Goal: Task Accomplishment & Management: Complete application form

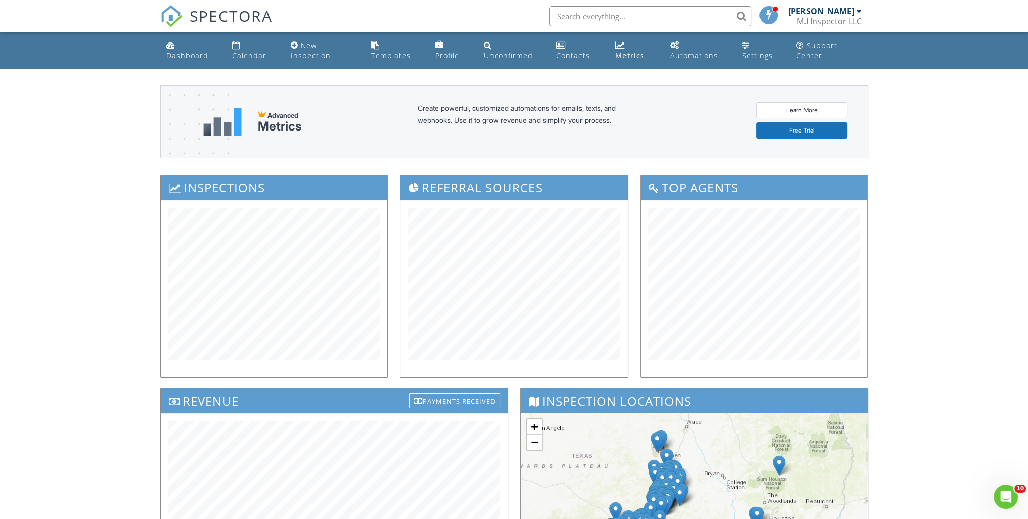
click at [297, 55] on div "New Inspection" at bounding box center [311, 50] width 40 height 20
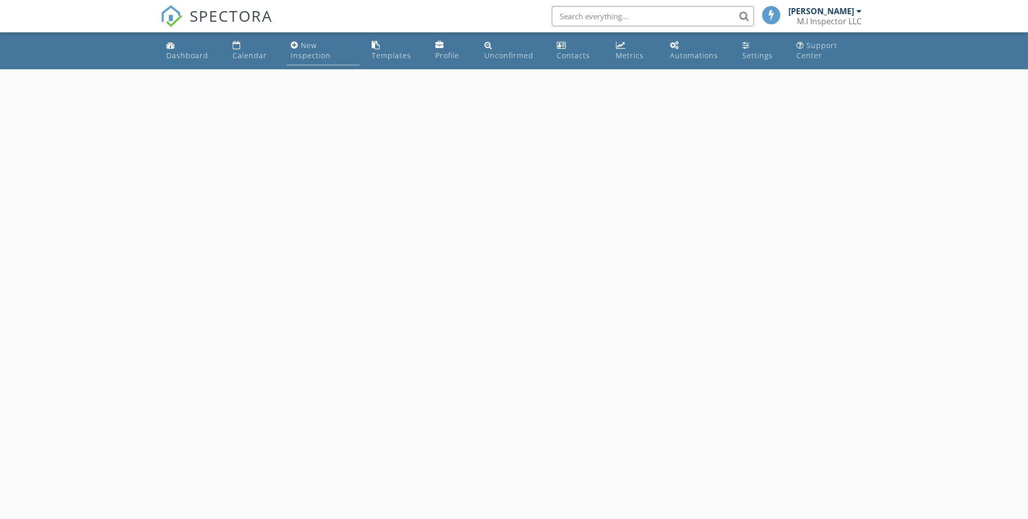
select select "7"
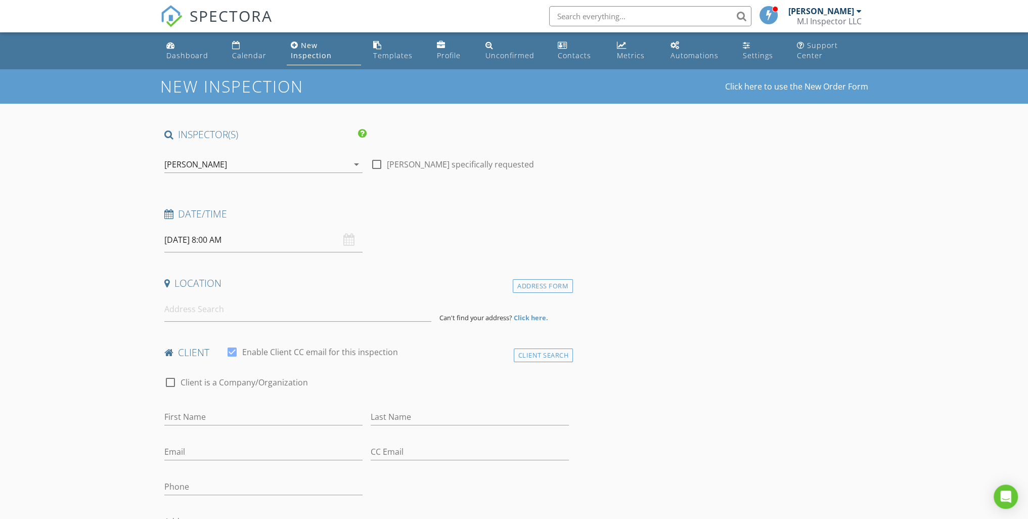
click at [305, 243] on input "[DATE] 8:00 AM" at bounding box center [263, 240] width 198 height 25
type input "08/28/2025 8:00 AM"
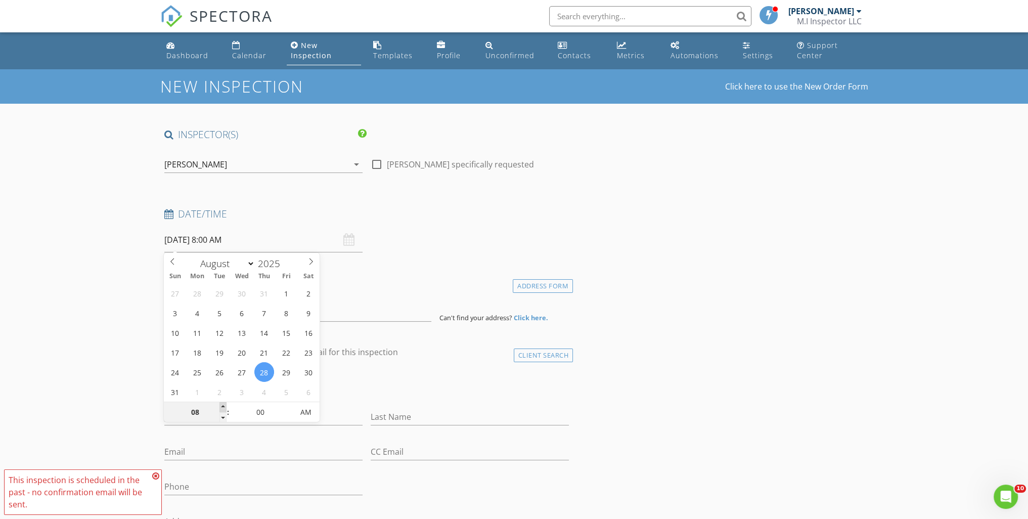
type input "09"
type input "08/28/2025 9:00 AM"
click at [222, 407] on span at bounding box center [223, 407] width 7 height 10
type input "10"
type input "08/28/2025 10:00 AM"
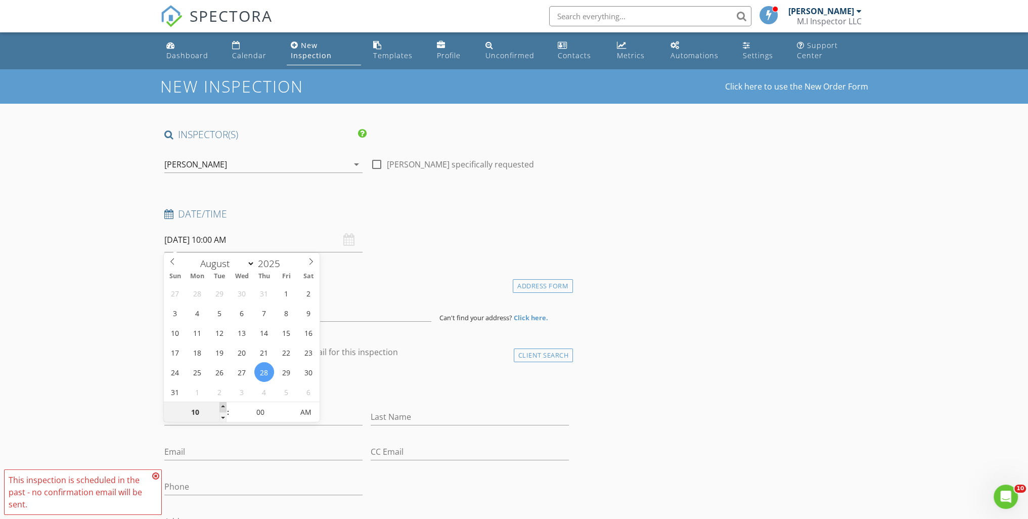
click at [222, 407] on span at bounding box center [223, 407] width 7 height 10
type input "11"
type input "08/28/2025 11:00 AM"
click at [222, 407] on span at bounding box center [223, 407] width 7 height 10
type input "12"
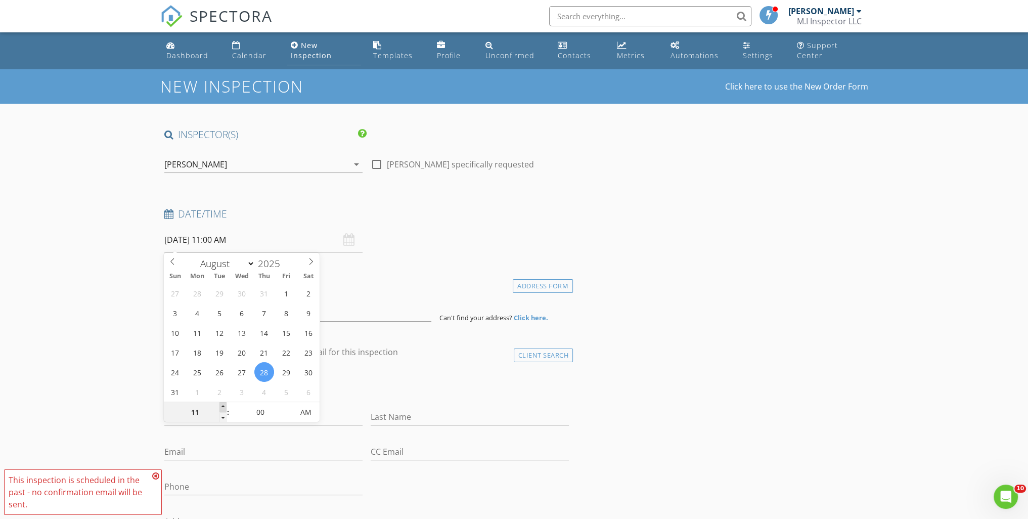
type input "08/28/2025 12:00 PM"
click at [222, 407] on span at bounding box center [223, 407] width 7 height 10
type input "01"
type input "08/28/2025 1:00 PM"
click at [222, 407] on span at bounding box center [223, 407] width 7 height 10
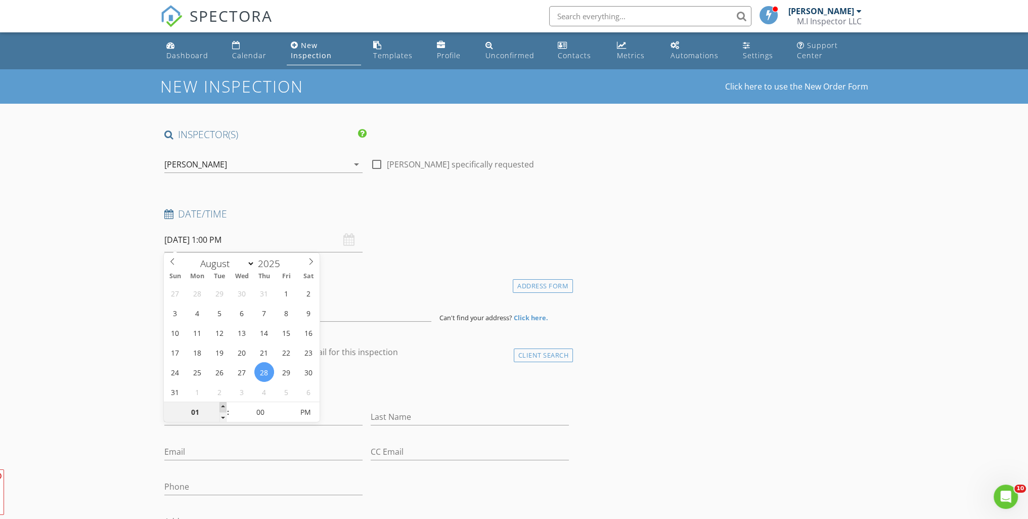
type input "02"
type input "08/28/2025 2:00 PM"
click at [222, 407] on span at bounding box center [223, 407] width 7 height 10
type input "03"
type input "08/28/2025 3:00 PM"
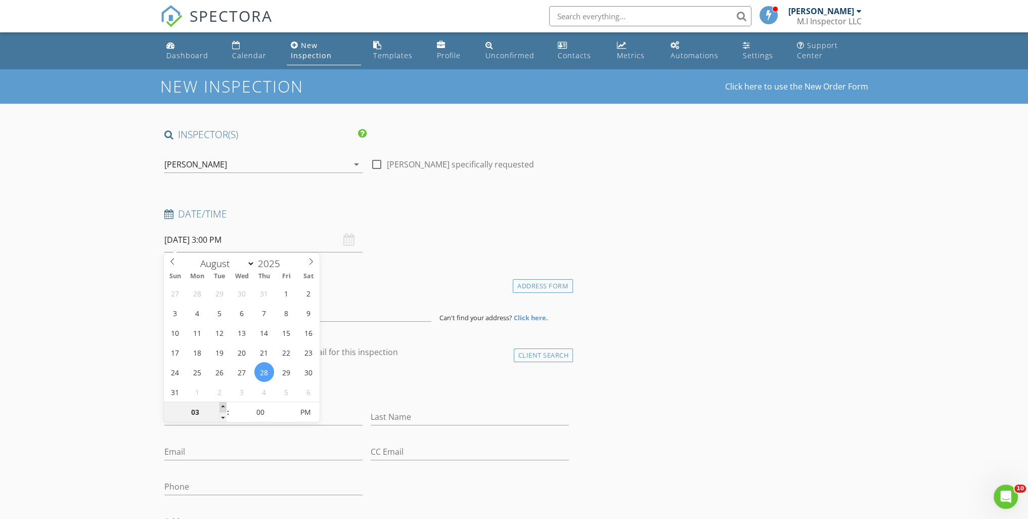
click at [221, 407] on span at bounding box center [223, 407] width 7 height 10
click at [444, 244] on div "Date/Time 08/28/2025 3:00 PM" at bounding box center [366, 229] width 413 height 45
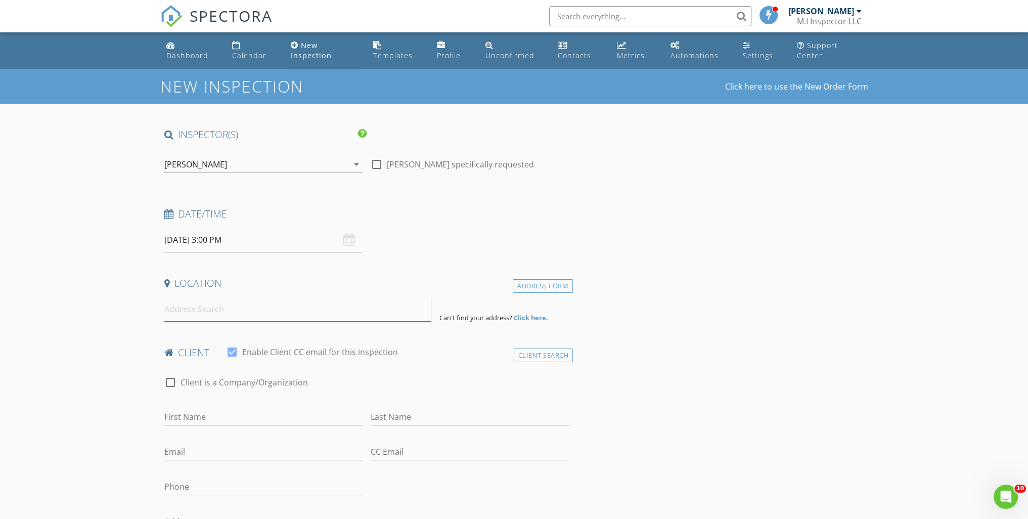
click at [285, 314] on input at bounding box center [297, 309] width 267 height 25
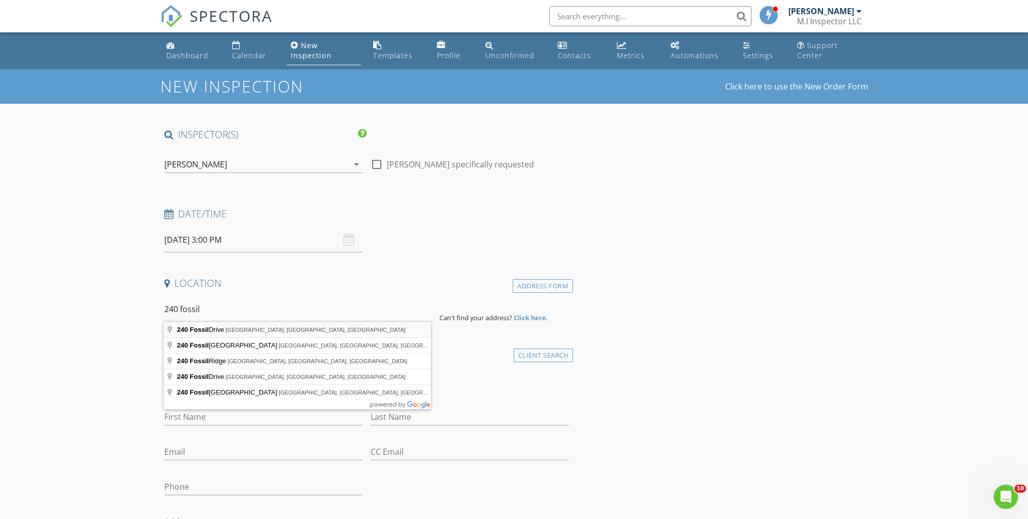
type input "240 Fossil Drive, Kyle, TX, USA"
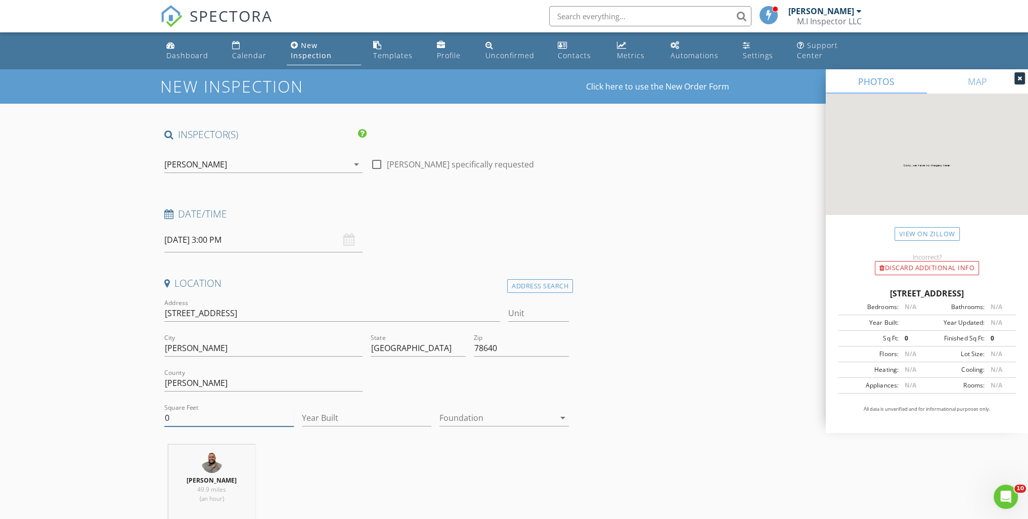
click at [214, 408] on div "Square Feet 0" at bounding box center [229, 420] width 130 height 33
type input "2812"
click at [401, 418] on input "Year Built" at bounding box center [367, 418] width 130 height 17
type input "2025"
click at [471, 414] on div at bounding box center [497, 418] width 115 height 16
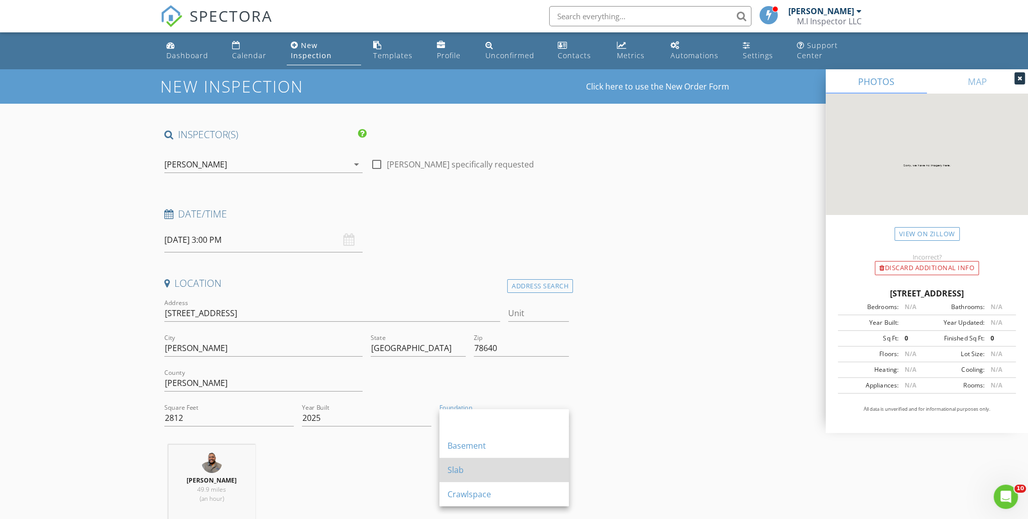
click at [478, 464] on div "Slab" at bounding box center [504, 470] width 113 height 12
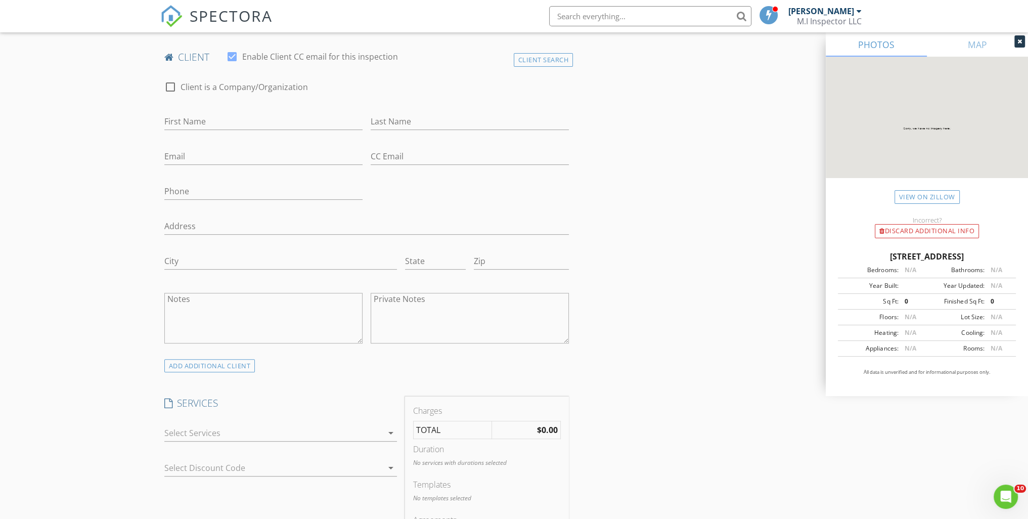
scroll to position [607, 0]
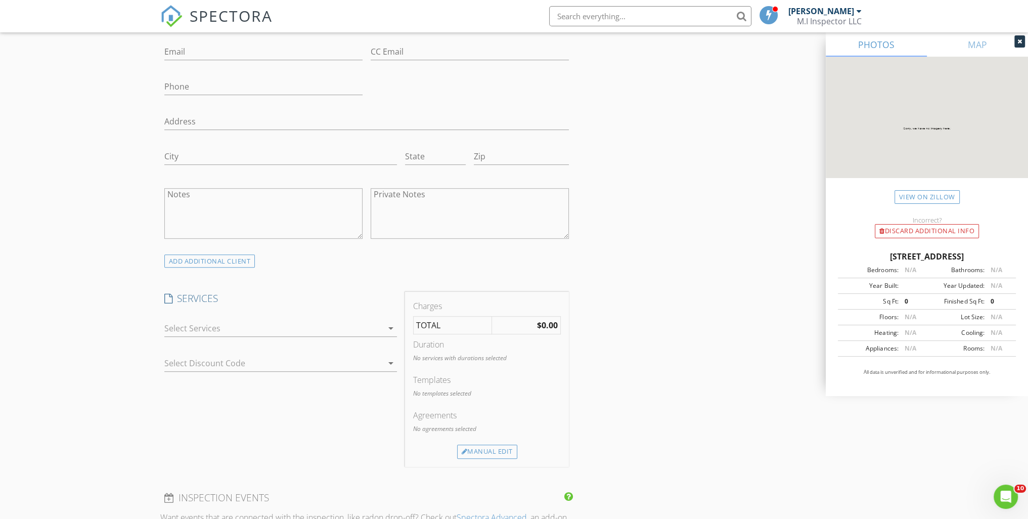
click at [241, 323] on div at bounding box center [273, 328] width 219 height 16
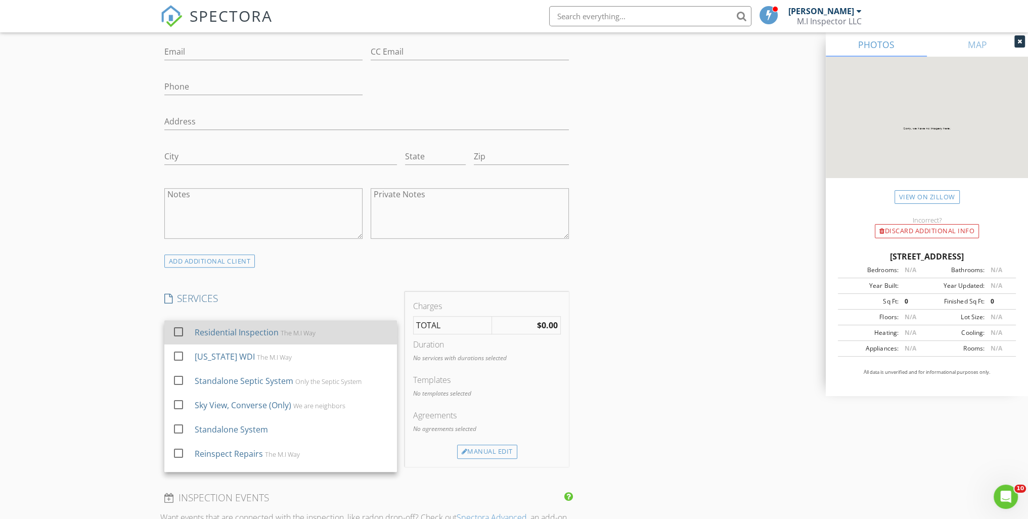
click at [186, 326] on div at bounding box center [178, 331] width 17 height 17
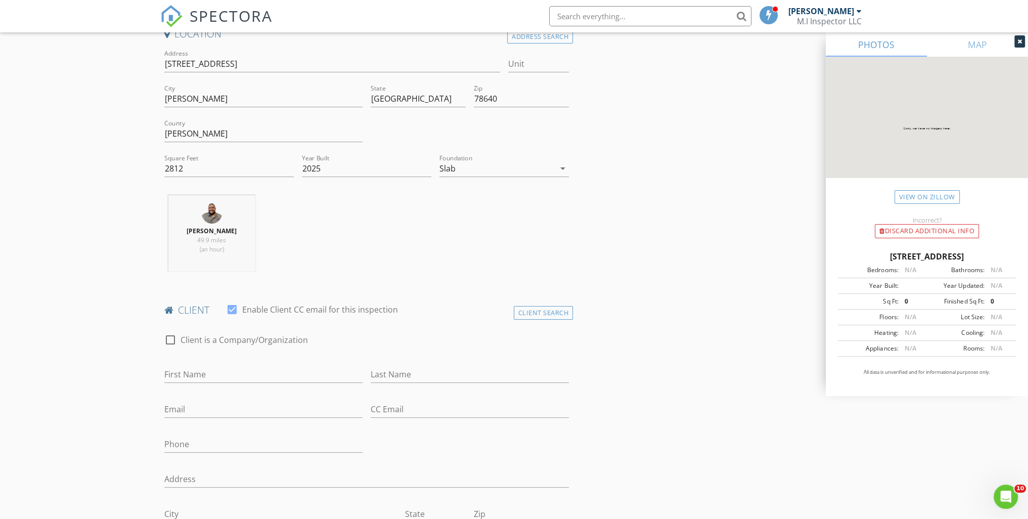
scroll to position [152, 0]
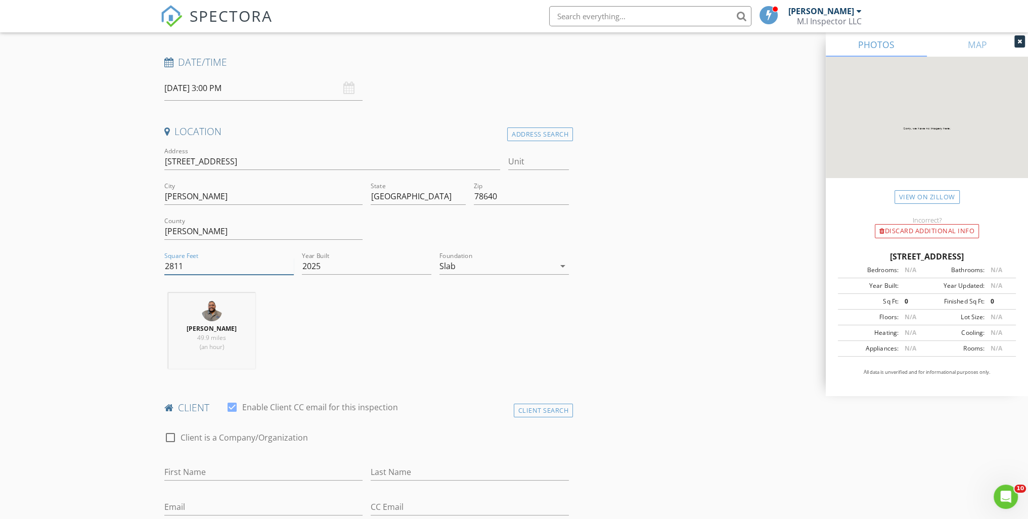
click at [289, 269] on input "2811" at bounding box center [229, 266] width 130 height 17
click at [289, 269] on input "2810" at bounding box center [229, 266] width 130 height 17
click at [289, 269] on input "2809" at bounding box center [229, 266] width 130 height 17
click at [289, 269] on input "2808" at bounding box center [229, 266] width 130 height 17
click at [289, 269] on input "2807" at bounding box center [229, 266] width 130 height 17
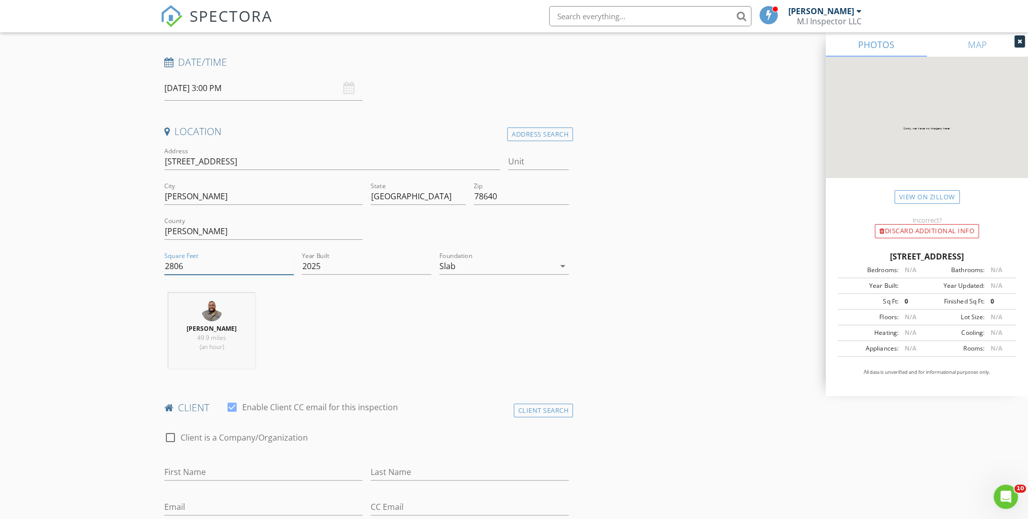
click at [289, 269] on input "2806" at bounding box center [229, 266] width 130 height 17
click at [289, 269] on input "2805" at bounding box center [229, 266] width 130 height 17
click at [288, 269] on input "2804" at bounding box center [229, 266] width 130 height 17
click at [288, 270] on input "2803" at bounding box center [229, 266] width 130 height 17
click at [288, 270] on input "2802" at bounding box center [229, 266] width 130 height 17
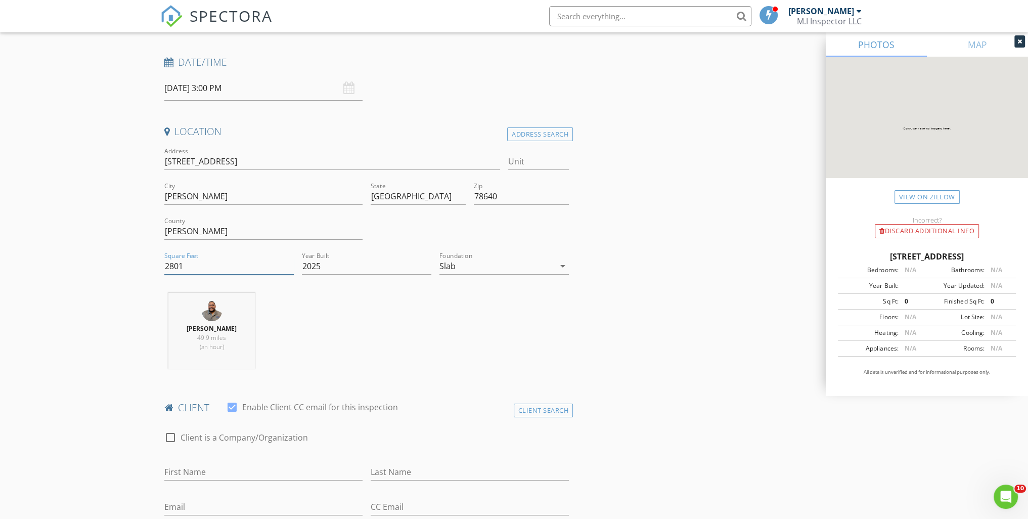
click at [287, 270] on input "2801" at bounding box center [229, 266] width 130 height 17
click at [286, 272] on input "2801" at bounding box center [229, 266] width 130 height 17
click at [289, 270] on input "2800" at bounding box center [229, 266] width 130 height 17
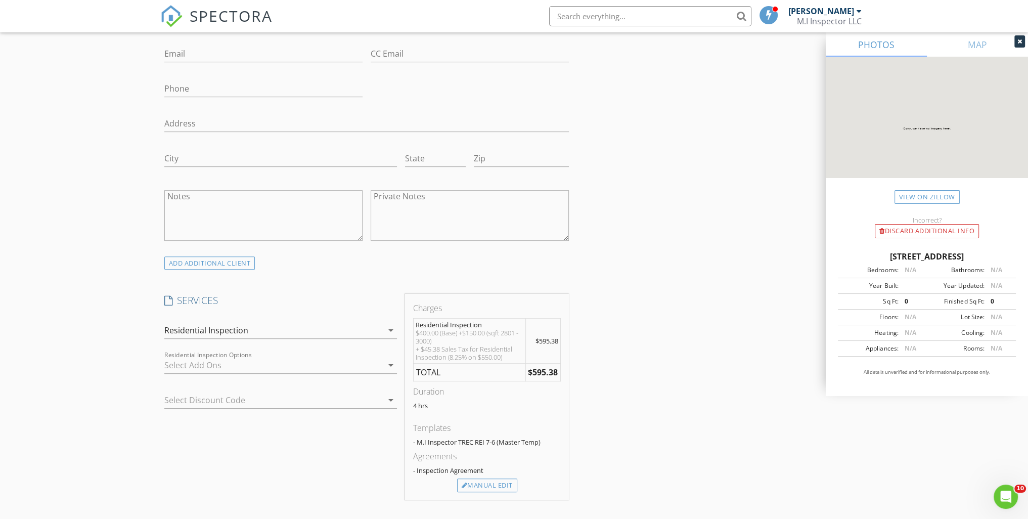
scroll to position [607, 0]
click at [570, 292] on div "Charges Residential Inspection $400.00 (Base) +$150.00 (sqft 2801 - 3000) + $45…" at bounding box center [487, 395] width 172 height 206
click at [323, 329] on div "Residential Inspection" at bounding box center [273, 328] width 219 height 16
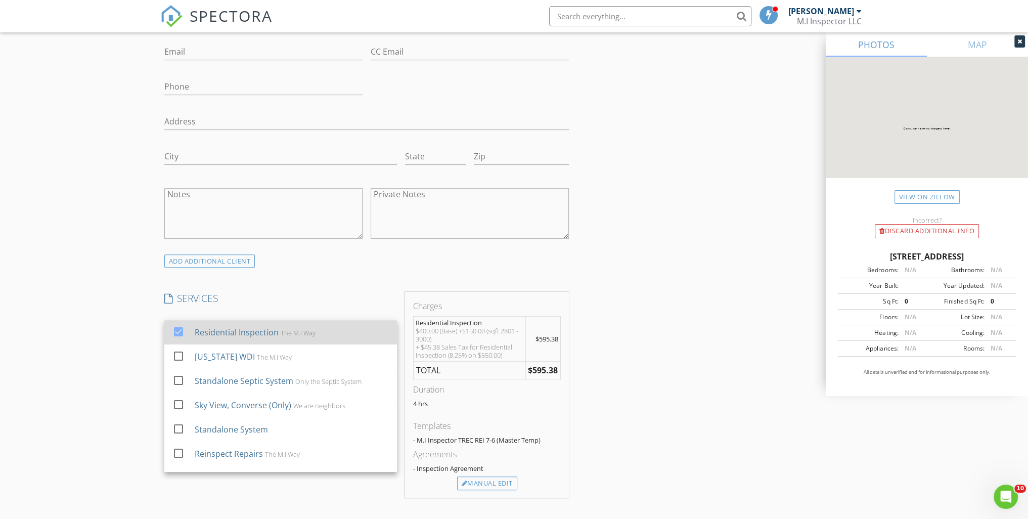
click at [323, 327] on div "Residential Inspection The M.I Way" at bounding box center [291, 332] width 194 height 20
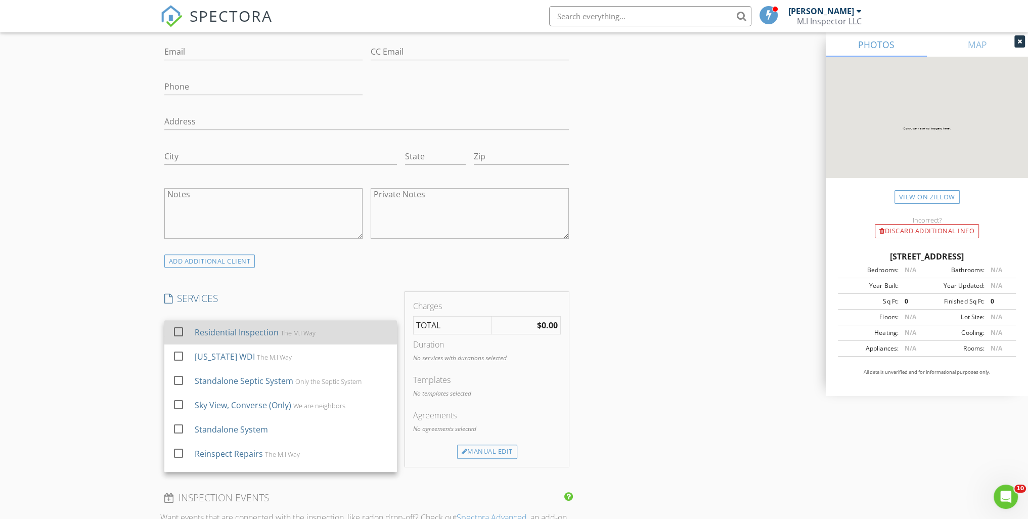
click at [290, 333] on div "The M.I Way" at bounding box center [297, 333] width 35 height 8
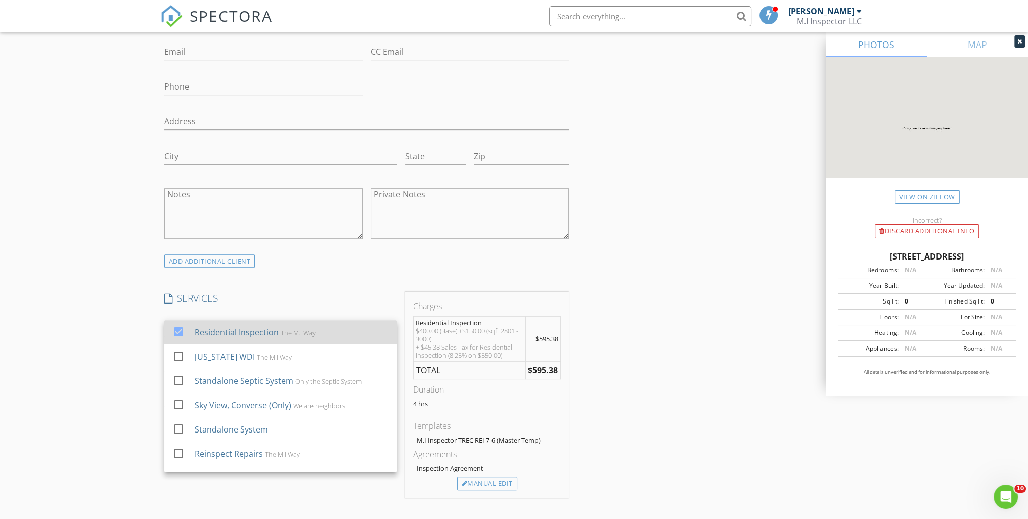
click at [289, 334] on div "The M.I Way" at bounding box center [297, 333] width 35 height 8
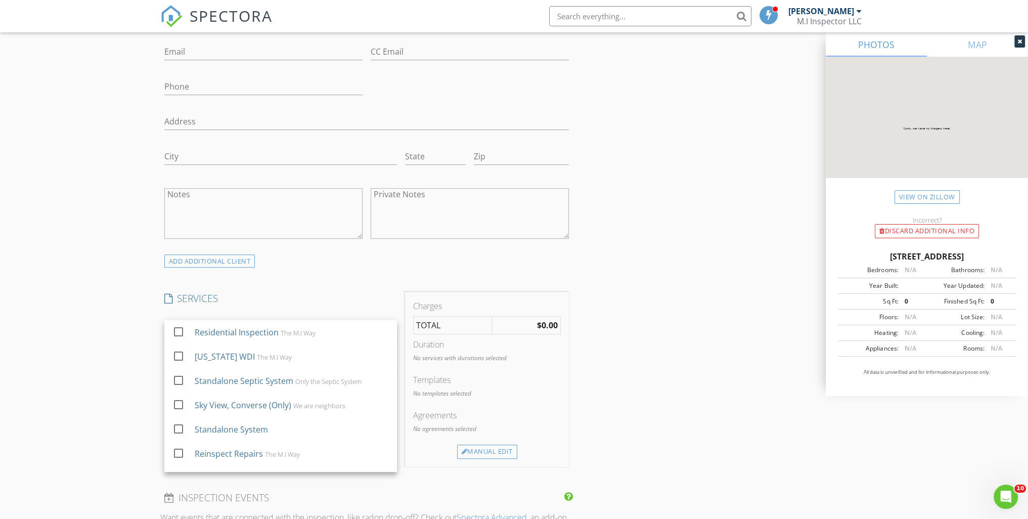
click at [316, 280] on div "INSPECTOR(S) check_box Javier Jaimes PRIMARY Javier Jaimes arrow_drop_down chec…" at bounding box center [366, 333] width 413 height 1625
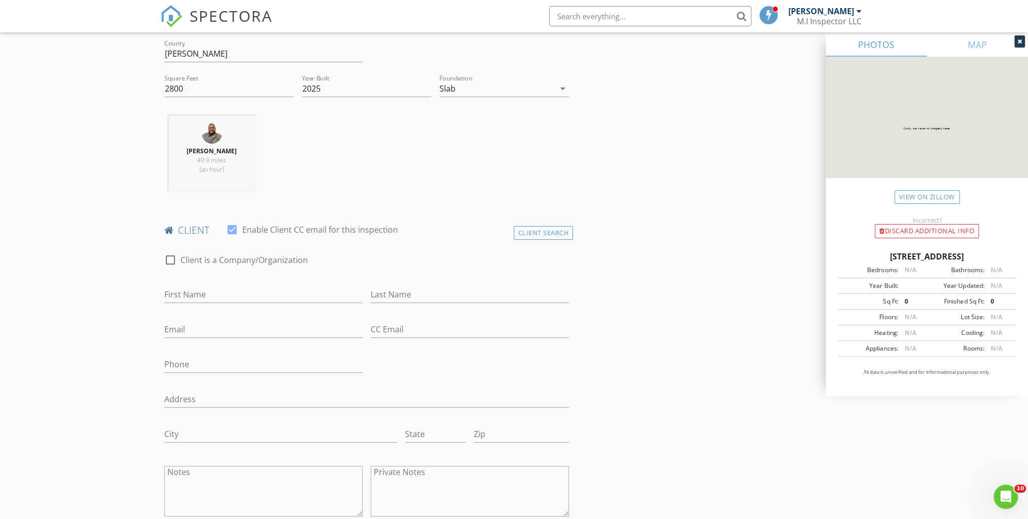
scroll to position [253, 0]
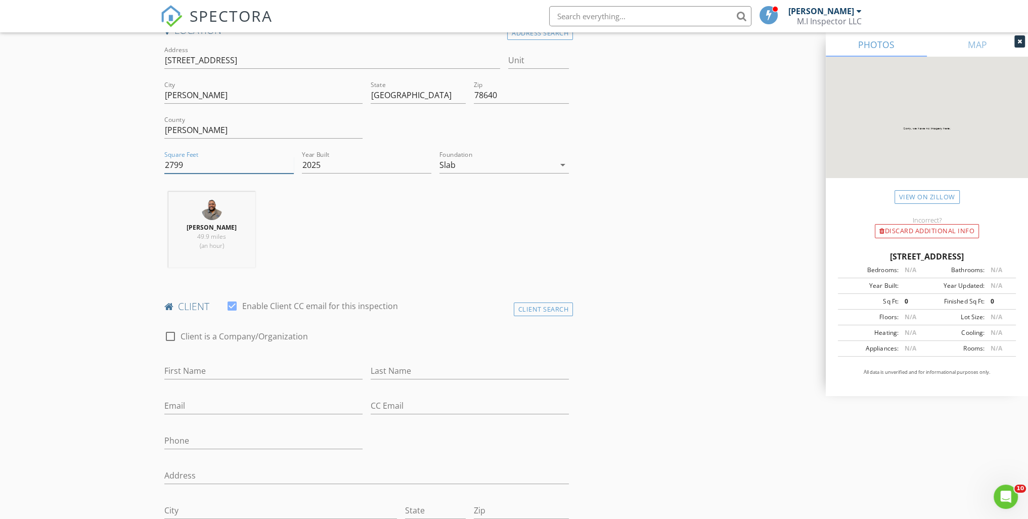
click at [291, 165] on input "2799" at bounding box center [229, 165] width 130 height 17
click at [291, 165] on input "2798" at bounding box center [229, 165] width 130 height 17
click at [291, 165] on input "2797" at bounding box center [229, 165] width 130 height 17
click at [291, 165] on input "2796" at bounding box center [229, 165] width 130 height 17
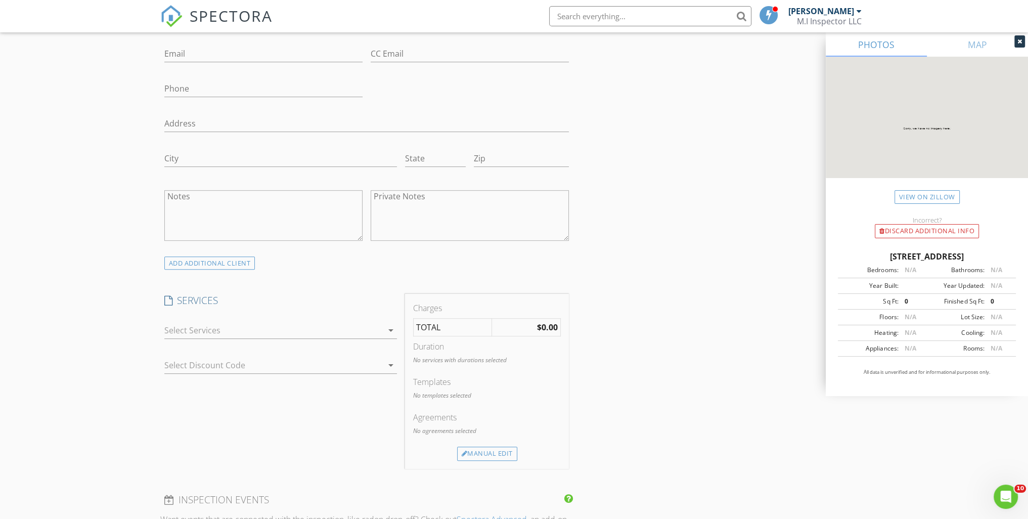
scroll to position [607, 0]
click at [330, 329] on div at bounding box center [273, 328] width 219 height 16
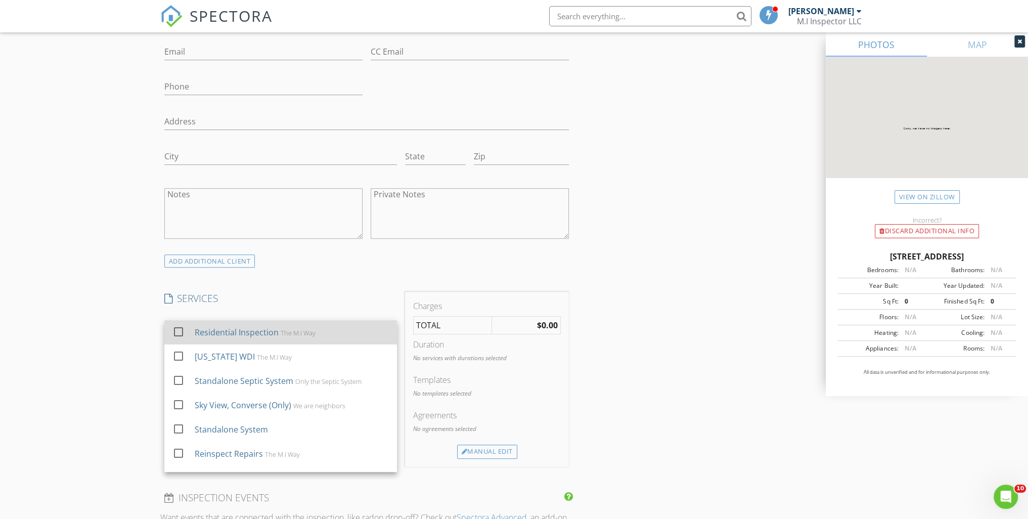
click at [219, 327] on div "Residential Inspection" at bounding box center [236, 332] width 84 height 12
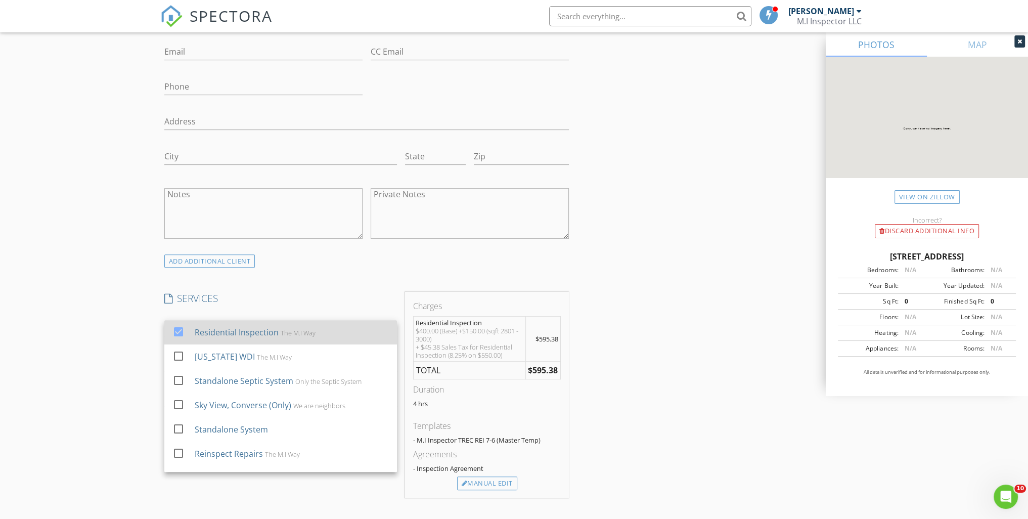
click at [218, 326] on div "Residential Inspection" at bounding box center [236, 332] width 84 height 12
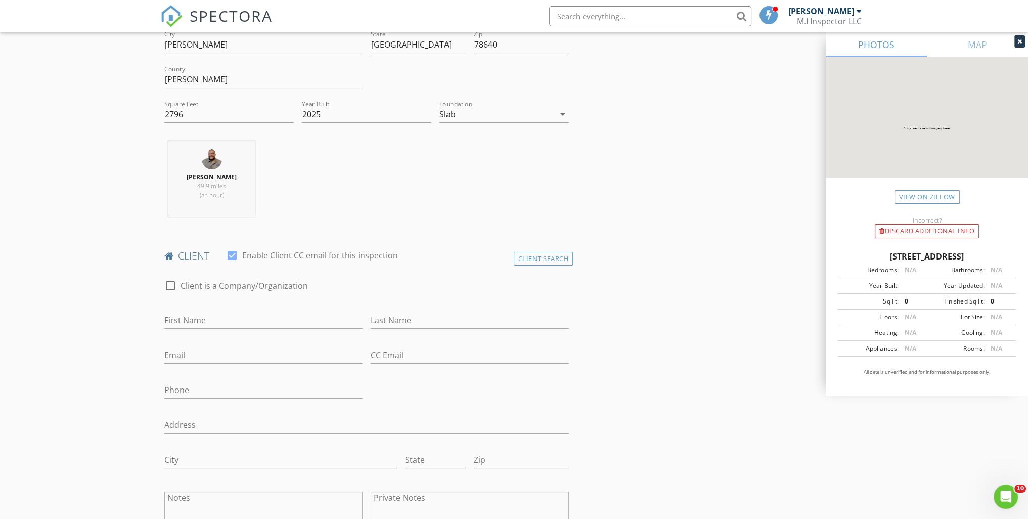
scroll to position [152, 0]
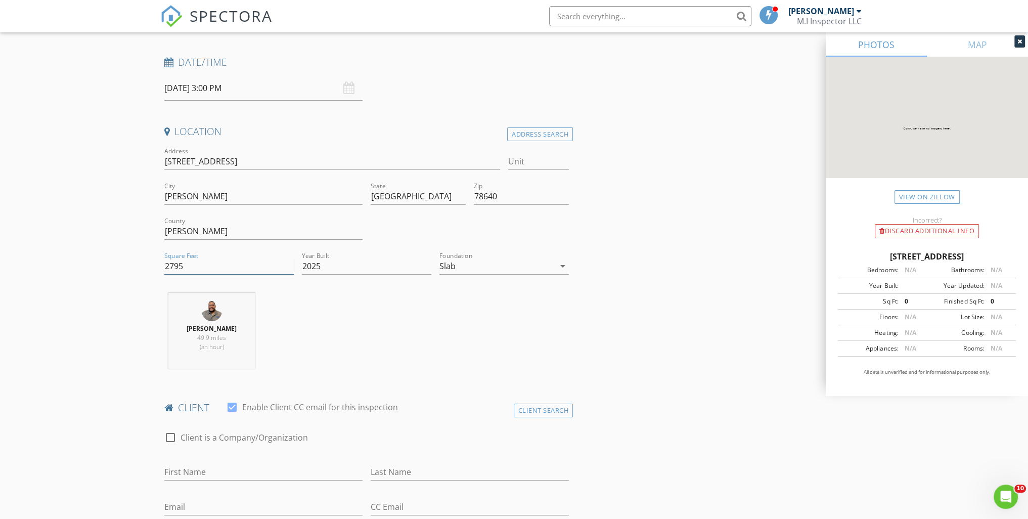
click at [289, 266] on input "2795" at bounding box center [229, 266] width 130 height 17
click at [289, 266] on input "2794" at bounding box center [229, 266] width 130 height 17
click at [289, 266] on input "2793" at bounding box center [229, 266] width 130 height 17
click at [289, 266] on input "2792" at bounding box center [229, 266] width 130 height 17
click at [289, 266] on input "2791" at bounding box center [229, 266] width 130 height 17
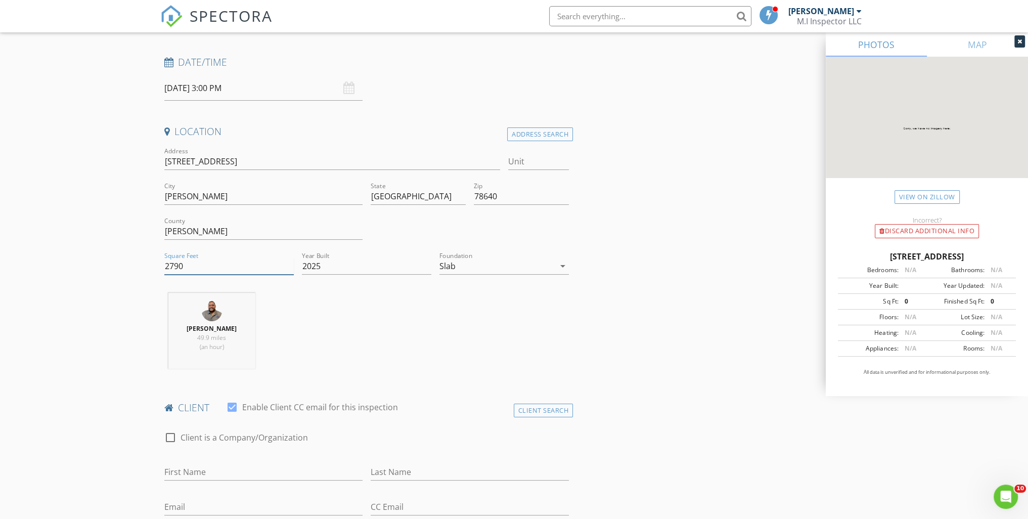
click at [289, 266] on input "2790" at bounding box center [229, 266] width 130 height 17
click at [288, 268] on input "2789" at bounding box center [229, 266] width 130 height 17
click at [288, 268] on input "2788" at bounding box center [229, 266] width 130 height 17
click at [288, 268] on input "2787" at bounding box center [229, 266] width 130 height 17
click at [288, 268] on input "2786" at bounding box center [229, 266] width 130 height 17
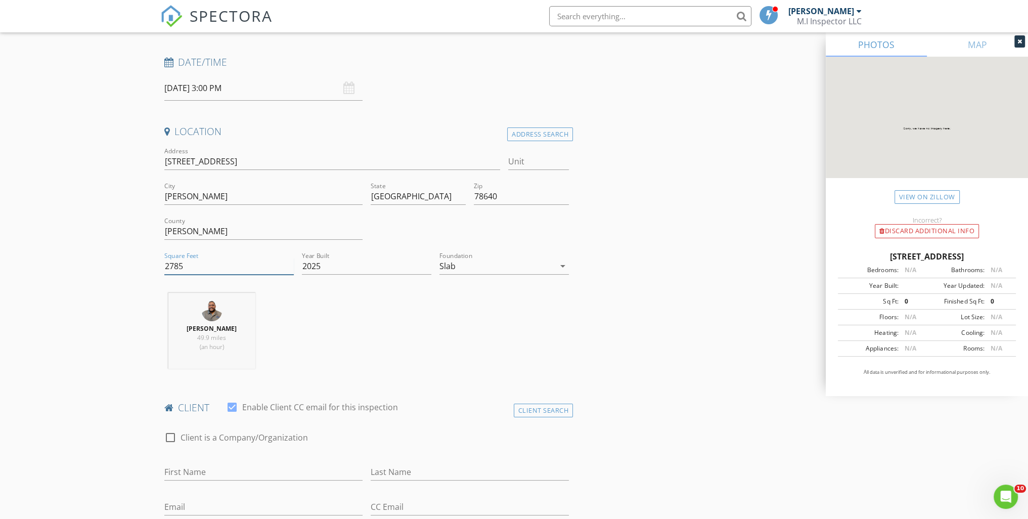
click at [288, 268] on input "2785" at bounding box center [229, 266] width 130 height 17
click at [287, 268] on input "2784" at bounding box center [229, 266] width 130 height 17
click at [287, 268] on input "2783" at bounding box center [229, 266] width 130 height 17
click at [287, 268] on input "2782" at bounding box center [229, 266] width 130 height 17
click at [285, 269] on input "2781" at bounding box center [229, 266] width 130 height 17
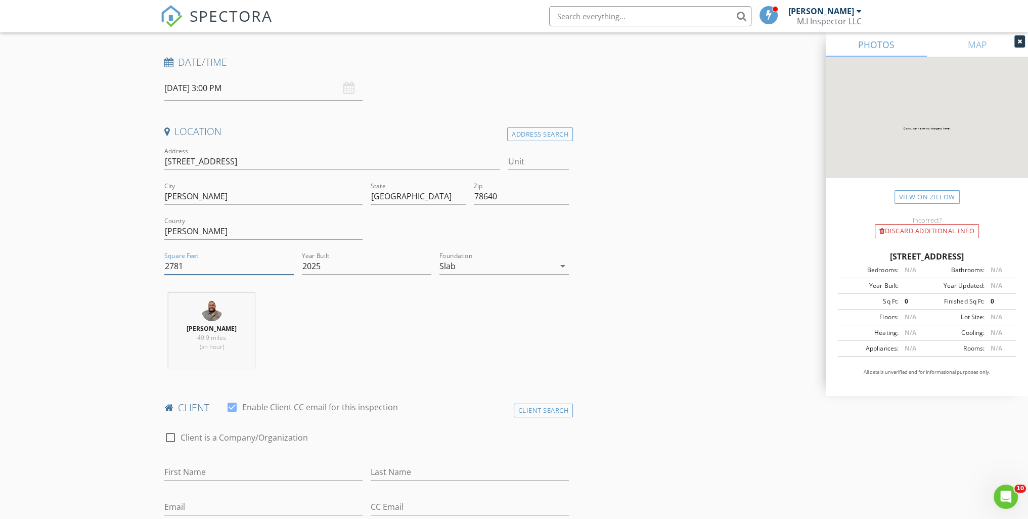
click at [284, 270] on input "2781" at bounding box center [229, 266] width 130 height 17
click at [284, 271] on input "2781" at bounding box center [229, 266] width 130 height 17
click at [289, 265] on input "2782" at bounding box center [229, 266] width 130 height 17
click at [289, 265] on input "2783" at bounding box center [229, 266] width 130 height 17
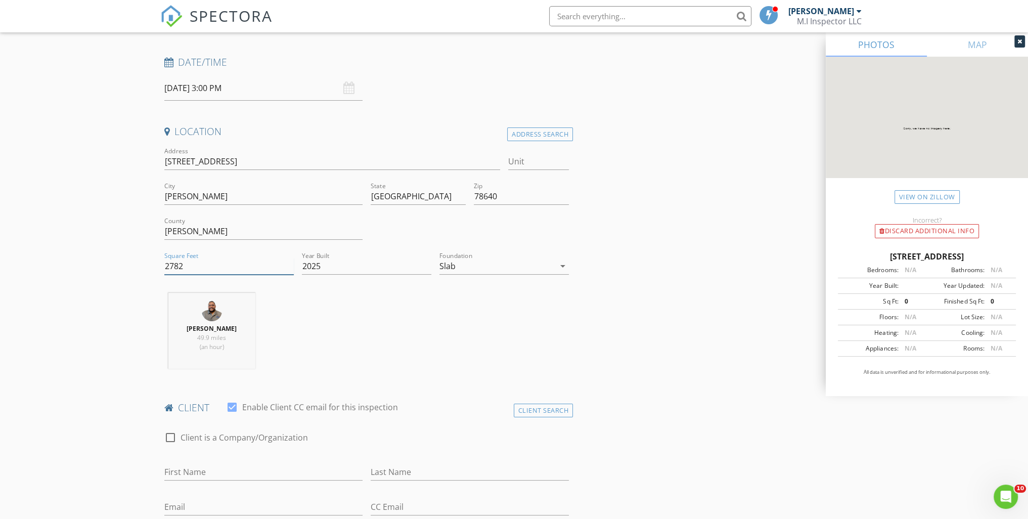
click at [289, 266] on input "2782" at bounding box center [229, 266] width 130 height 17
click at [265, 271] on input "2782" at bounding box center [229, 266] width 130 height 17
type input "2"
drag, startPoint x: 398, startPoint y: 274, endPoint x: 398, endPoint y: 297, distance: 23.3
click at [398, 284] on div "Location Address Search Address 240 Fossil Dr Unit City Kyle State TX Zip 78640…" at bounding box center [366, 251] width 413 height 252
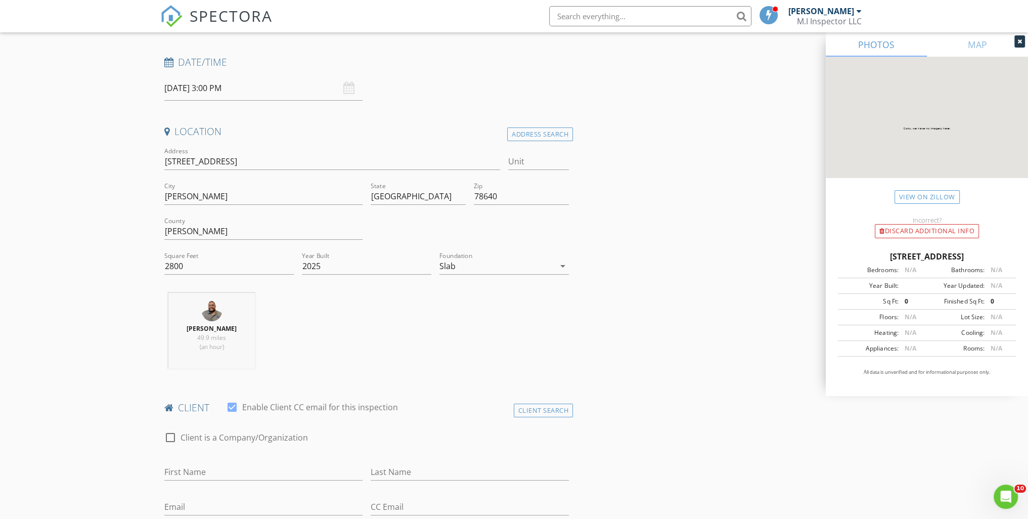
click at [374, 331] on div "Javier Jaimes 49.9 miles (an hour)" at bounding box center [366, 335] width 413 height 84
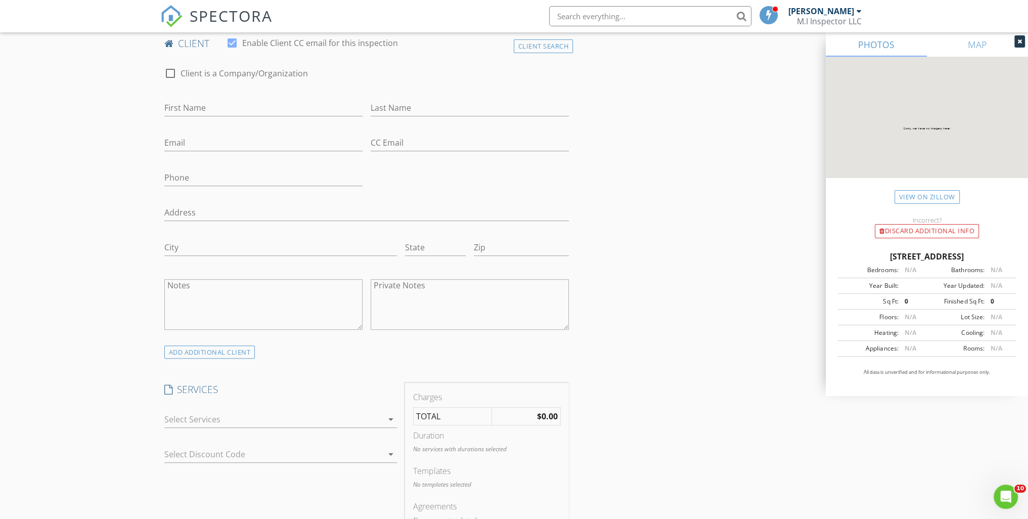
scroll to position [556, 0]
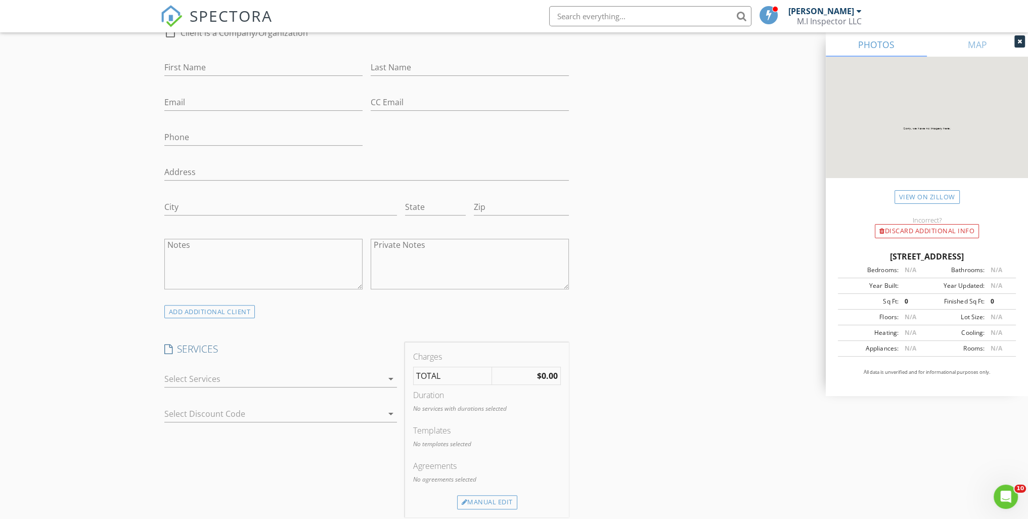
click at [184, 374] on div at bounding box center [273, 379] width 219 height 16
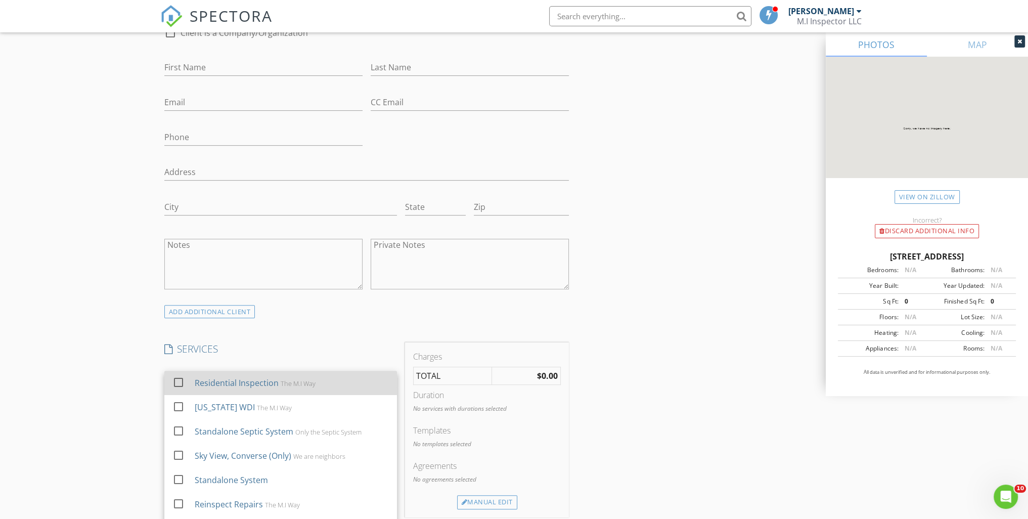
click at [190, 382] on div "check_box_outline_blank Residential Inspection The M.I Way" at bounding box center [281, 383] width 217 height 23
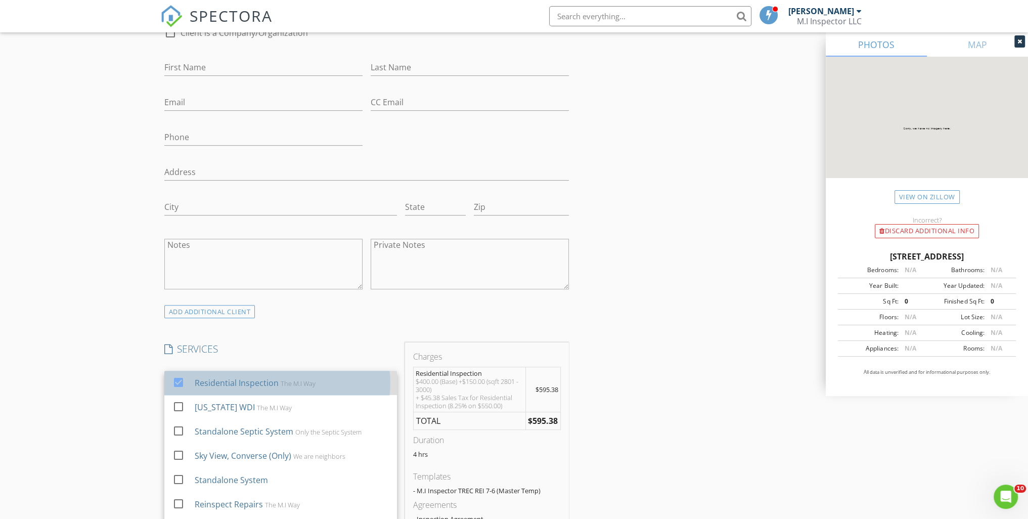
click at [229, 387] on div "Residential Inspection" at bounding box center [236, 383] width 84 height 12
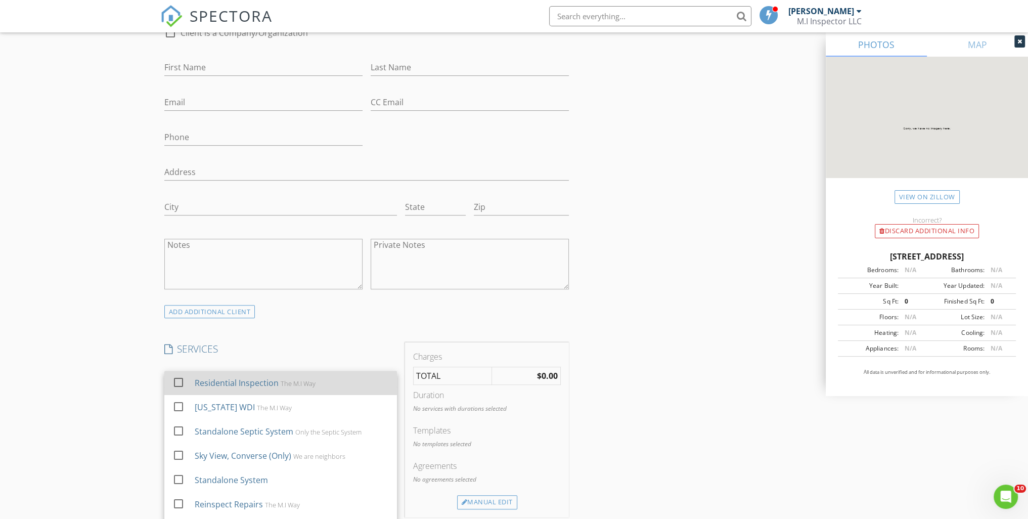
click at [245, 383] on div "Residential Inspection" at bounding box center [236, 383] width 84 height 12
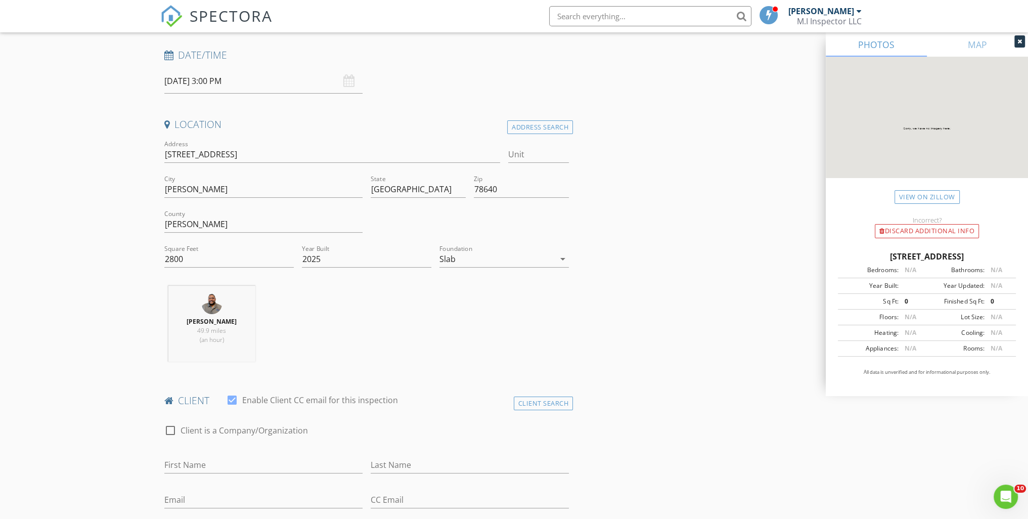
scroll to position [51, 0]
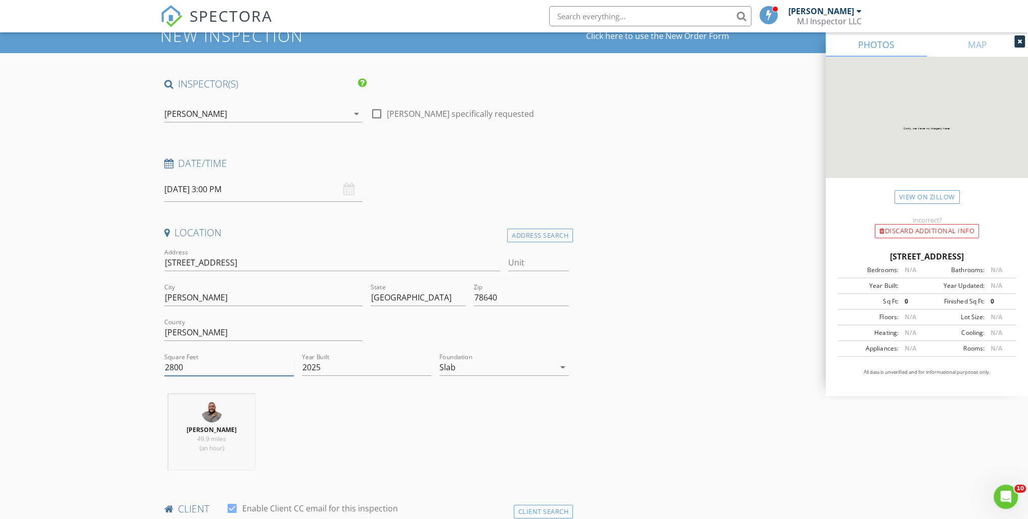
click at [191, 367] on input "2800" at bounding box center [229, 367] width 130 height 17
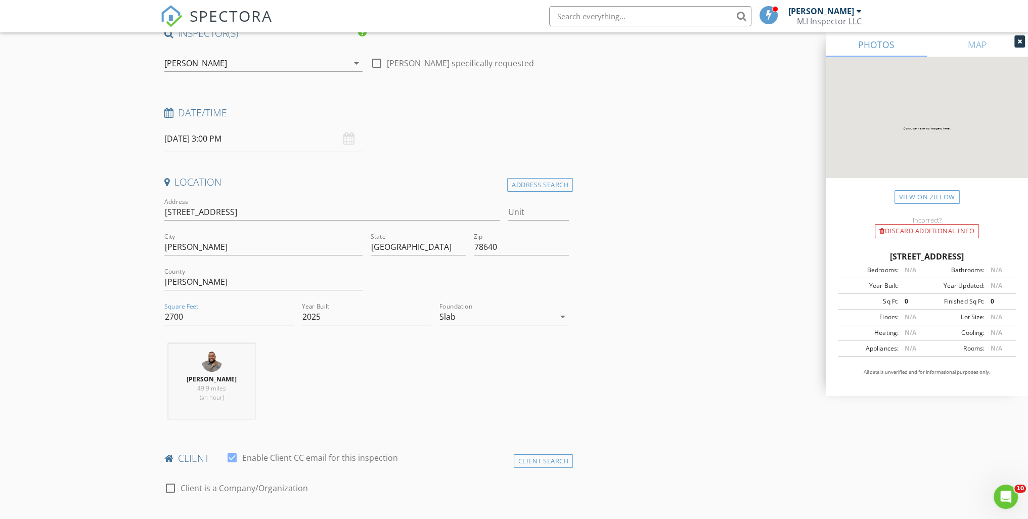
click at [438, 395] on div "Javier Jaimes 49.9 miles (an hour)" at bounding box center [366, 386] width 413 height 84
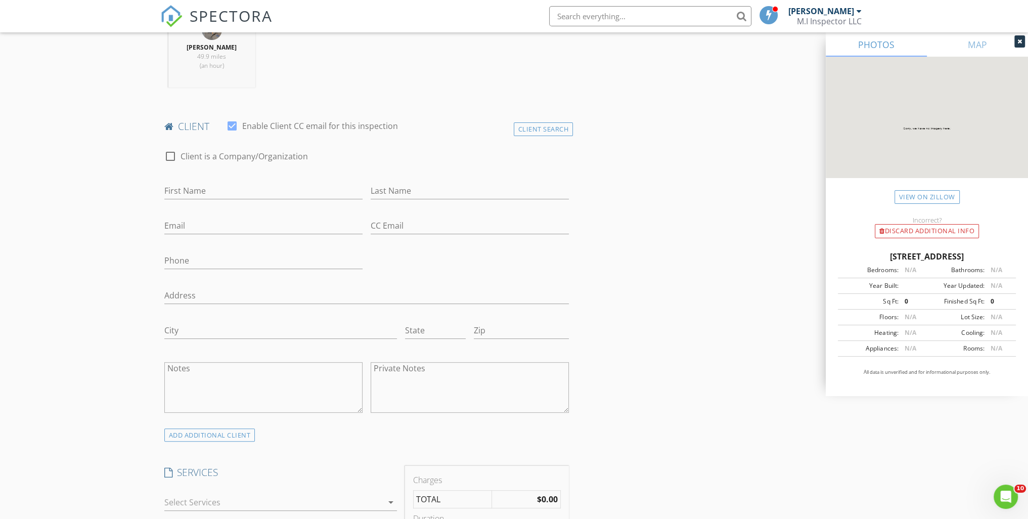
scroll to position [556, 0]
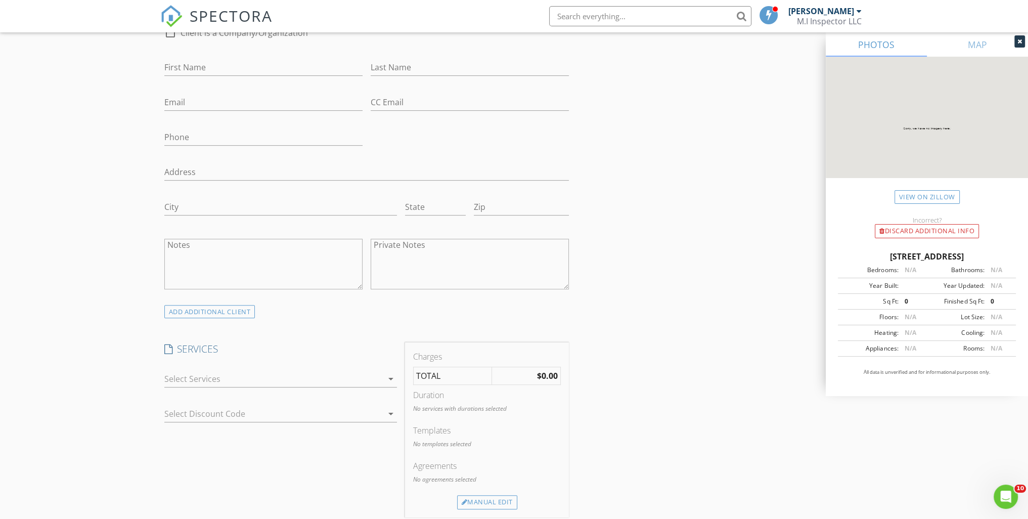
click at [177, 371] on div at bounding box center [273, 379] width 219 height 16
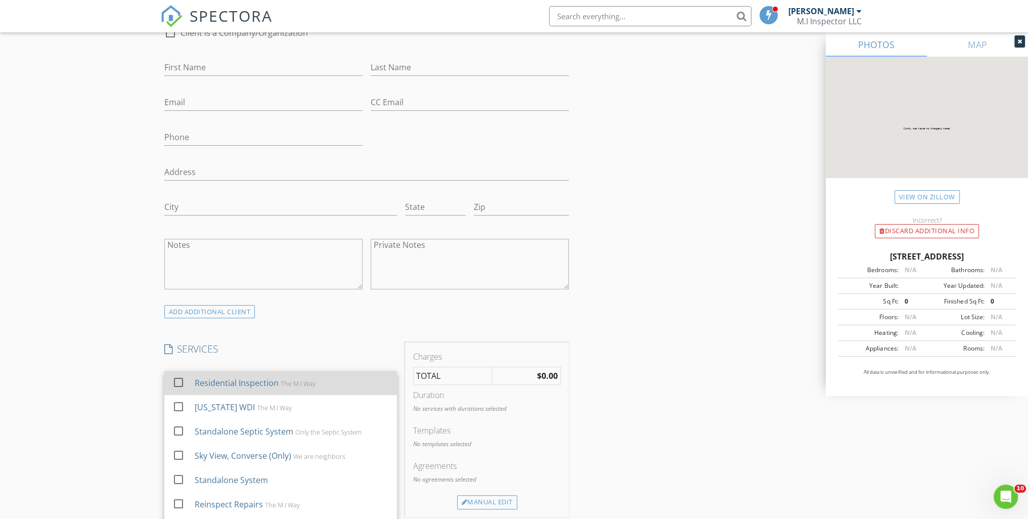
click at [177, 375] on div at bounding box center [178, 382] width 17 height 17
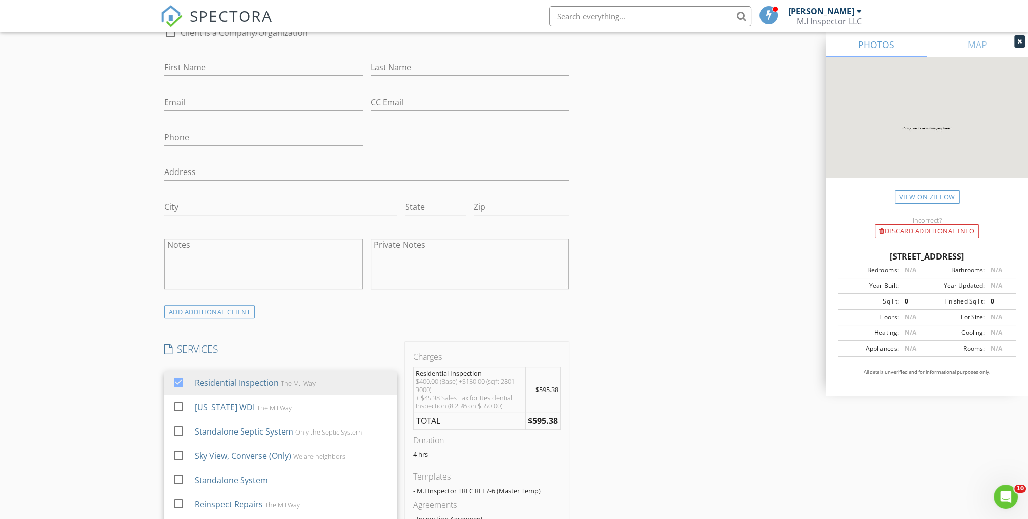
scroll to position [708, 0]
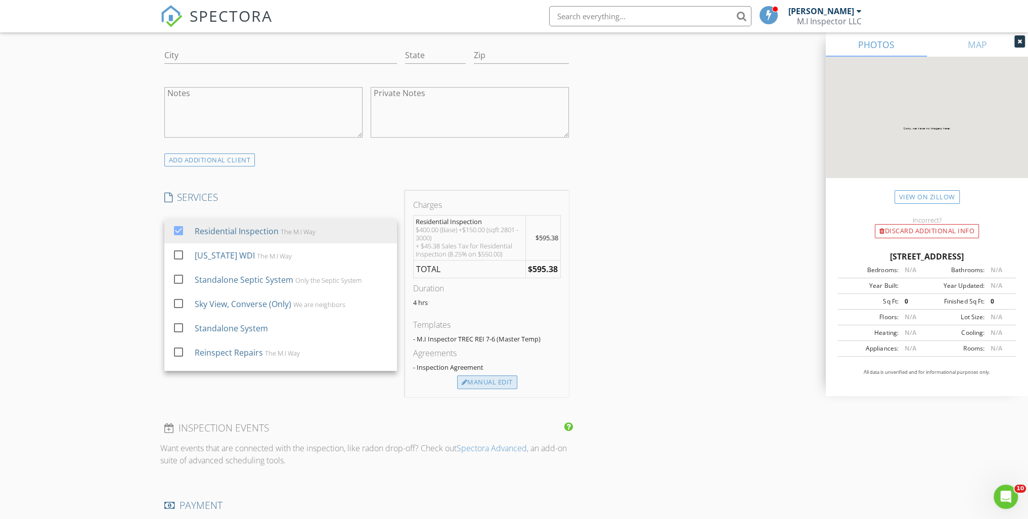
click at [493, 381] on div "Manual Edit" at bounding box center [487, 382] width 60 height 14
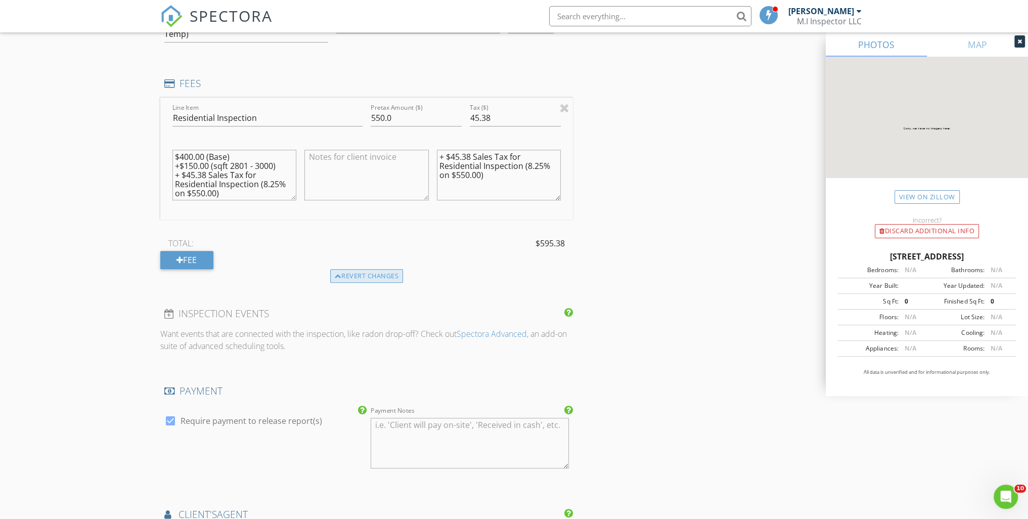
click at [365, 272] on div "Revert changes" at bounding box center [366, 276] width 73 height 14
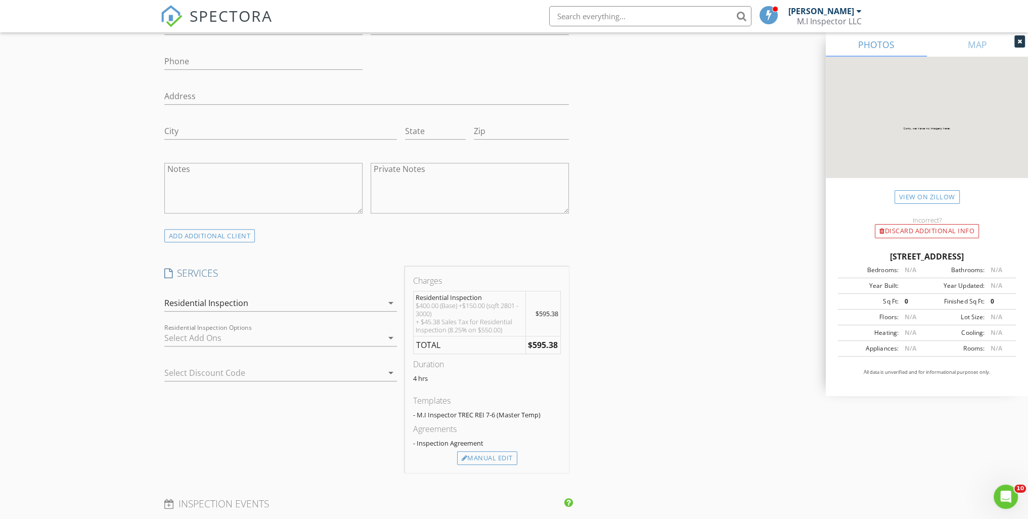
scroll to position [631, 0]
click at [306, 302] on div "Residential Inspection" at bounding box center [273, 304] width 219 height 16
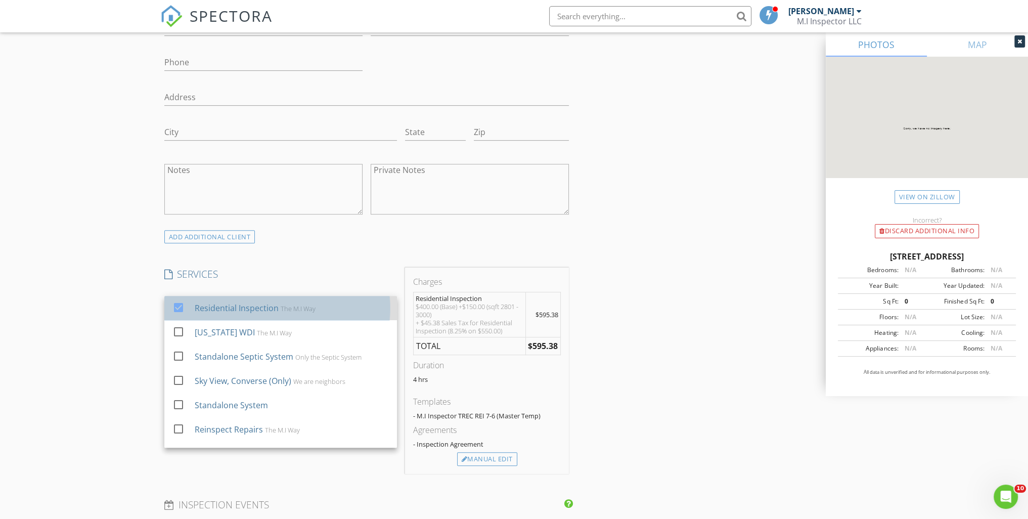
click at [213, 307] on div "Residential Inspection" at bounding box center [236, 308] width 84 height 12
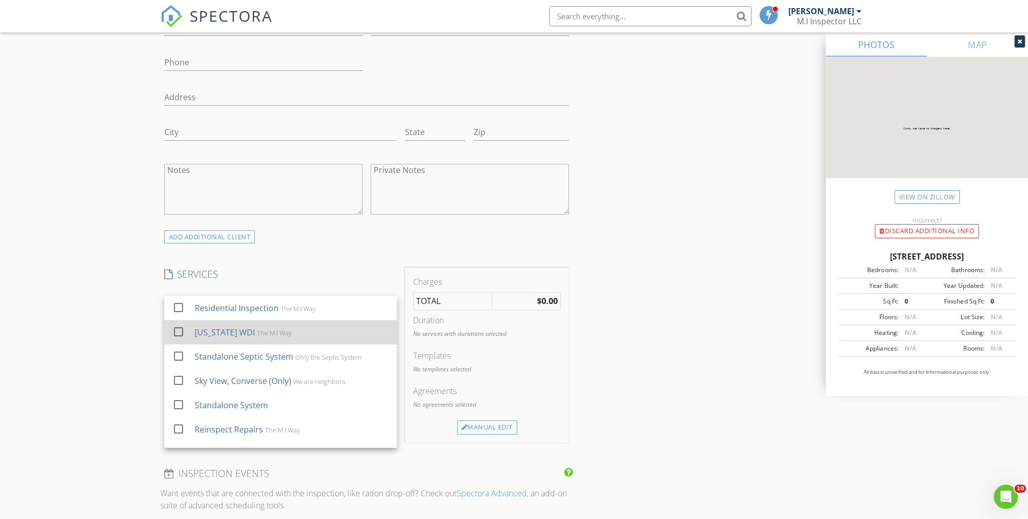
click at [220, 330] on div "Texas WDI" at bounding box center [224, 332] width 60 height 12
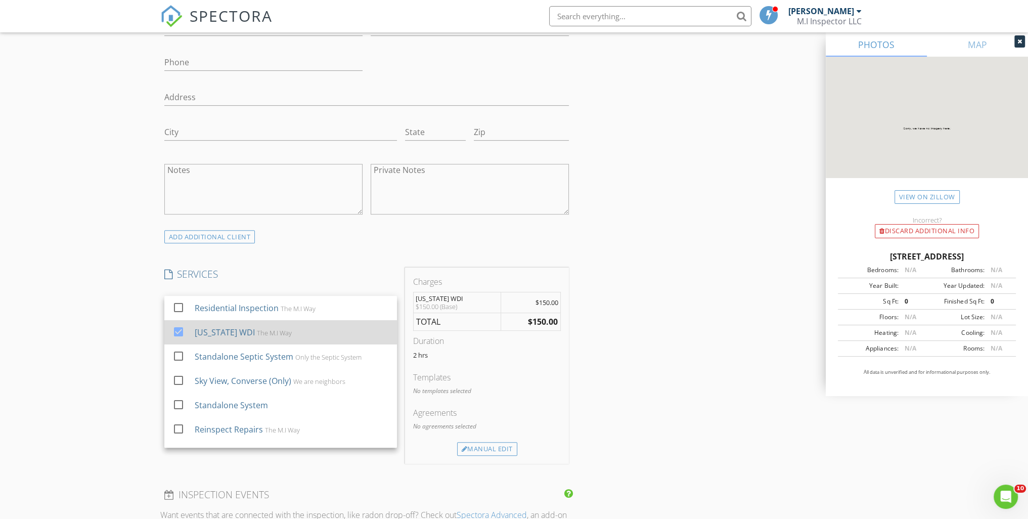
click at [222, 331] on div "[US_STATE] WDI" at bounding box center [224, 332] width 60 height 12
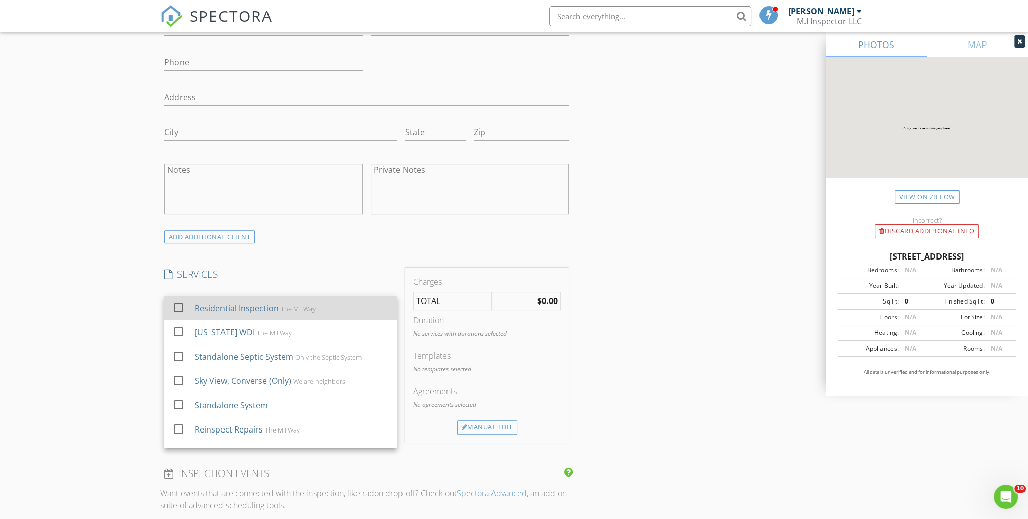
click at [214, 309] on div "Residential Inspection" at bounding box center [236, 308] width 84 height 12
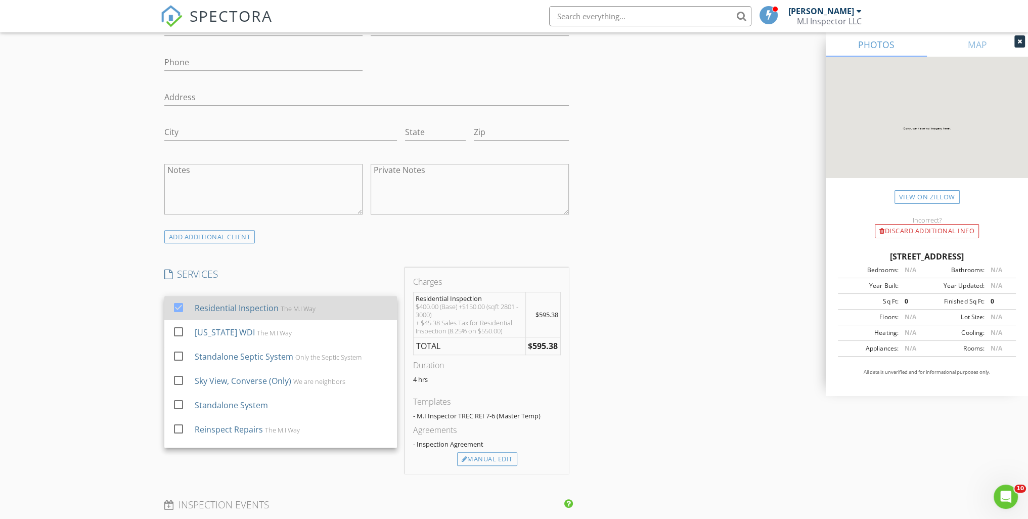
click at [214, 308] on div "Residential Inspection" at bounding box center [236, 308] width 84 height 12
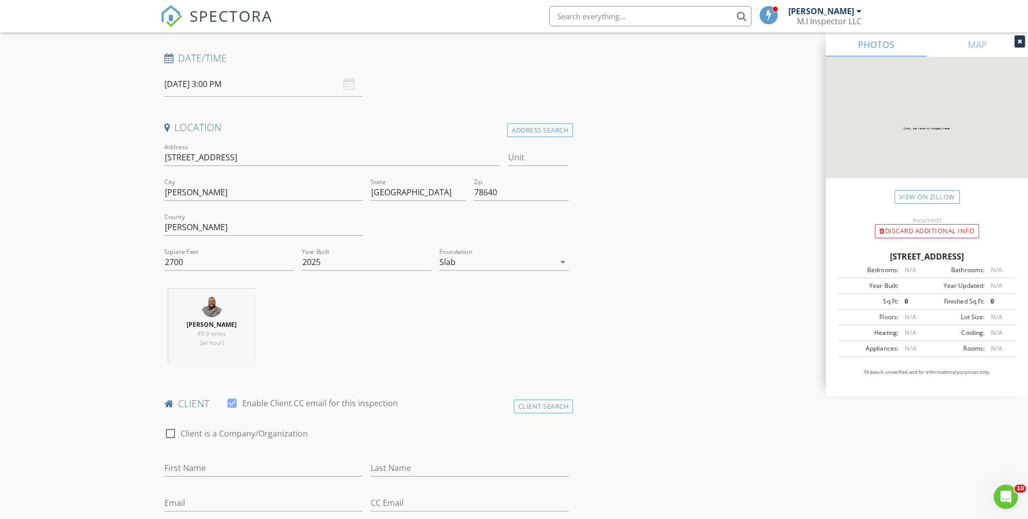
scroll to position [75, 0]
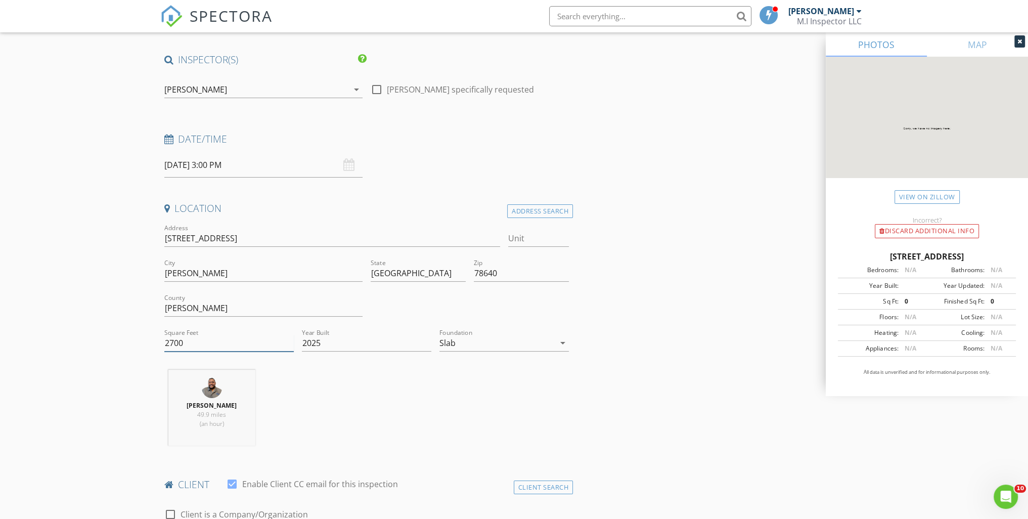
click at [245, 337] on input "2700" at bounding box center [229, 343] width 130 height 17
click at [457, 389] on div "Javier Jaimes 49.9 miles (an hour)" at bounding box center [366, 412] width 413 height 84
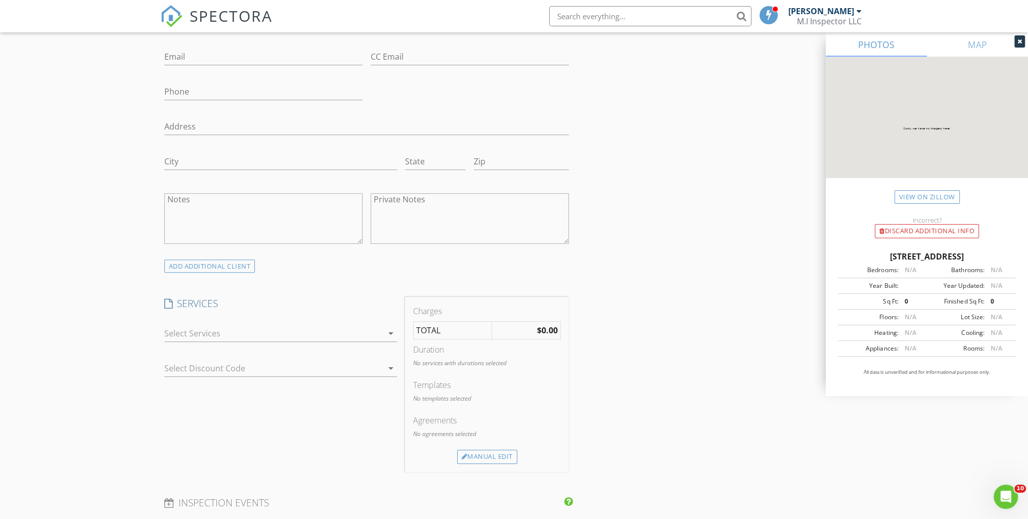
scroll to position [631, 0]
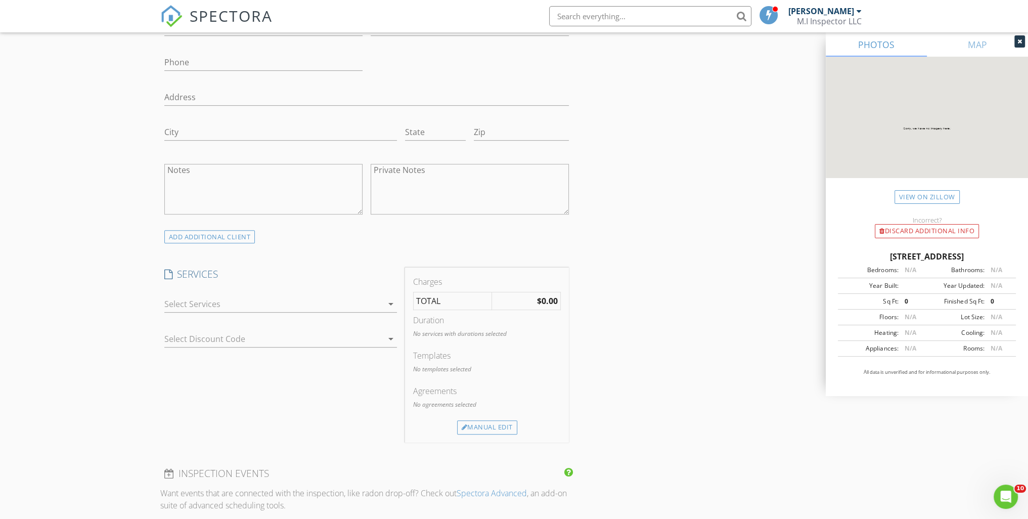
click at [204, 304] on div at bounding box center [273, 304] width 219 height 16
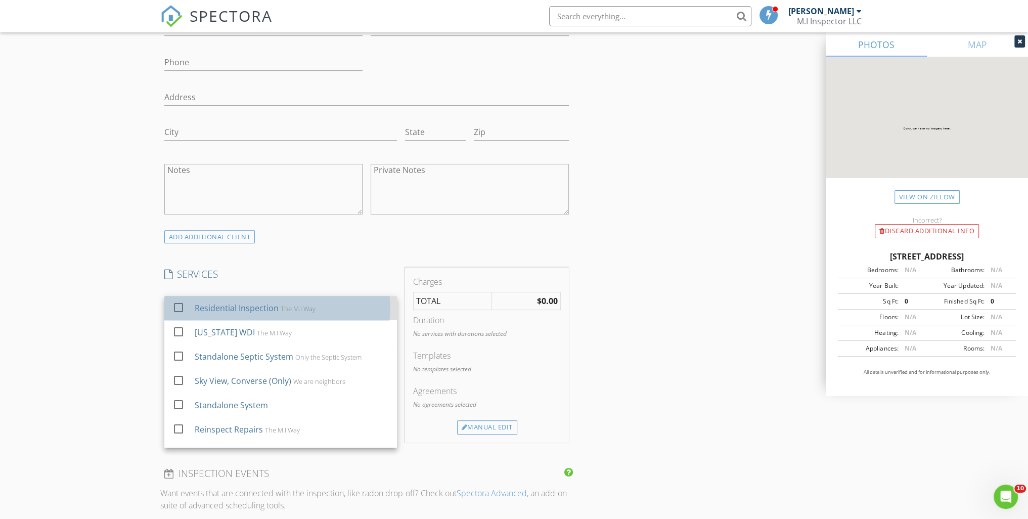
click at [201, 305] on div "Residential Inspection" at bounding box center [236, 308] width 84 height 12
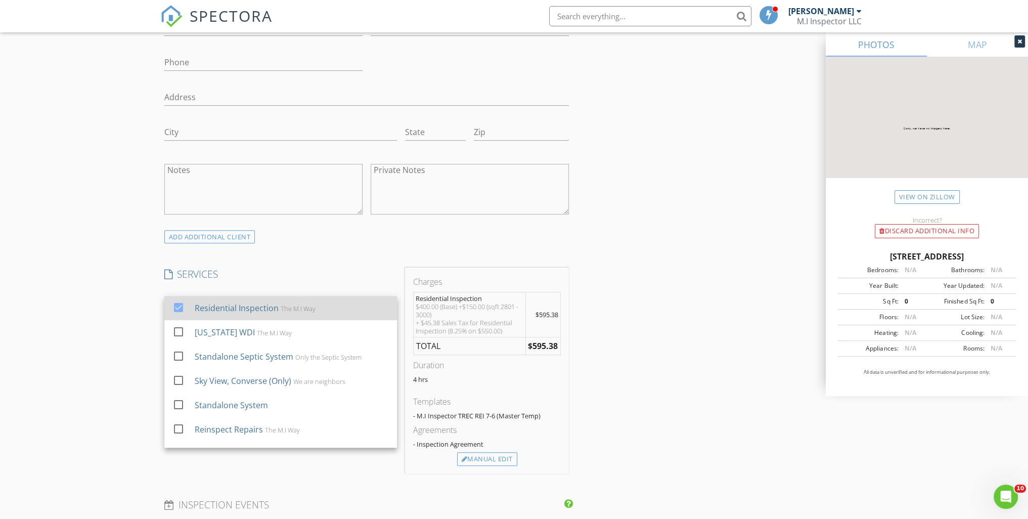
click at [198, 305] on div "Residential Inspection" at bounding box center [236, 308] width 84 height 12
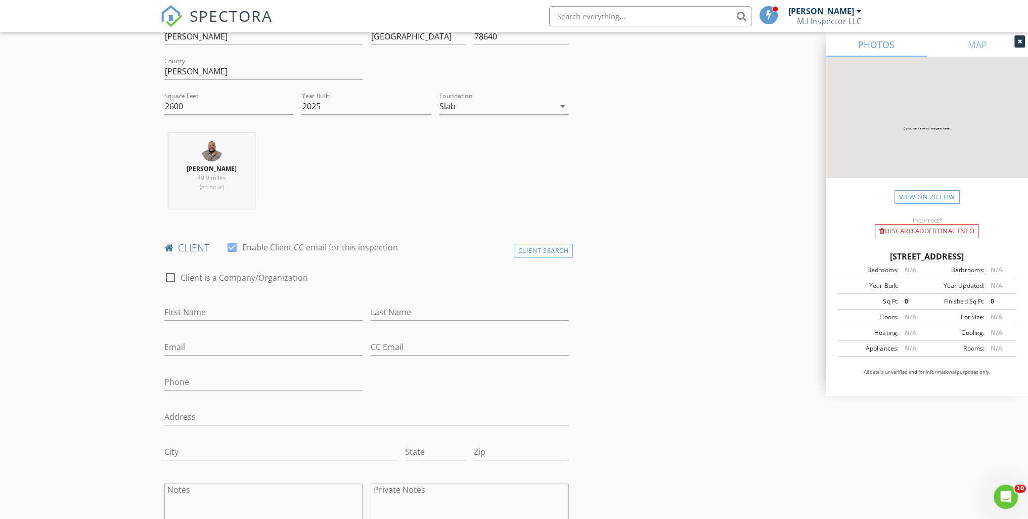
scroll to position [125, 0]
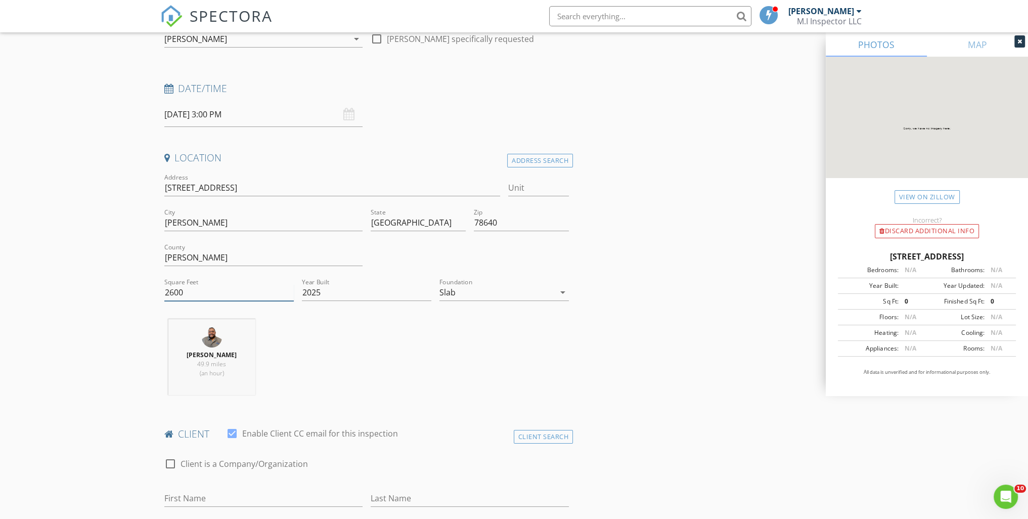
click at [203, 294] on input "2600" at bounding box center [229, 292] width 130 height 17
type input "2500"
click at [452, 382] on div "Javier Jaimes 49.9 miles (an hour)" at bounding box center [366, 361] width 413 height 84
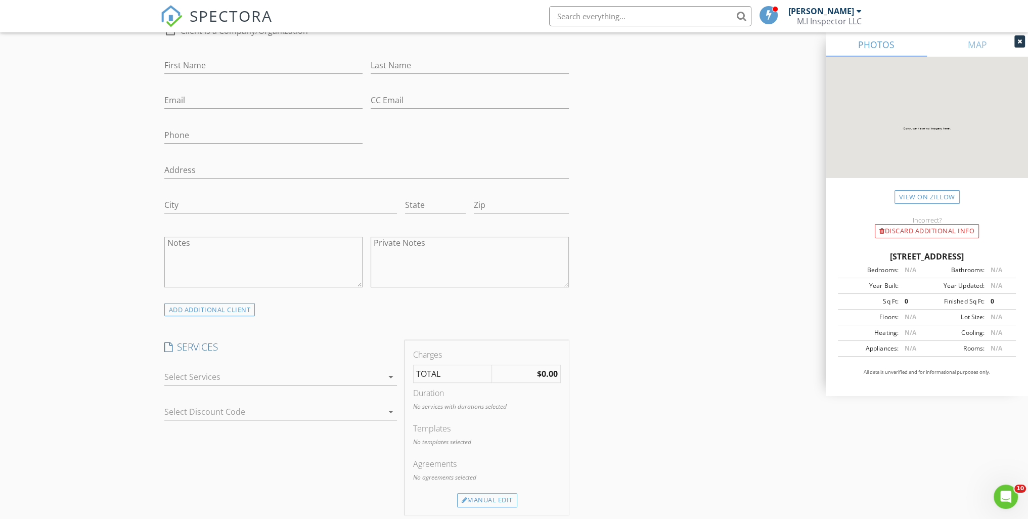
scroll to position [581, 0]
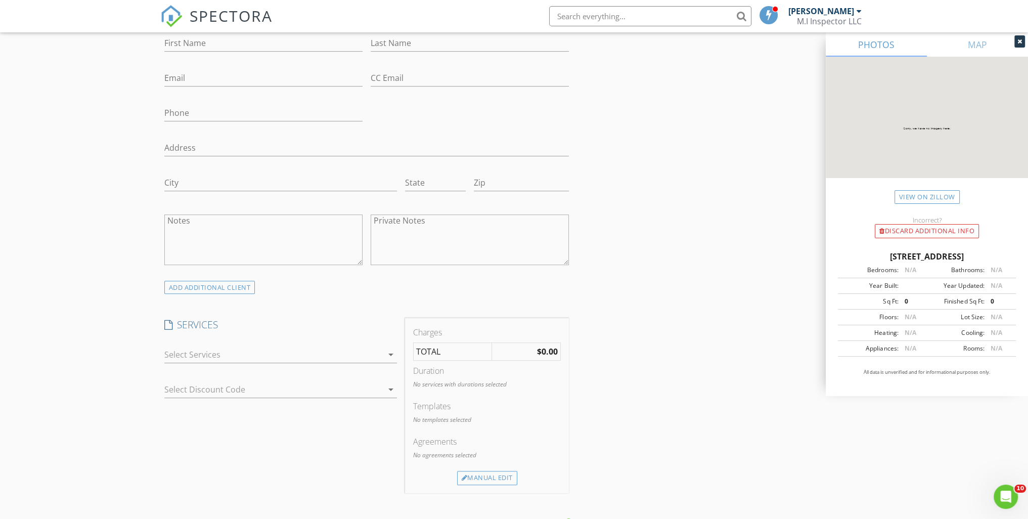
click at [220, 357] on div at bounding box center [273, 355] width 219 height 16
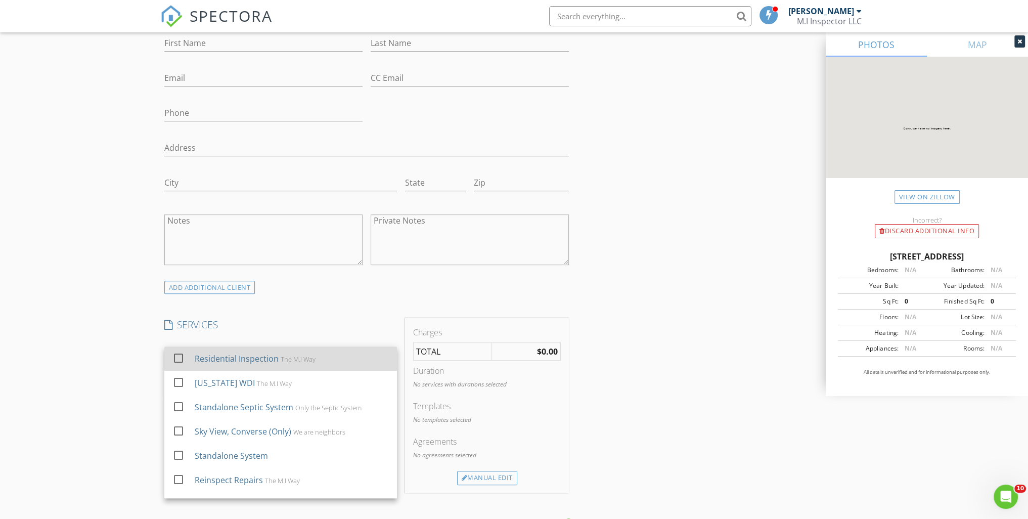
click at [236, 353] on div "Residential Inspection" at bounding box center [236, 359] width 84 height 12
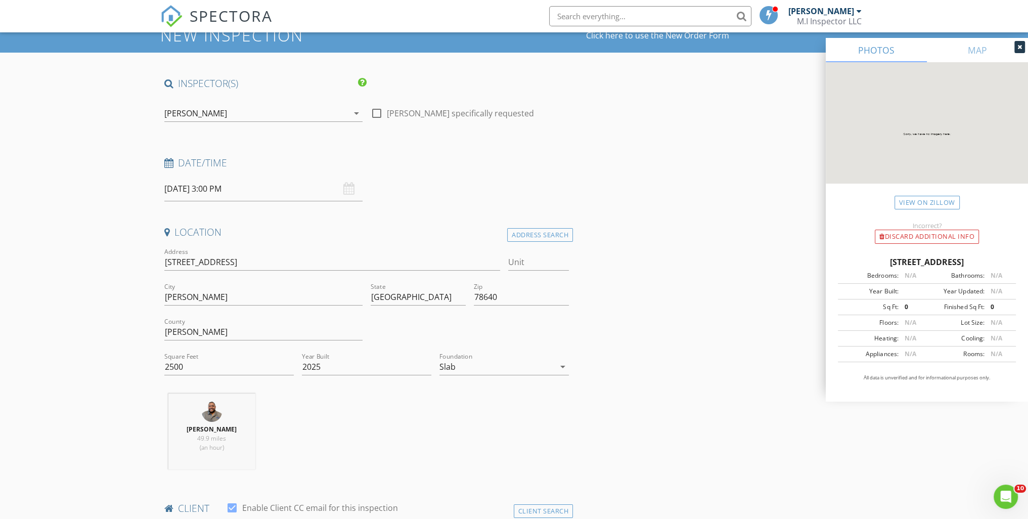
scroll to position [0, 0]
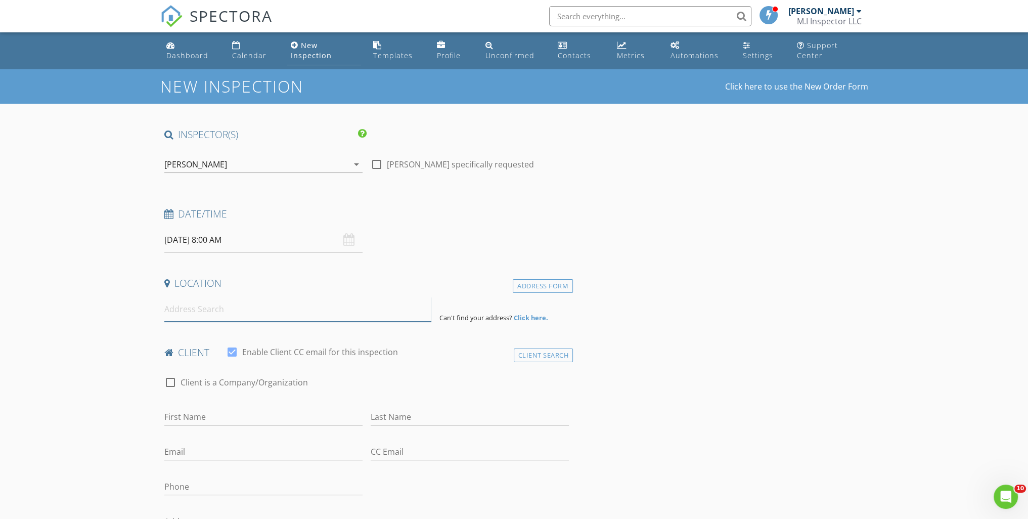
click at [241, 309] on input at bounding box center [297, 309] width 267 height 25
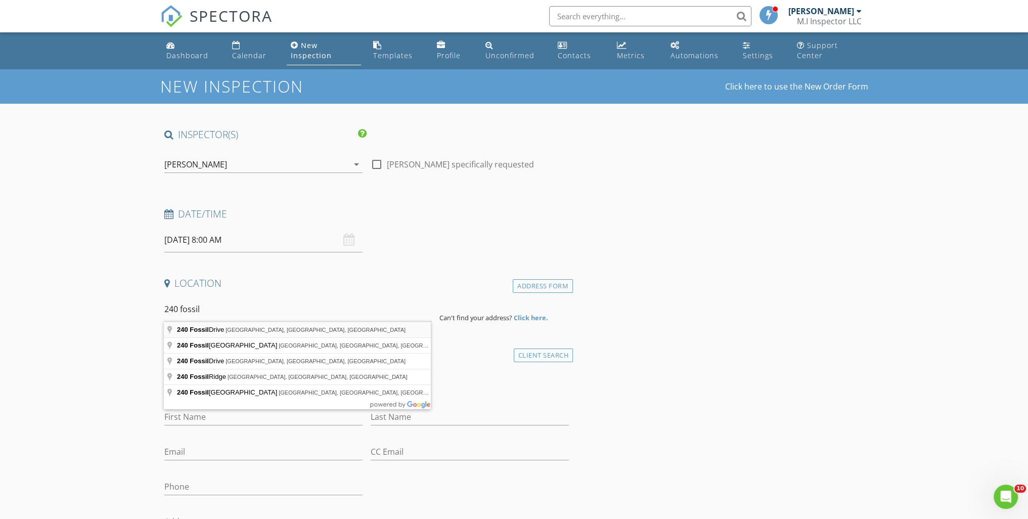
type input "[STREET_ADDRESS]"
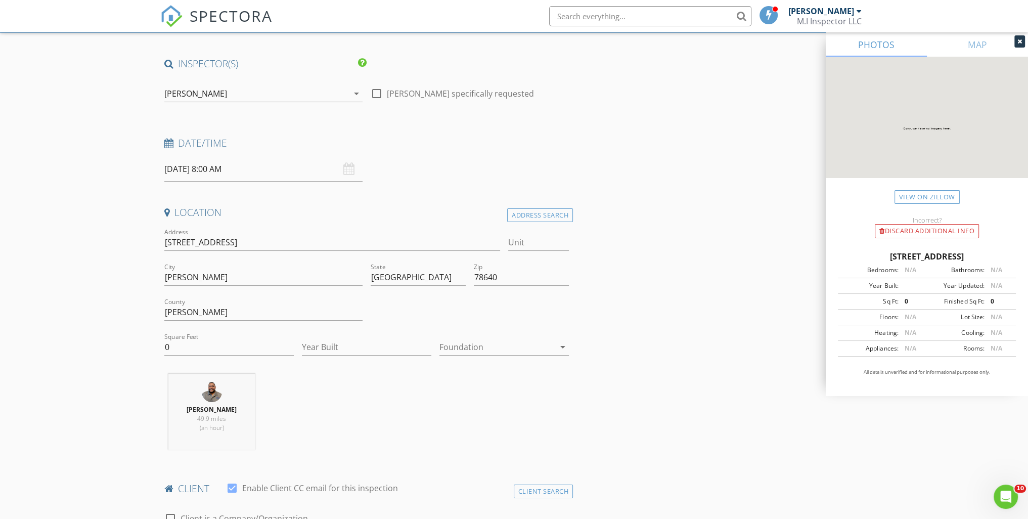
scroll to position [101, 0]
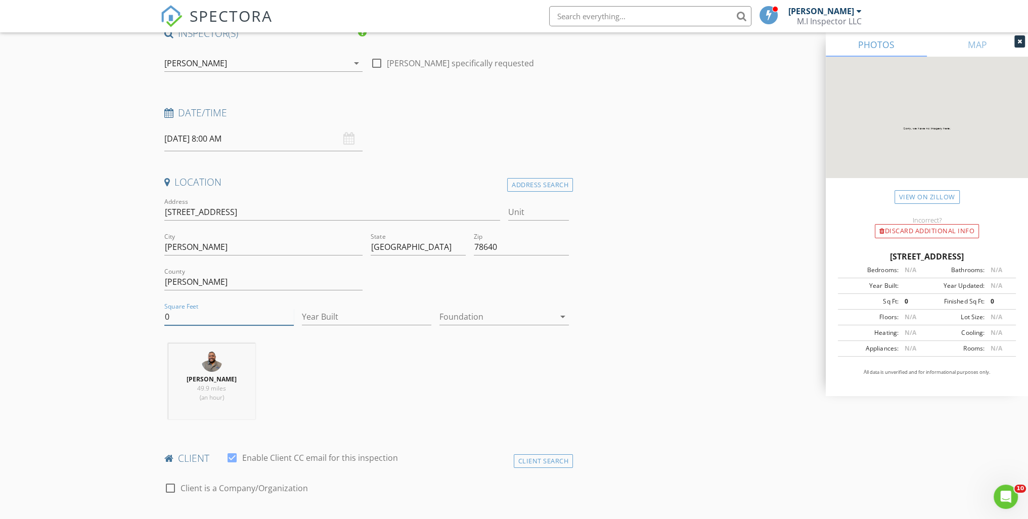
click at [204, 319] on input "0" at bounding box center [229, 317] width 130 height 17
type input "2800"
click at [338, 318] on input "Year Built" at bounding box center [367, 317] width 130 height 17
type input "2025"
click at [486, 320] on div at bounding box center [497, 317] width 115 height 16
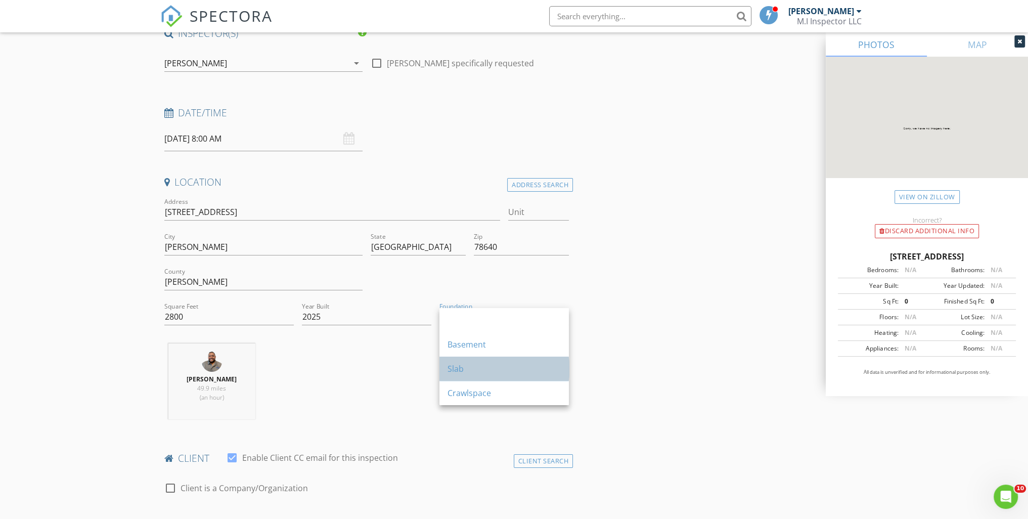
click at [476, 369] on div "Slab" at bounding box center [504, 369] width 113 height 12
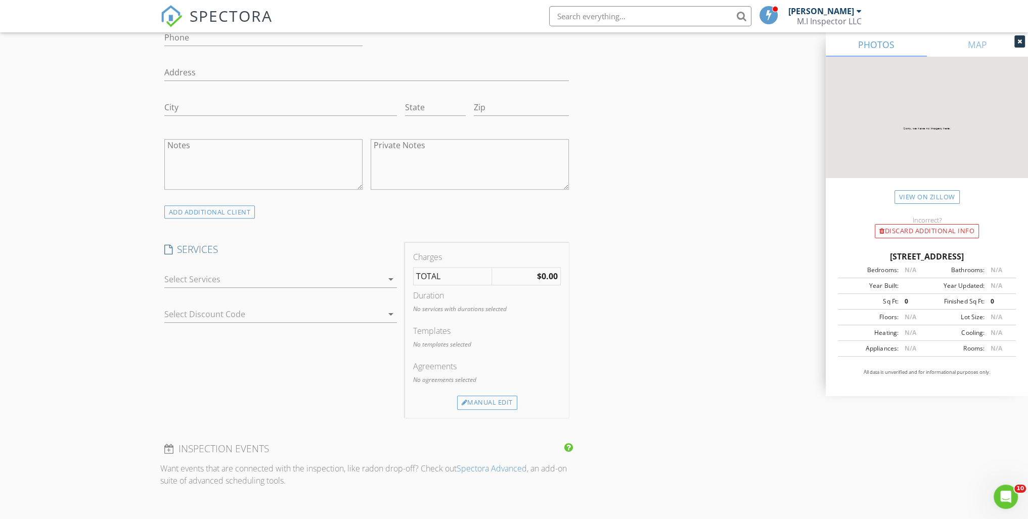
scroll to position [658, 0]
click at [248, 280] on div at bounding box center [273, 278] width 219 height 16
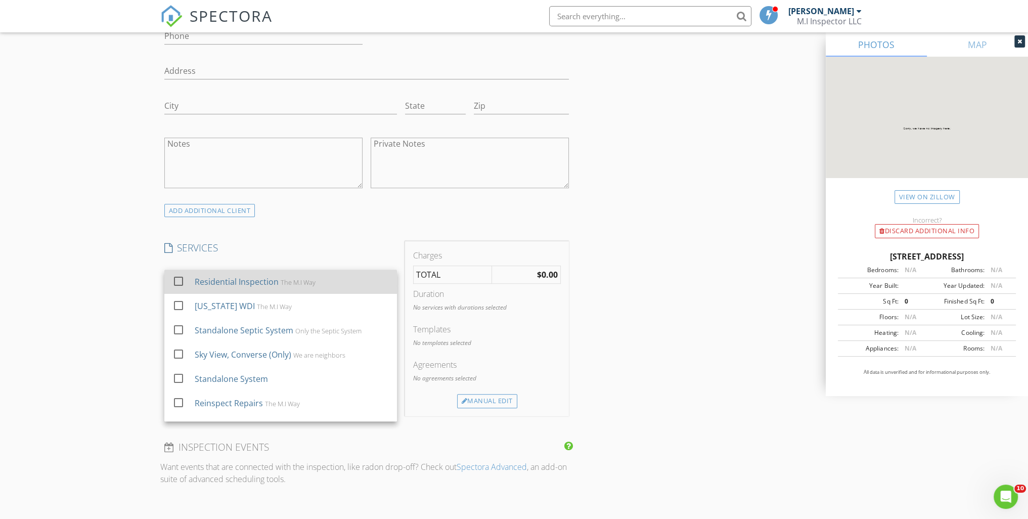
click at [225, 283] on div "Residential Inspection" at bounding box center [236, 282] width 84 height 12
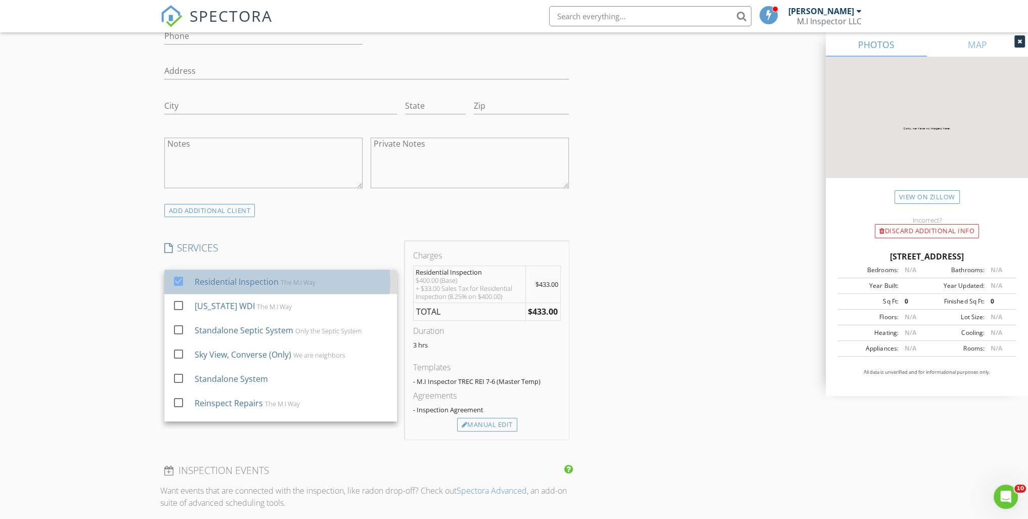
click at [225, 283] on div "Residential Inspection" at bounding box center [236, 282] width 84 height 12
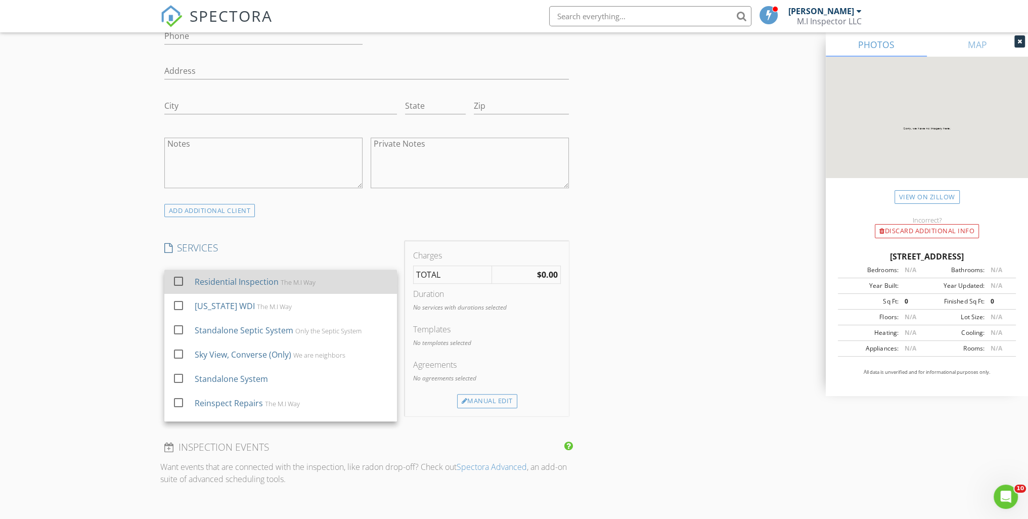
click at [199, 277] on div "Residential Inspection" at bounding box center [236, 282] width 84 height 12
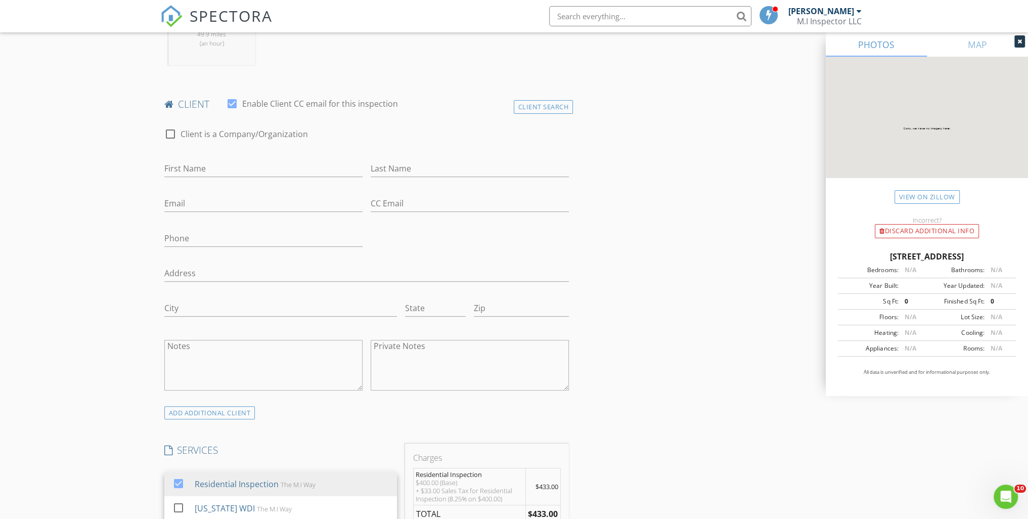
scroll to position [253, 0]
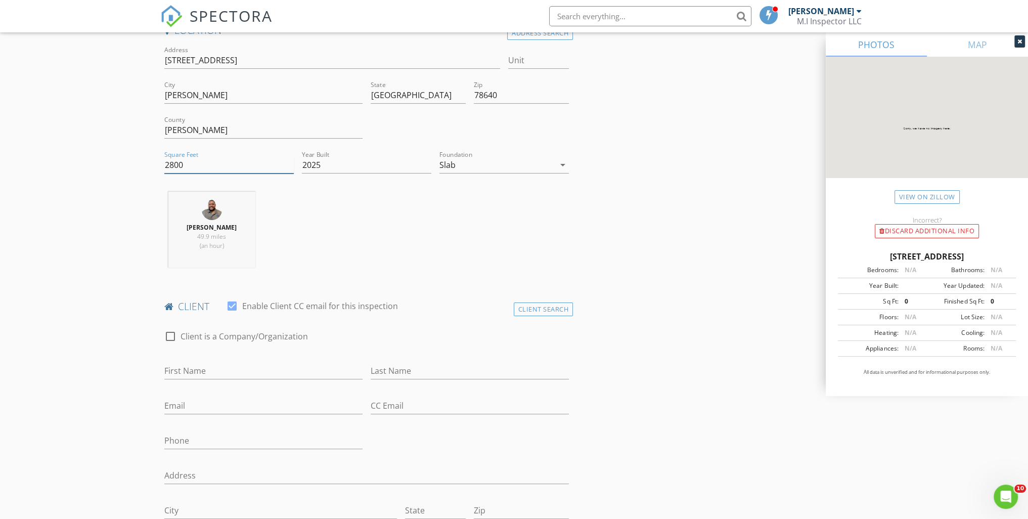
click at [173, 162] on input "2800" at bounding box center [229, 165] width 130 height 17
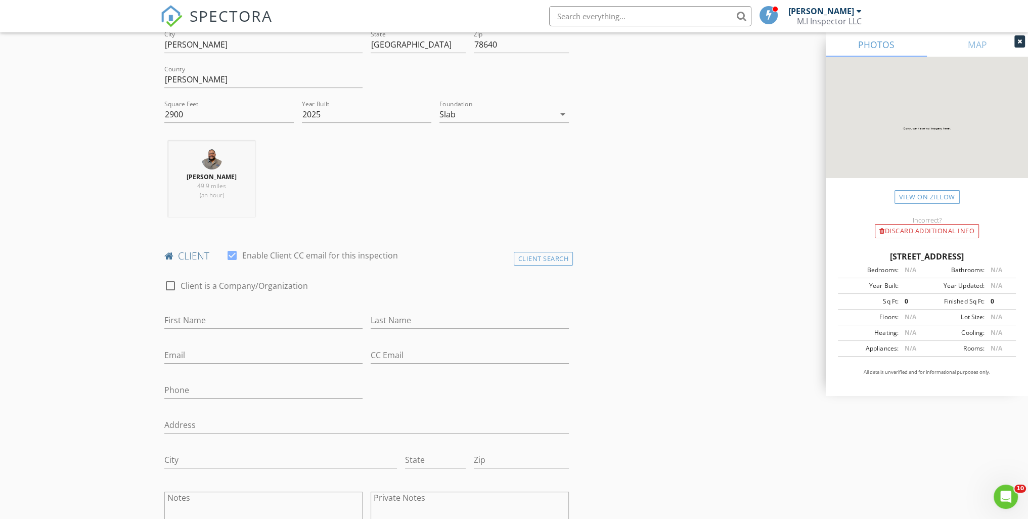
scroll to position [202, 0]
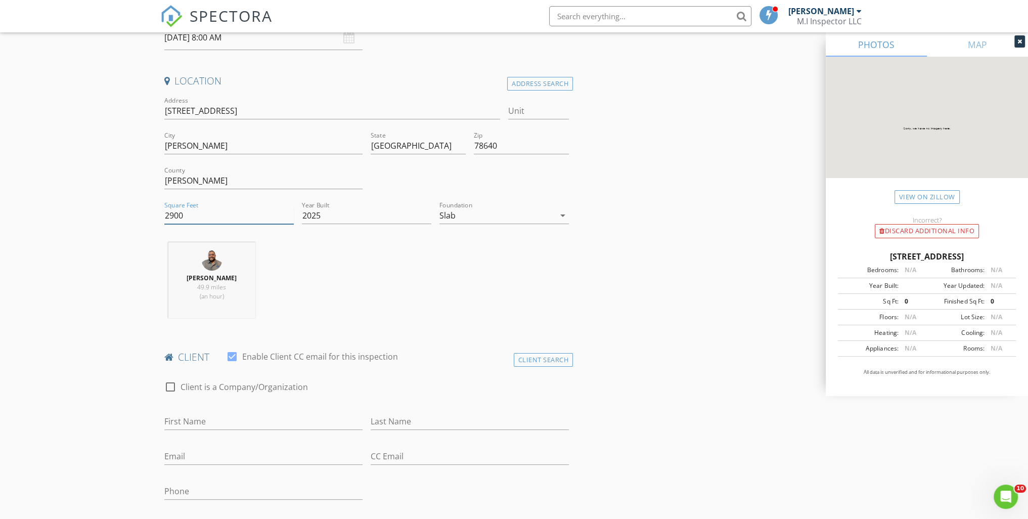
click at [173, 211] on input "2900" at bounding box center [229, 215] width 130 height 17
click at [328, 281] on div "Javier Jaimes 49.9 miles (an hour)" at bounding box center [366, 284] width 413 height 84
click at [292, 210] on input "2801" at bounding box center [229, 215] width 130 height 17
click at [414, 310] on div "Javier Jaimes 49.9 miles (an hour)" at bounding box center [366, 284] width 413 height 84
click at [290, 212] on input "2802" at bounding box center [229, 215] width 130 height 17
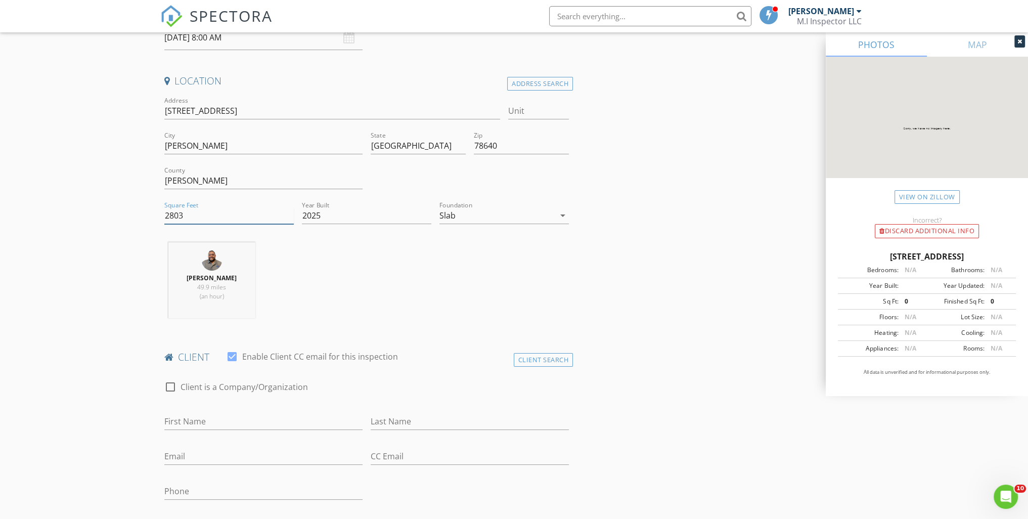
click at [290, 212] on input "2803" at bounding box center [229, 215] width 130 height 17
click at [290, 212] on input "2804" at bounding box center [229, 215] width 130 height 17
click at [290, 212] on input "2805" at bounding box center [229, 215] width 130 height 17
click at [290, 212] on input "2806" at bounding box center [229, 215] width 130 height 17
click at [290, 212] on input "2807" at bounding box center [229, 215] width 130 height 17
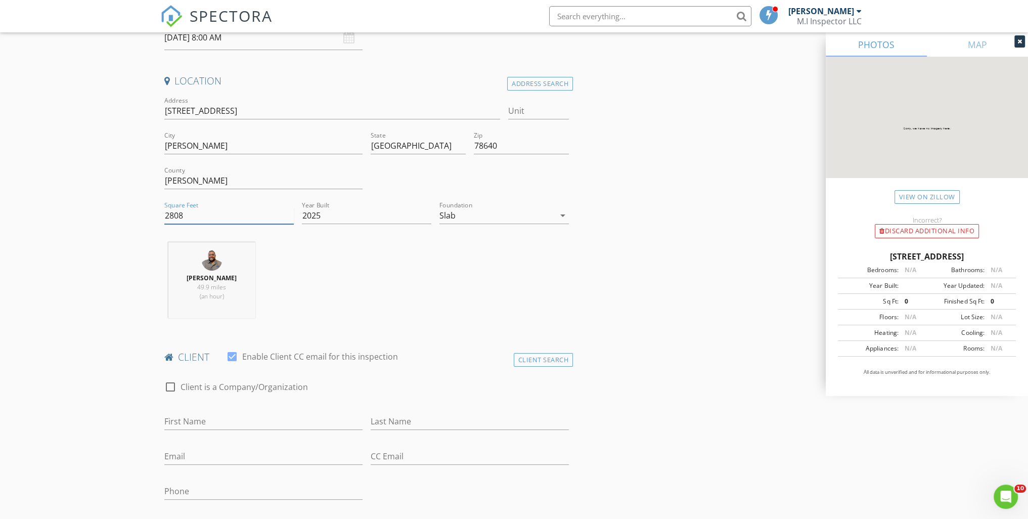
click at [289, 212] on input "2808" at bounding box center [229, 215] width 130 height 17
click at [289, 212] on input "2809" at bounding box center [229, 215] width 130 height 17
click at [288, 212] on input "2810" at bounding box center [229, 215] width 130 height 17
type input "2811"
click at [288, 212] on input "2811" at bounding box center [229, 215] width 130 height 17
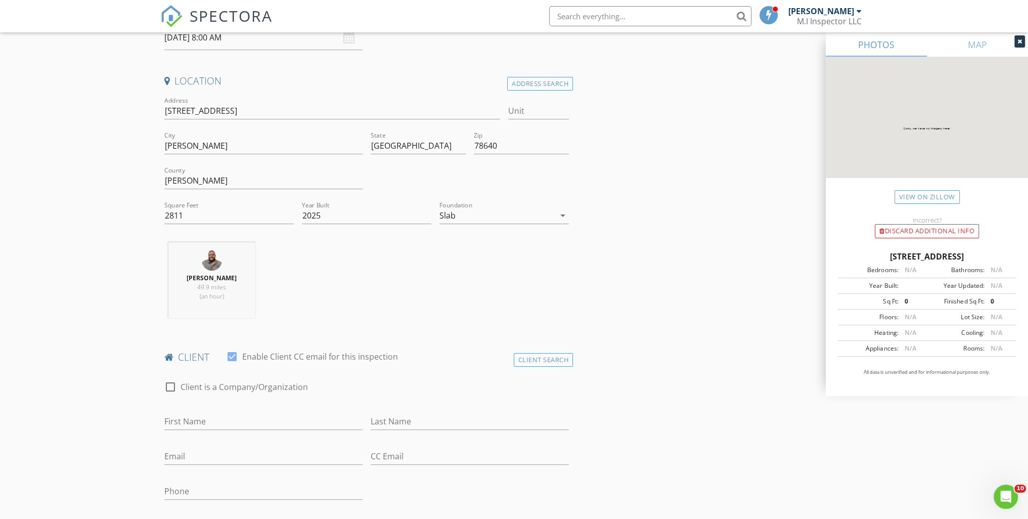
click at [306, 286] on div "Javier Jaimes 49.9 miles (an hour)" at bounding box center [366, 284] width 413 height 84
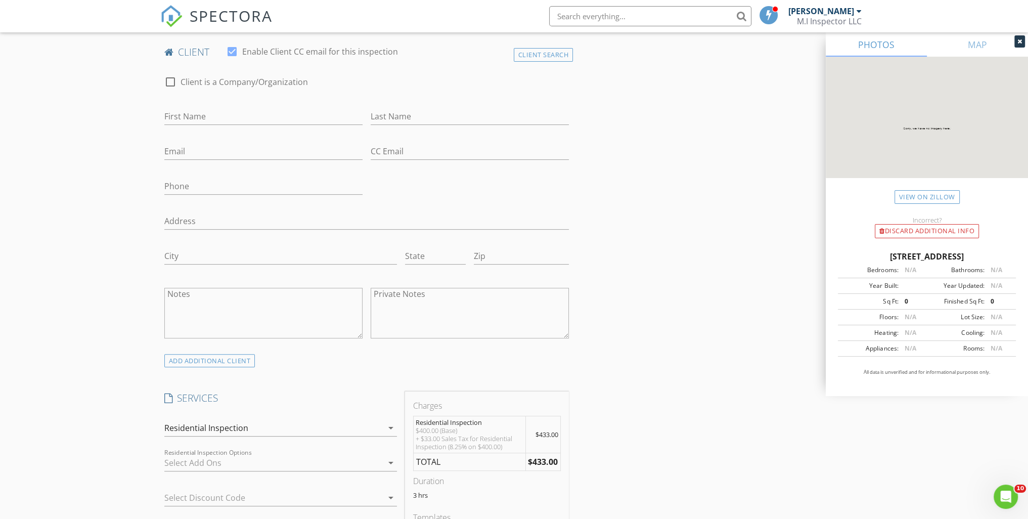
scroll to position [607, 0]
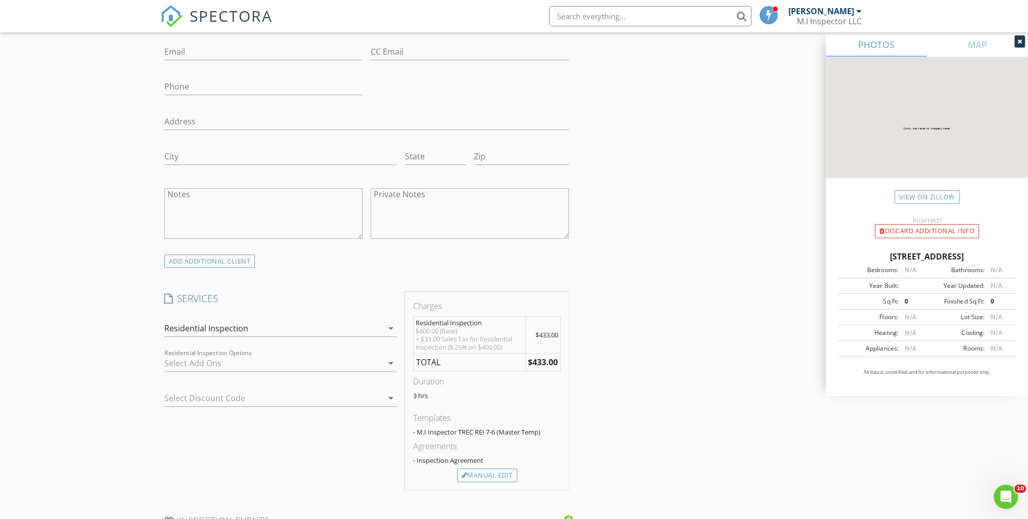
click at [316, 322] on div "Residential Inspection" at bounding box center [273, 328] width 219 height 16
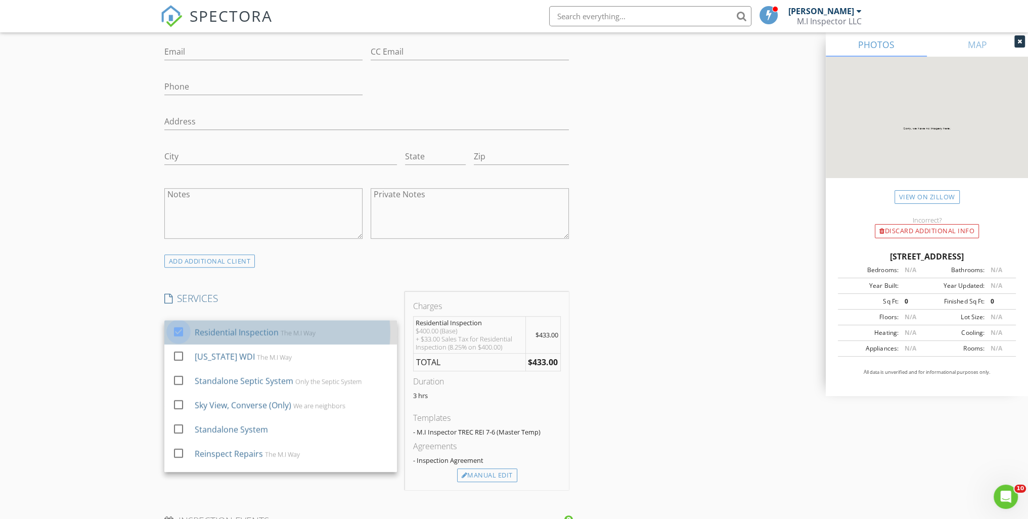
click at [177, 328] on div at bounding box center [178, 331] width 17 height 17
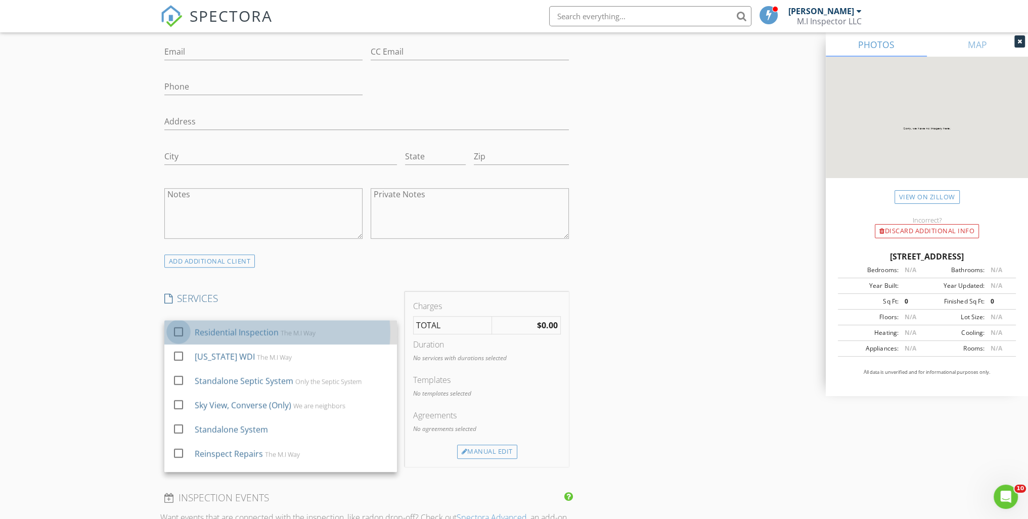
click at [180, 328] on div at bounding box center [178, 331] width 17 height 17
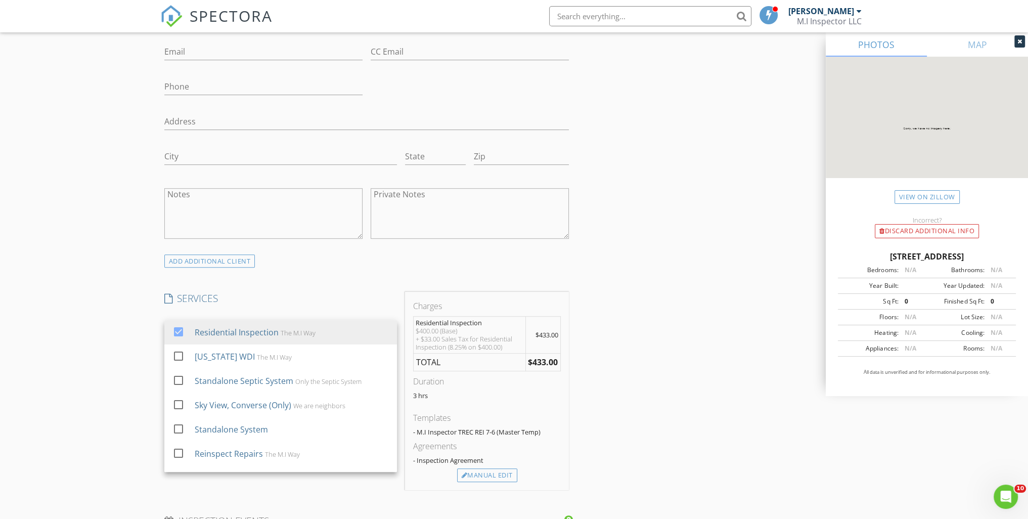
click at [315, 273] on div "INSPECTOR(S) check_box Javier Jaimes PRIMARY Javier Jaimes arrow_drop_down chec…" at bounding box center [366, 345] width 413 height 1649
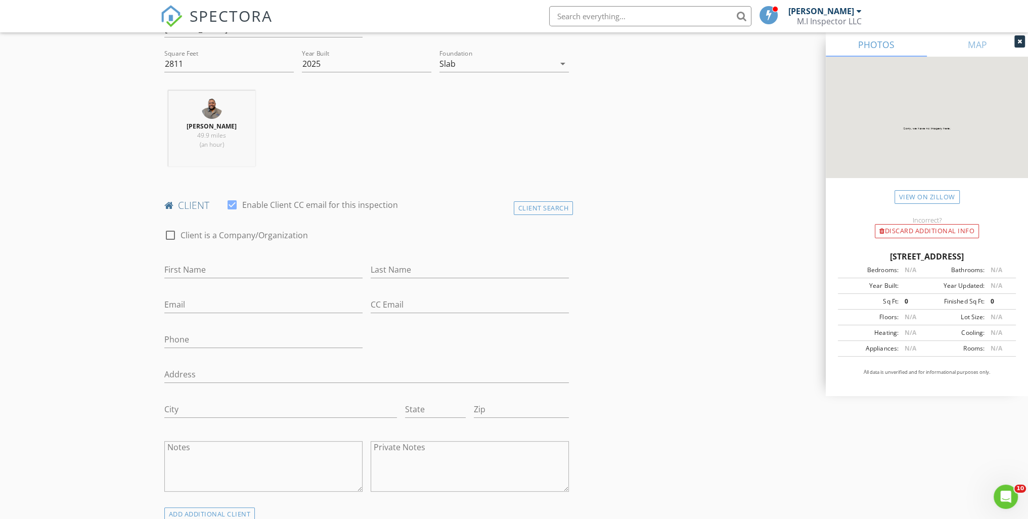
scroll to position [152, 0]
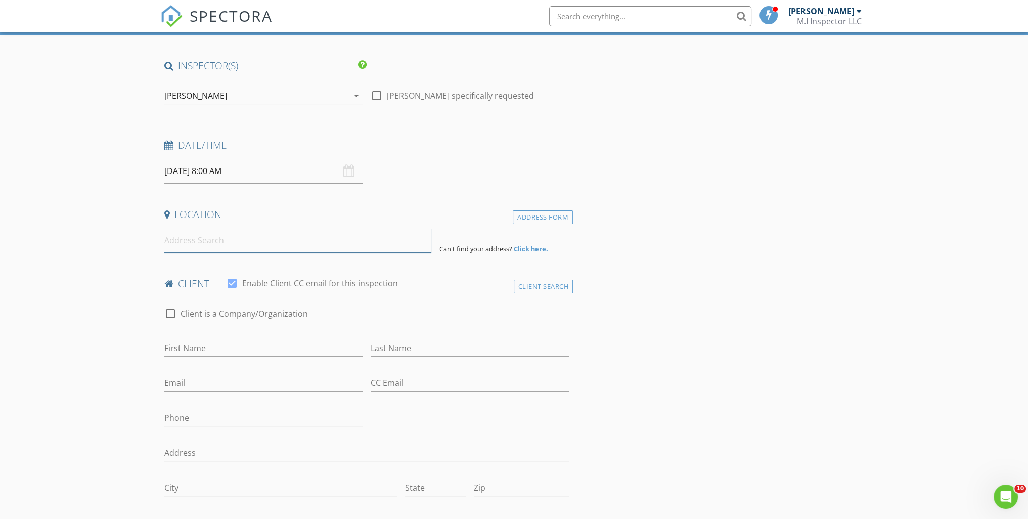
click at [198, 236] on input at bounding box center [297, 240] width 267 height 25
click at [263, 242] on input at bounding box center [297, 240] width 267 height 25
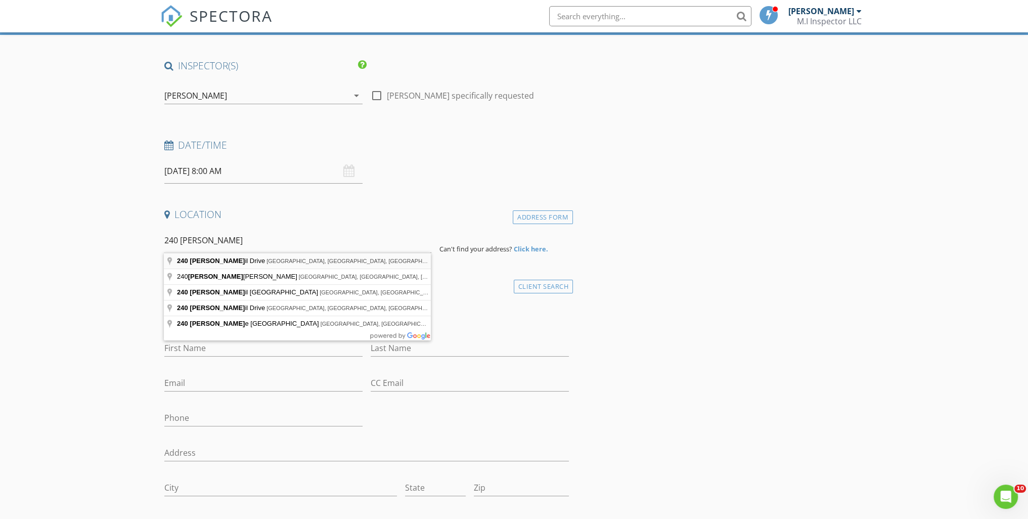
type input "240 Fossil Drive, Kyle, TX, USA"
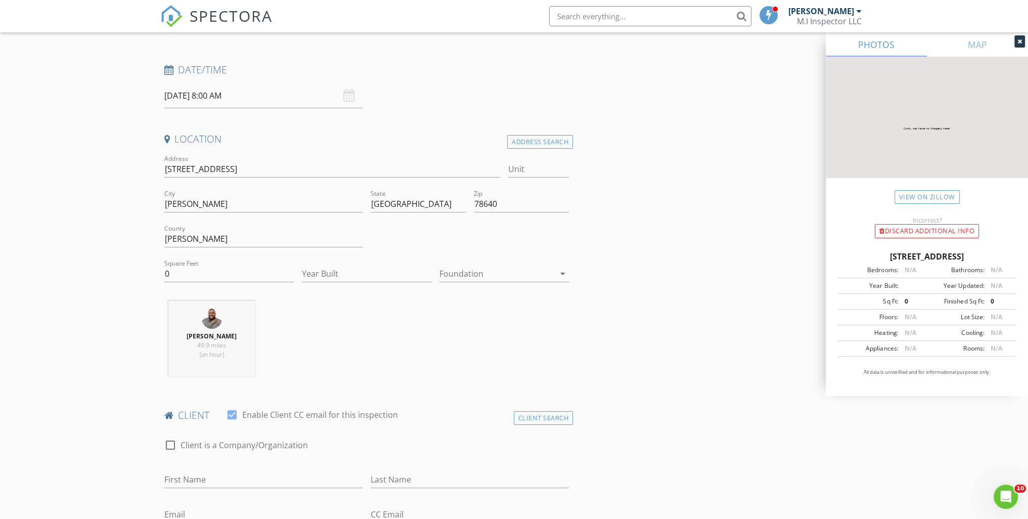
scroll to position [170, 0]
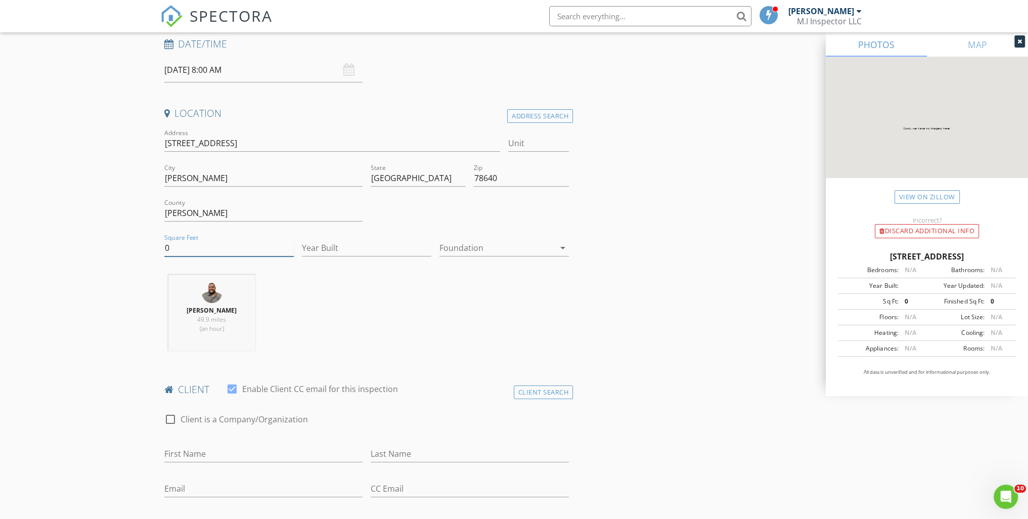
click at [244, 245] on input "0" at bounding box center [229, 248] width 130 height 17
click at [447, 338] on div "Javier Jaimes 49.9 miles (an hour)" at bounding box center [366, 317] width 413 height 84
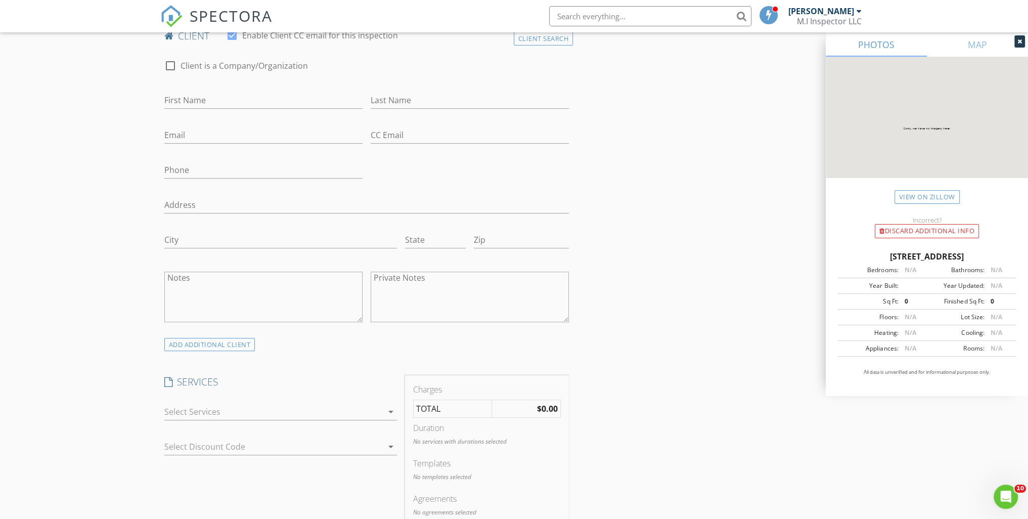
scroll to position [524, 0]
click at [349, 397] on div "check_box_outline_blank Residential Inspection The M.I Way check_box_outline_bl…" at bounding box center [280, 413] width 233 height 33
click at [236, 398] on div "check_box_outline_blank Residential Inspection The M.I Way check_box_outline_bl…" at bounding box center [280, 413] width 233 height 33
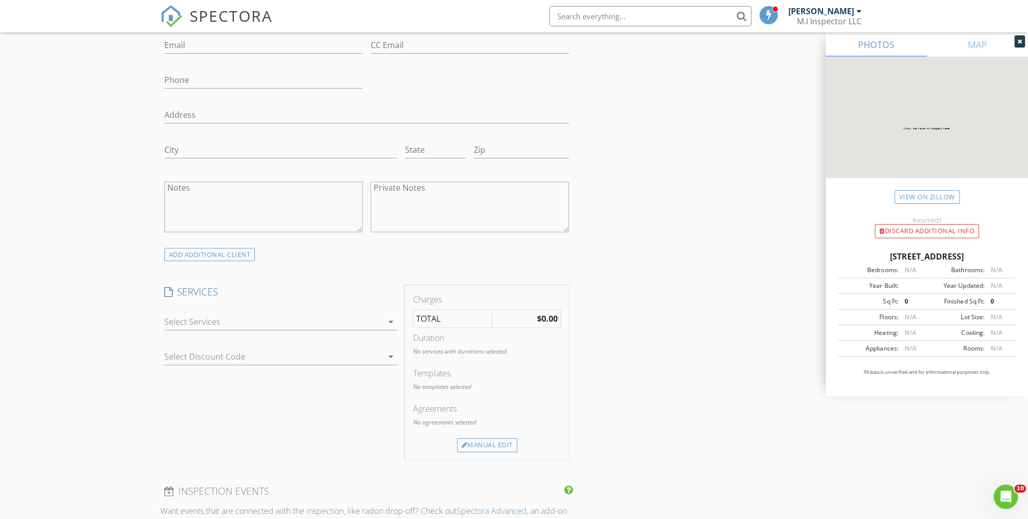
scroll to position [625, 0]
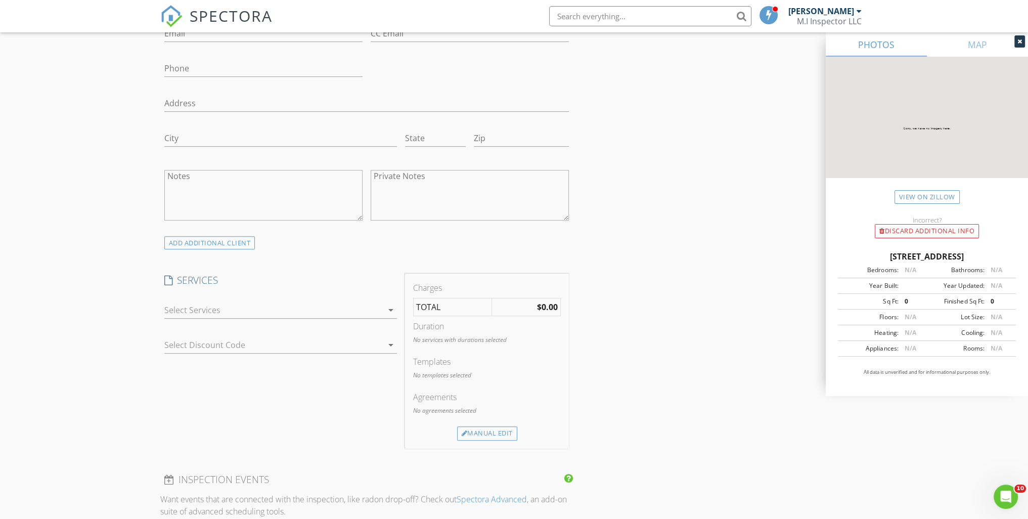
drag, startPoint x: 218, startPoint y: 319, endPoint x: 219, endPoint y: 309, distance: 10.2
click at [218, 318] on div "arrow_drop_down" at bounding box center [280, 315] width 233 height 27
click at [207, 307] on div at bounding box center [273, 310] width 219 height 16
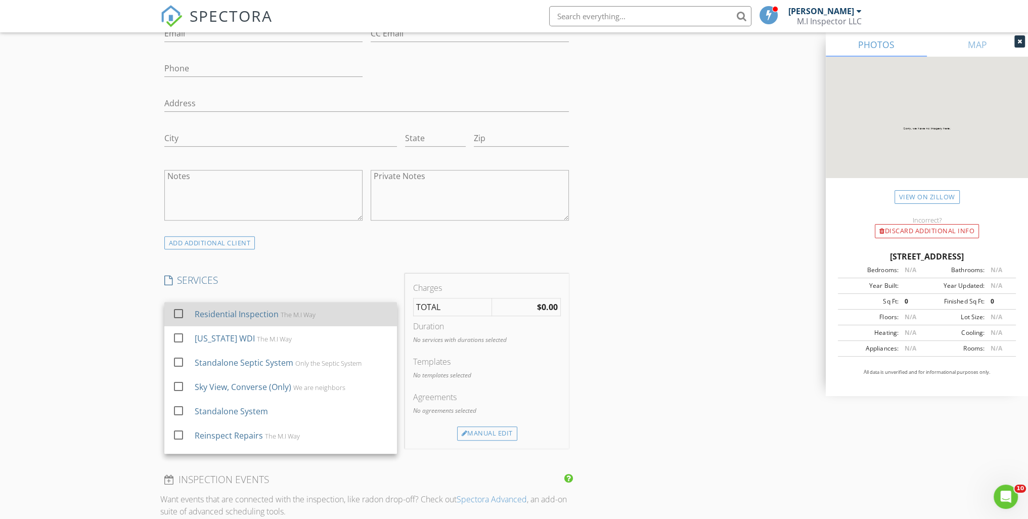
click at [283, 306] on div "Residential Inspection The M.I Way" at bounding box center [291, 314] width 194 height 20
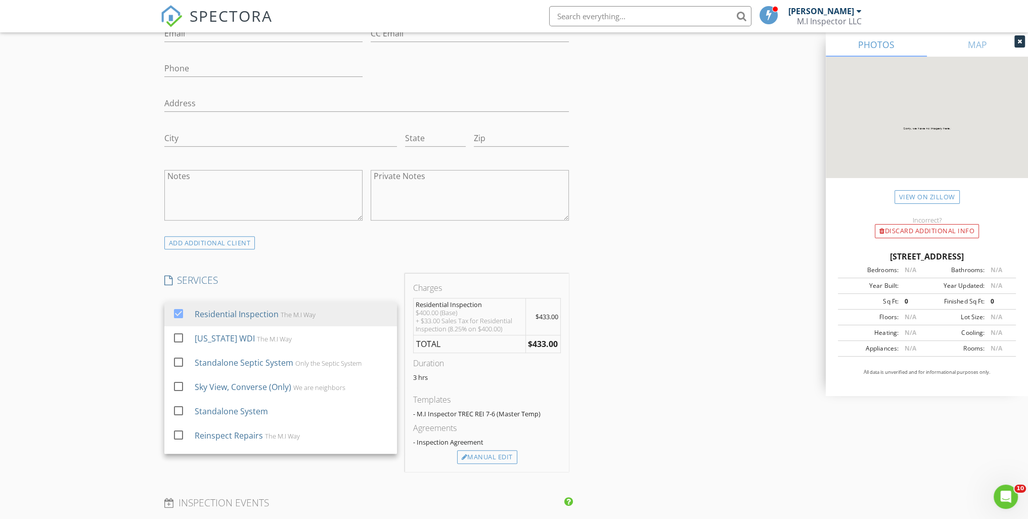
click at [366, 260] on div "INSPECTOR(S) check_box Javier Jaimes PRIMARY Javier Jaimes arrow_drop_down chec…" at bounding box center [366, 327] width 413 height 1649
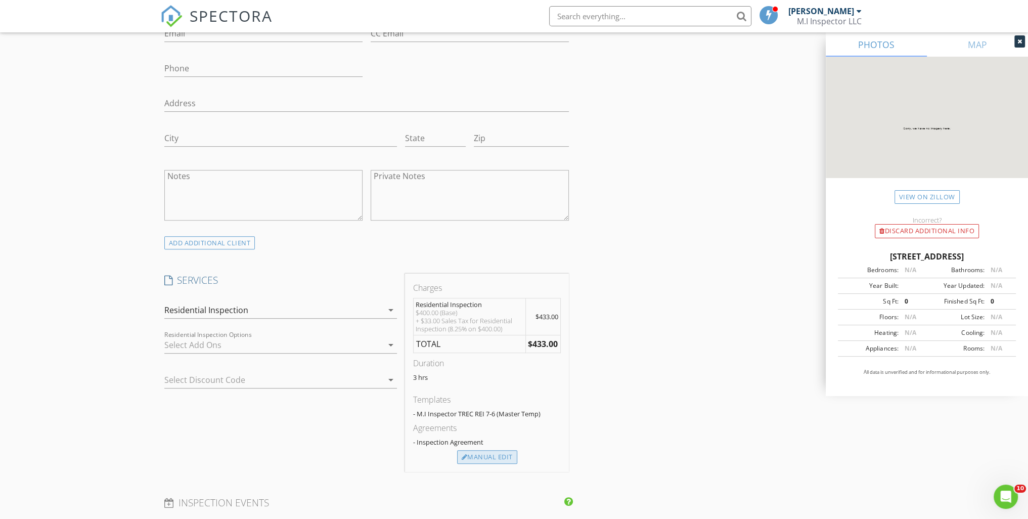
click at [491, 458] on div "Manual Edit" at bounding box center [487, 457] width 60 height 14
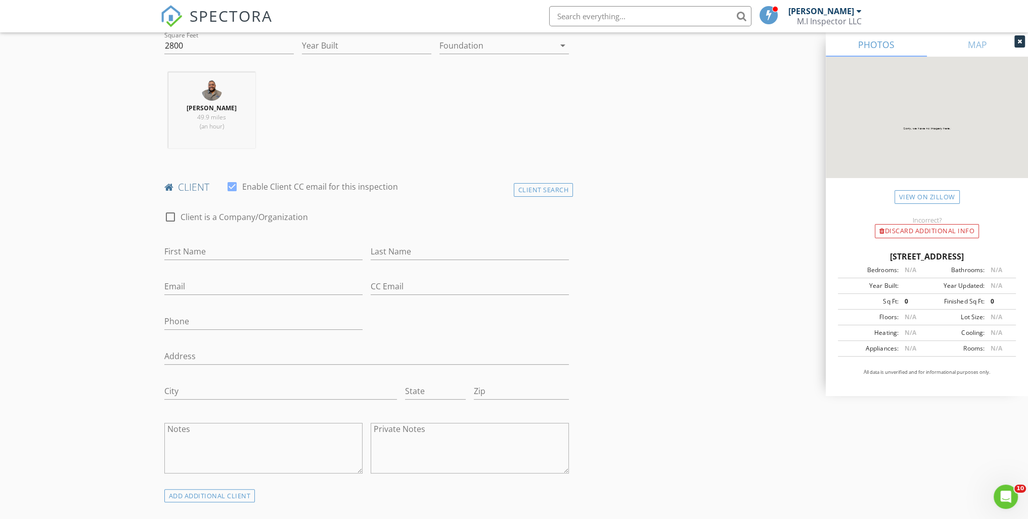
scroll to position [119, 0]
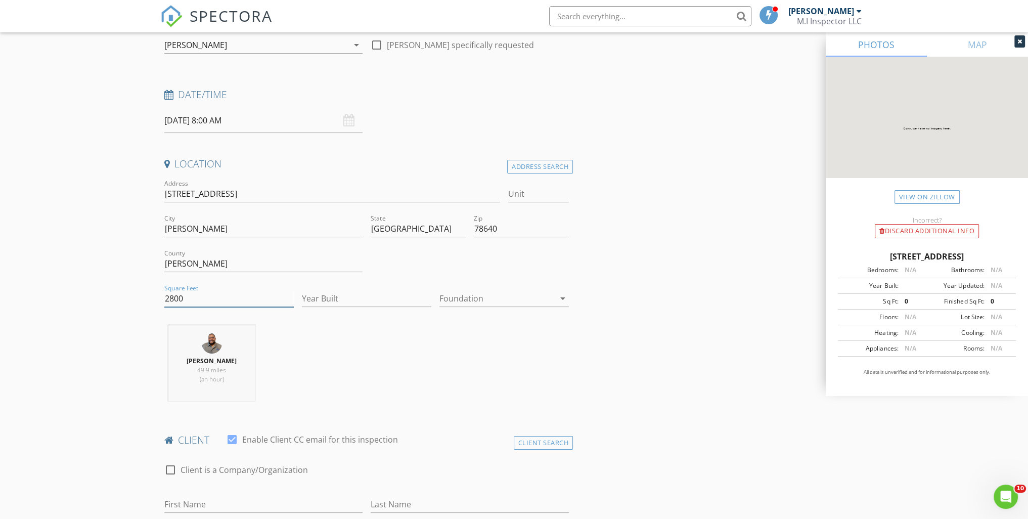
click at [219, 292] on input "2800" at bounding box center [229, 298] width 130 height 17
type input "2812"
type input "4"
type input "2812"
click at [346, 300] on input "Year Built" at bounding box center [367, 298] width 130 height 17
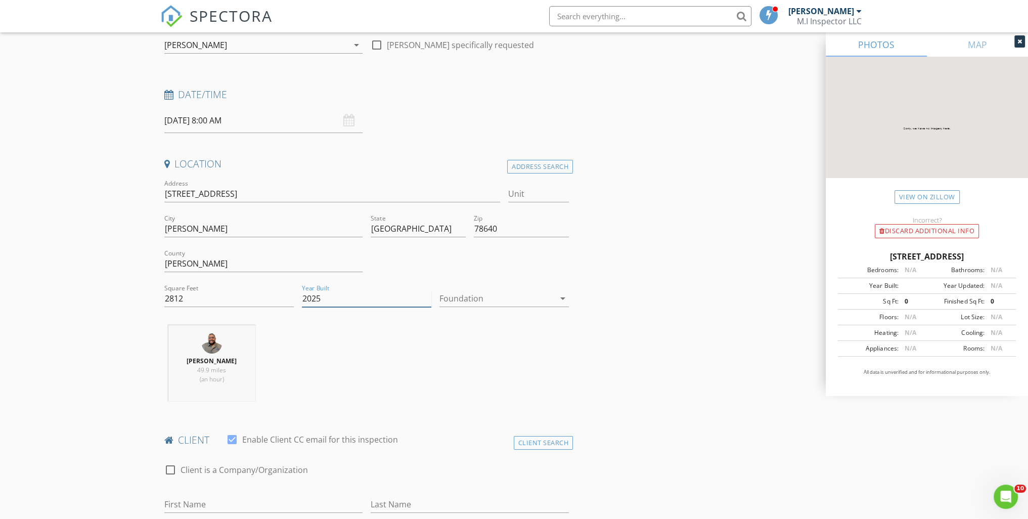
type input "2025"
click at [511, 295] on div at bounding box center [497, 298] width 115 height 16
click at [461, 354] on div "Slab" at bounding box center [504, 351] width 113 height 12
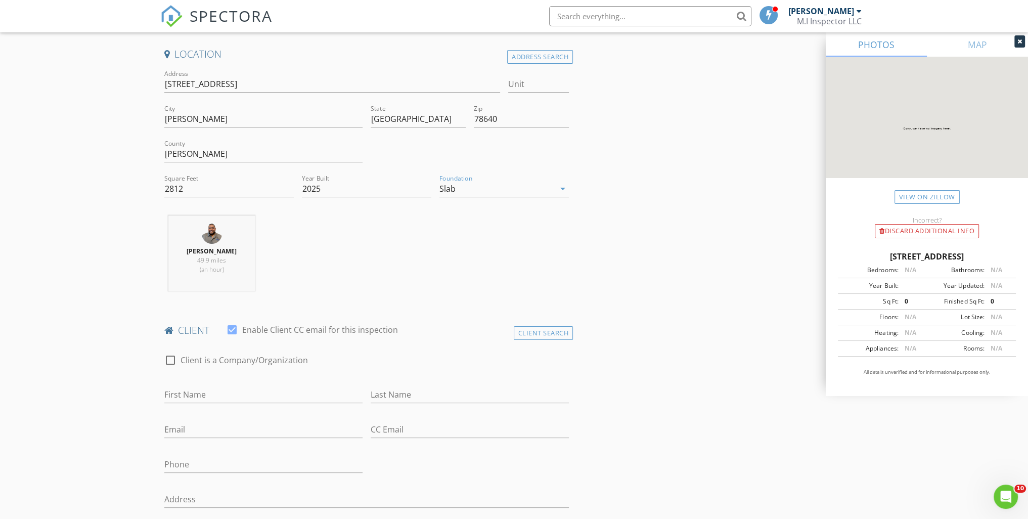
scroll to position [271, 0]
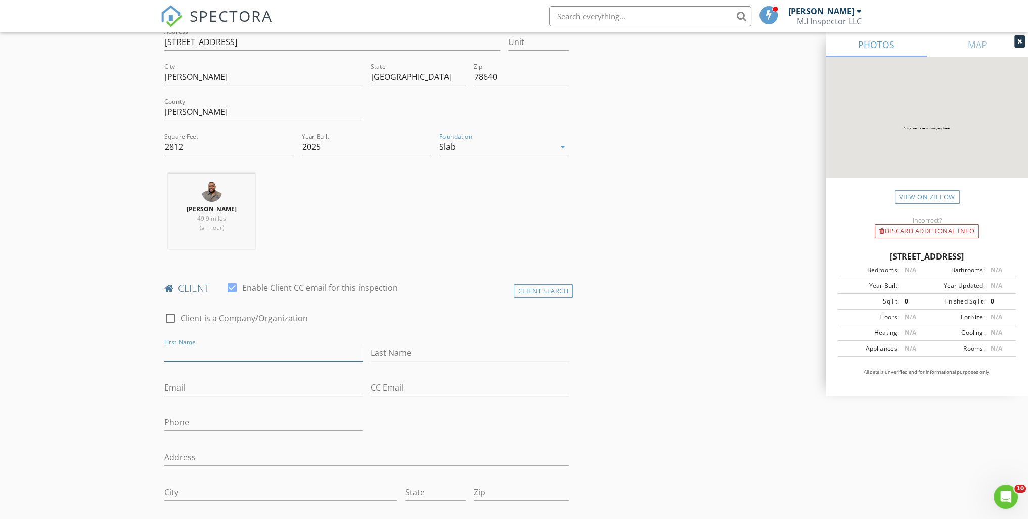
click at [263, 353] on input "First Name" at bounding box center [263, 353] width 198 height 17
type input "Ruth"
click at [391, 349] on input "Last Name" at bounding box center [470, 353] width 198 height 17
type input "Santos"
click at [271, 383] on input "Email" at bounding box center [263, 387] width 198 height 17
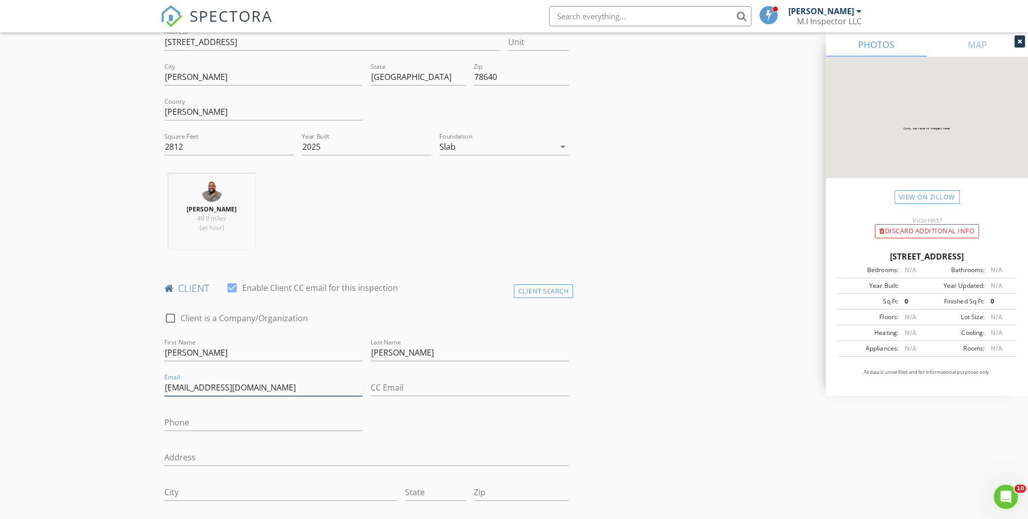
type input "ruthantos271@icloud.com"
click at [271, 415] on input "Phone" at bounding box center [263, 422] width 198 height 17
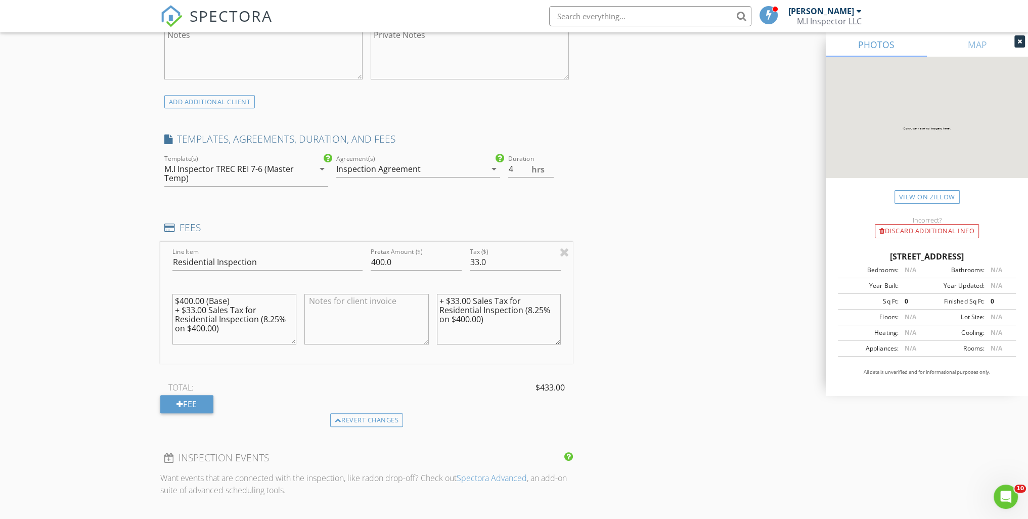
scroll to position [777, 0]
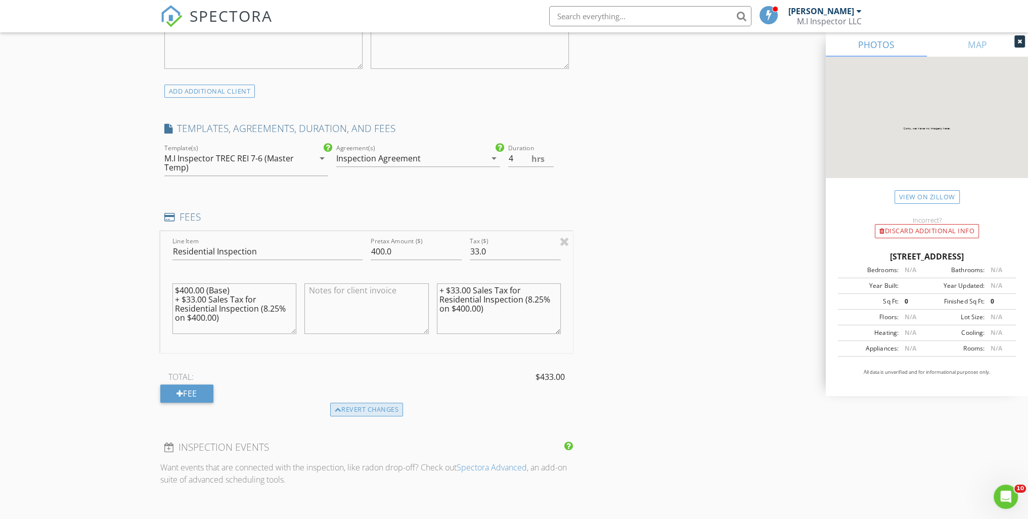
type input "512-995-8739"
click at [362, 406] on div "Revert changes" at bounding box center [366, 410] width 73 height 14
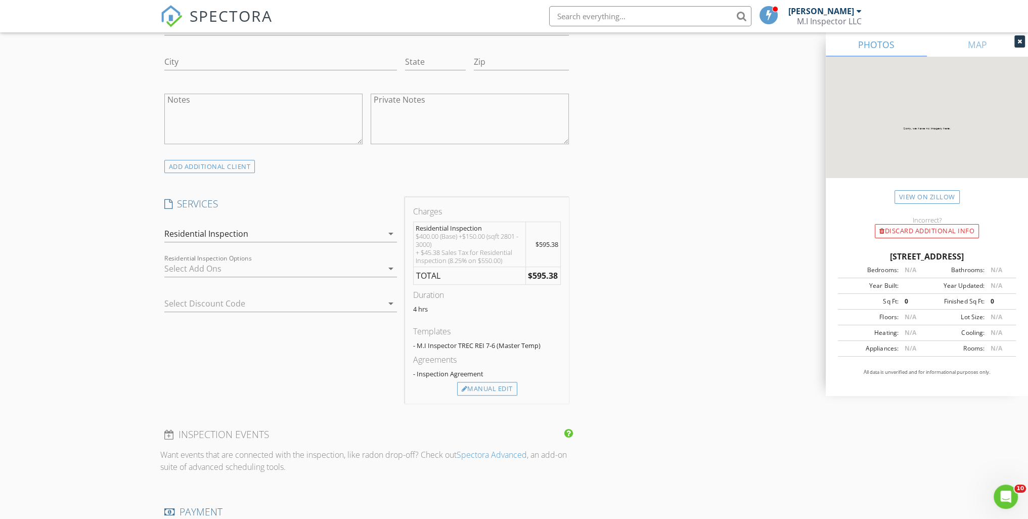
scroll to position [676, 0]
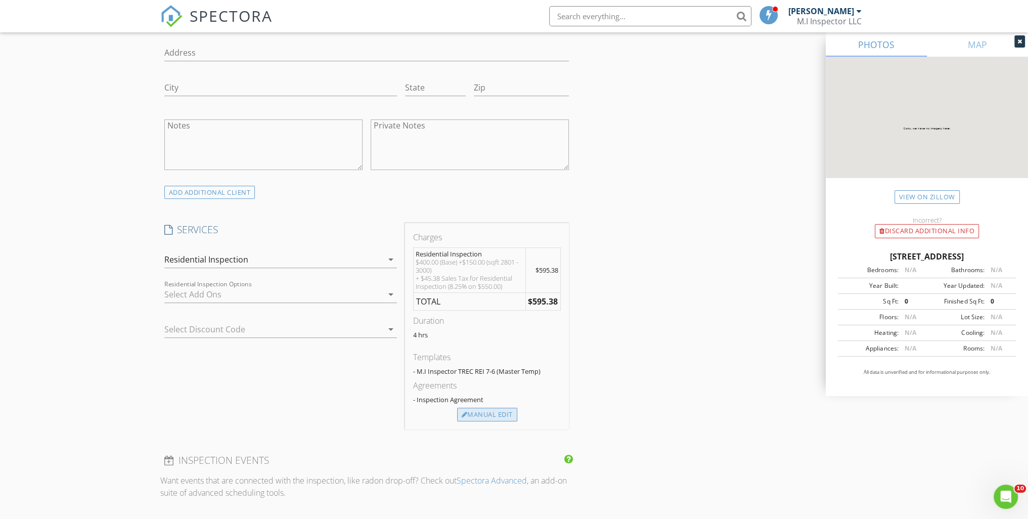
click at [496, 411] on div "Manual Edit" at bounding box center [487, 415] width 60 height 14
type input "550.0"
type input "45.38"
type textarea "$400.00 (Base) +$150.00 (sqft 2801 - 3000) + $45.38 Sales Tax for Residential I…"
type textarea "+ $45.38 Sales Tax for Residential Inspection (8.25% on $550.00)"
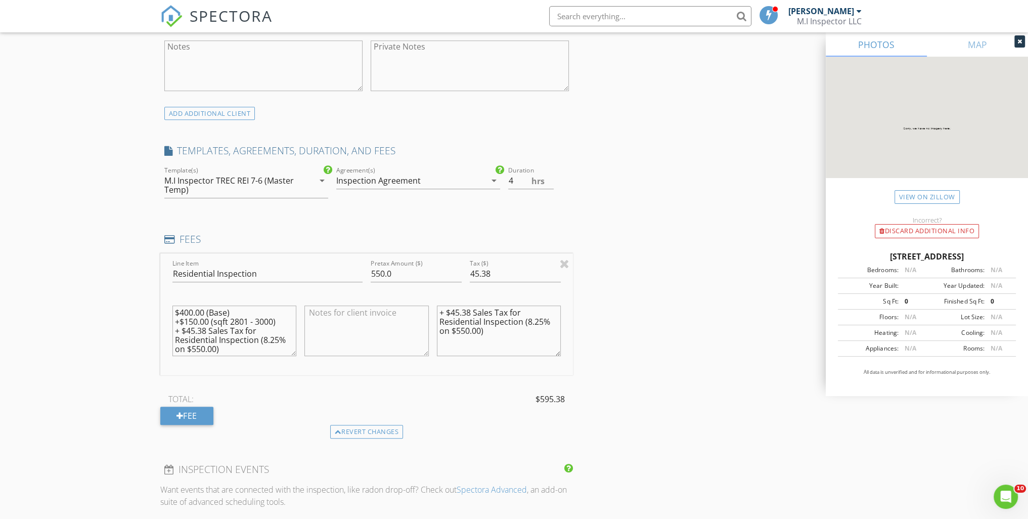
scroll to position [777, 0]
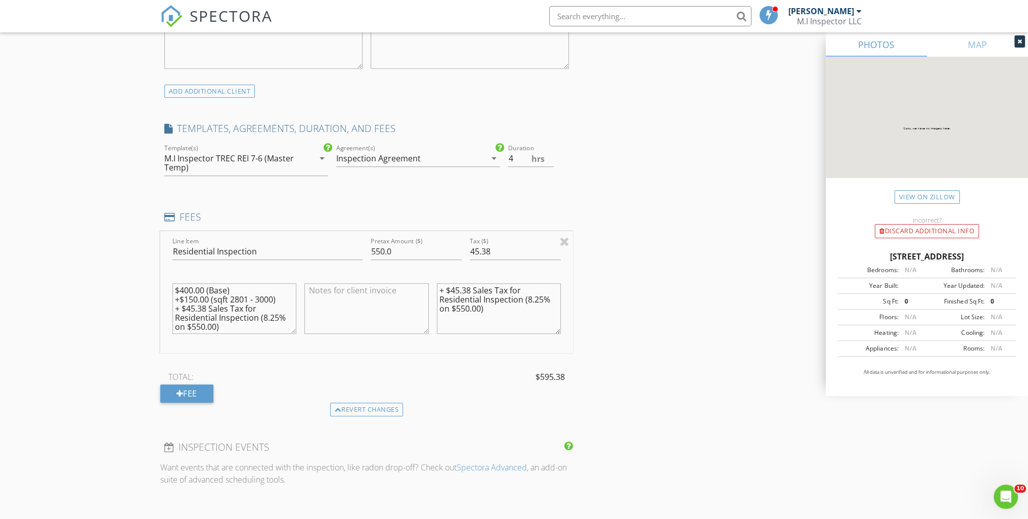
click at [193, 296] on textarea "$400.00 (Base) +$150.00 (sqft 2801 - 3000) + $45.38 Sales Tax for Residential I…" at bounding box center [235, 308] width 124 height 51
click at [206, 306] on textarea "$400.00 (Base) +$100.00 (sqft 2801 - 3000) + $45.38 Sales Tax for Residential I…" at bounding box center [235, 308] width 124 height 51
click at [194, 310] on textarea "$400.00 (Base) +$100.00 (sqft 2801 - 3000) + $45.25 Sales Tax for Residential I…" at bounding box center [235, 308] width 124 height 51
click at [200, 326] on textarea "$400.00 (Base) +$100.00 (sqft 2801 - 3000) + $41.25 Sales Tax for Residential I…" at bounding box center [235, 308] width 124 height 51
type textarea "$400.00 (Base) +$100.00 (sqft 2801 - 3000) + $41.25 Sales Tax for Residential I…"
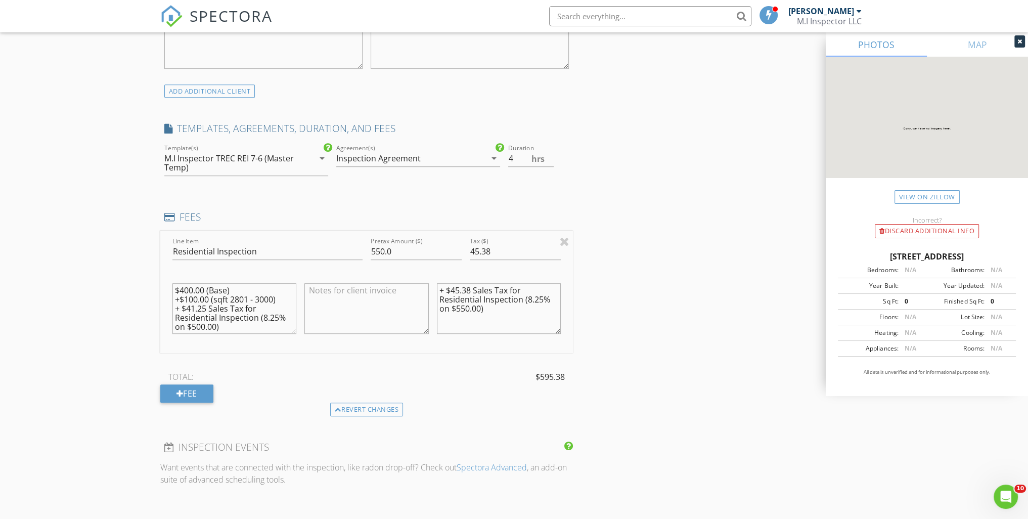
click at [470, 286] on textarea "+ $45.38 Sales Tax for Residential Inspection (8.25% on $550.00)" at bounding box center [499, 308] width 124 height 51
click at [459, 288] on textarea "+ $45.25 Sales Tax for Residential Inspection (8.25% on $550.00)" at bounding box center [499, 308] width 124 height 51
click at [465, 307] on textarea "+ $41.25 Sales Tax for Residential Inspection (8.25% on $550.00)" at bounding box center [499, 308] width 124 height 51
type textarea "+ $41.25 Sales Tax for Residential Inspection (8.25% on $500.00)"
click at [378, 248] on input "550.0" at bounding box center [416, 251] width 91 height 17
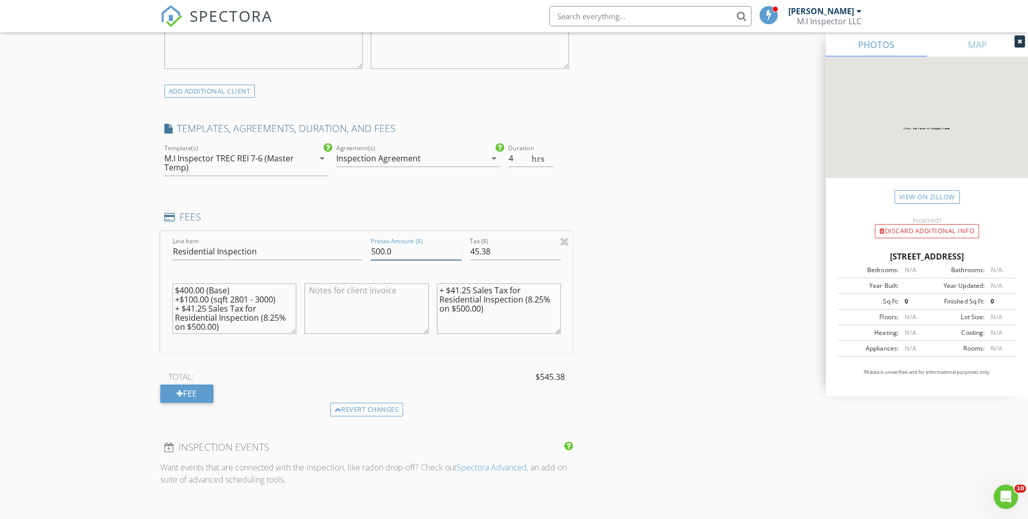
type input "500.0"
click at [491, 253] on input "45.38" at bounding box center [515, 251] width 91 height 17
type input "4"
click at [476, 248] on input "041.25" at bounding box center [515, 251] width 91 height 17
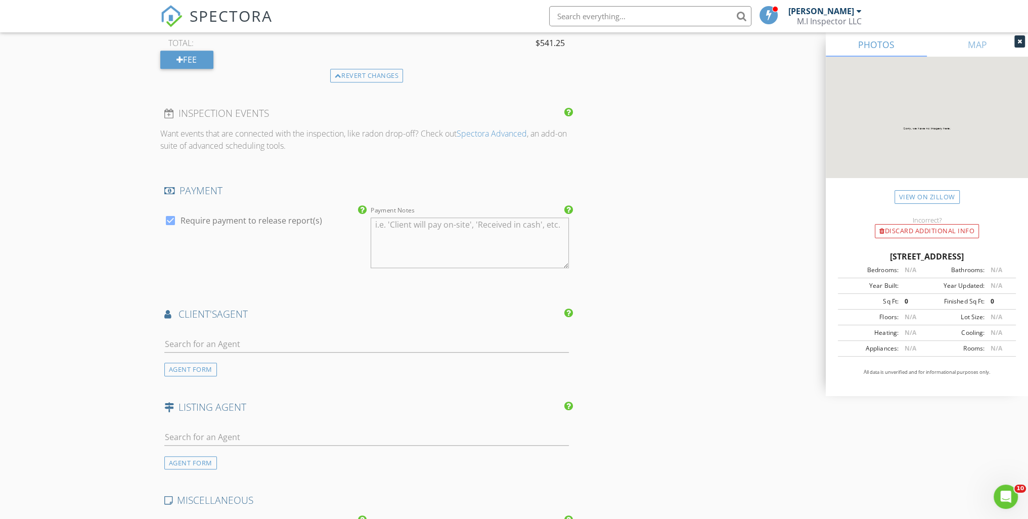
scroll to position [1131, 0]
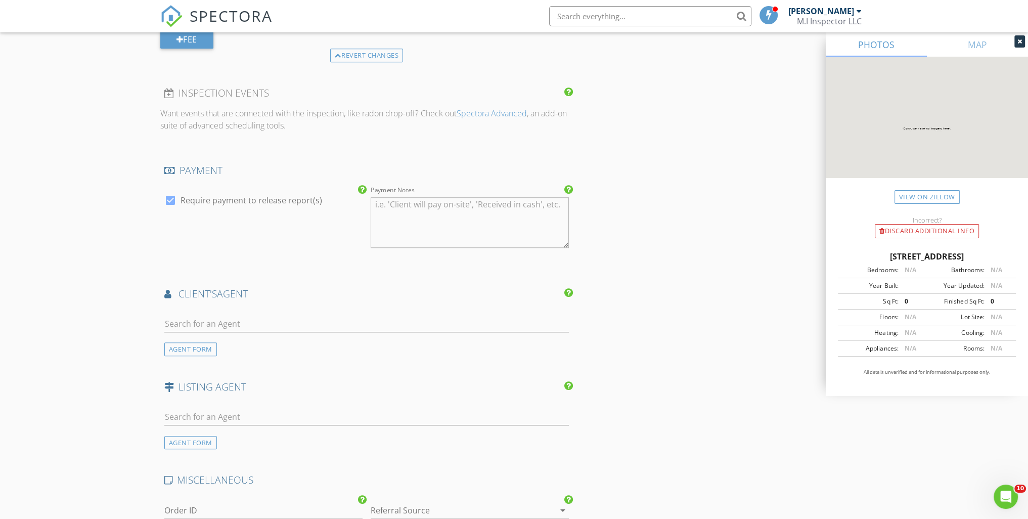
type input "41.25"
click at [376, 319] on input "text" at bounding box center [366, 324] width 405 height 17
type input "ara"
click at [261, 349] on li "Araseli Ugarte RE/MAX" at bounding box center [367, 346] width 404 height 28
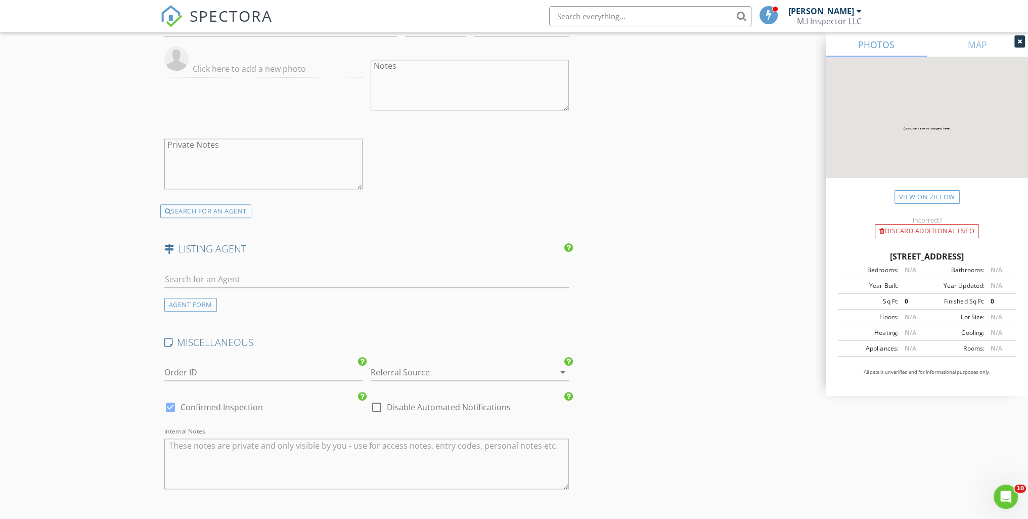
scroll to position [1586, 0]
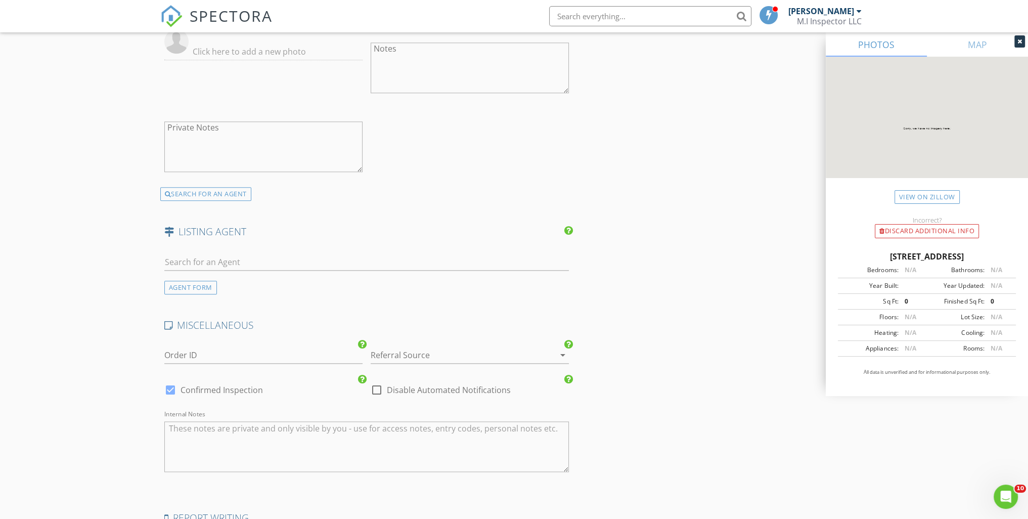
click at [176, 384] on div at bounding box center [170, 389] width 17 height 17
checkbox input "false"
checkbox input "true"
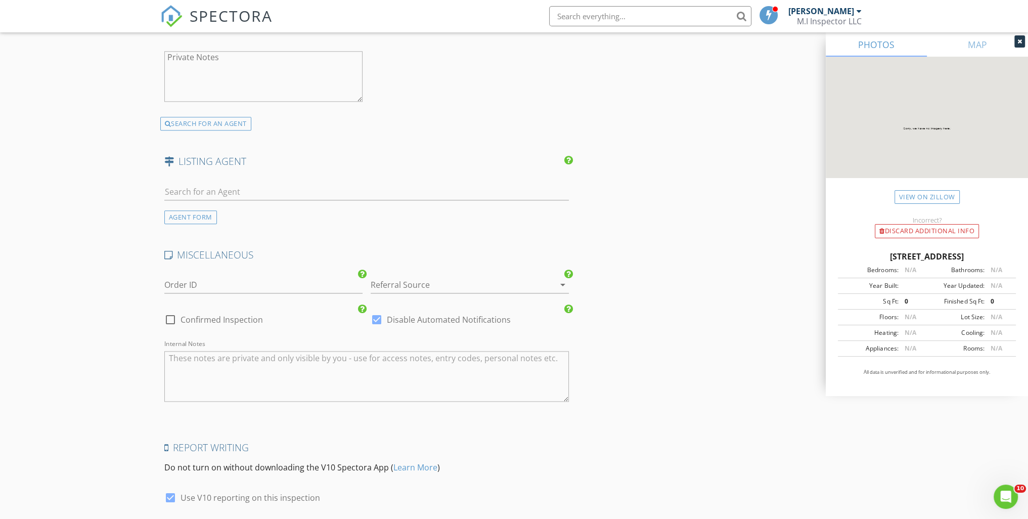
scroll to position [1733, 0]
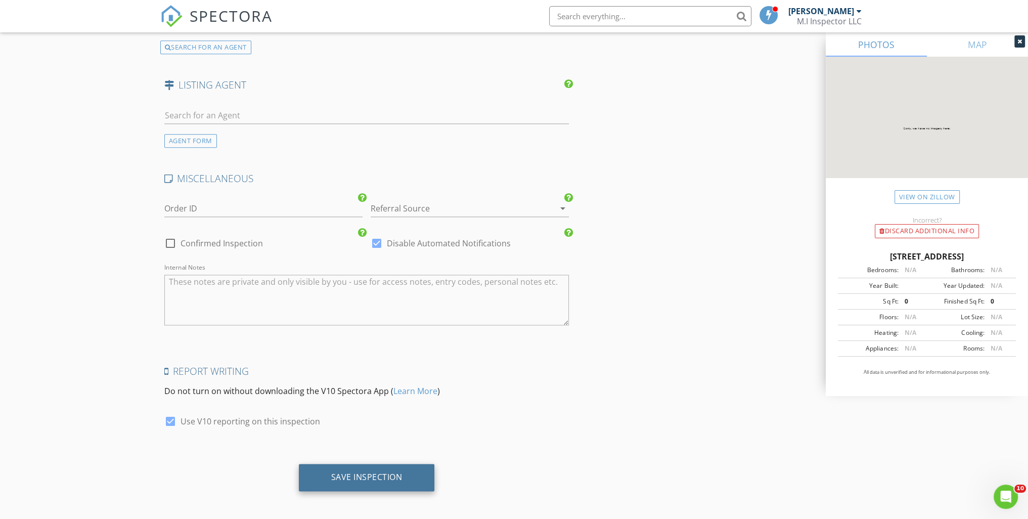
click at [366, 479] on div "Save Inspection" at bounding box center [367, 477] width 136 height 27
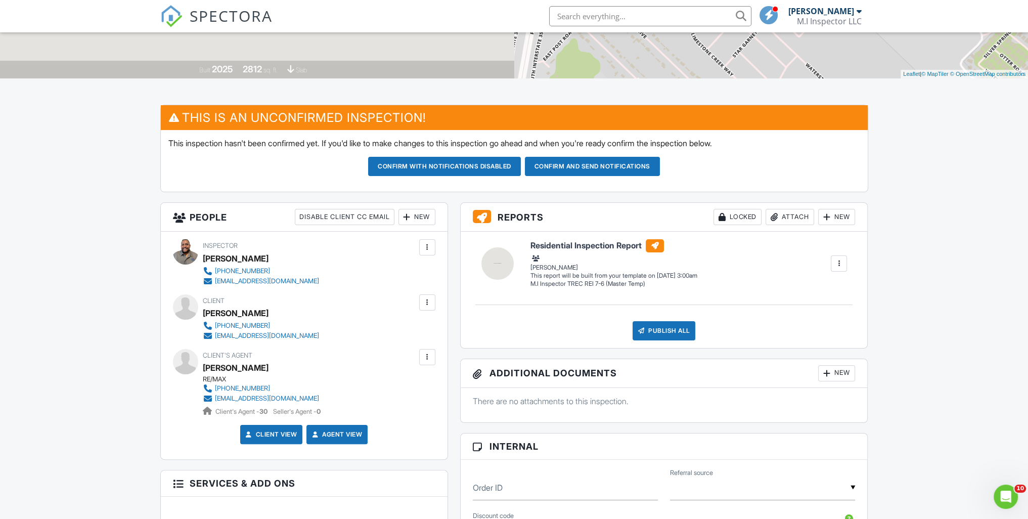
click at [423, 304] on div at bounding box center [427, 302] width 10 height 10
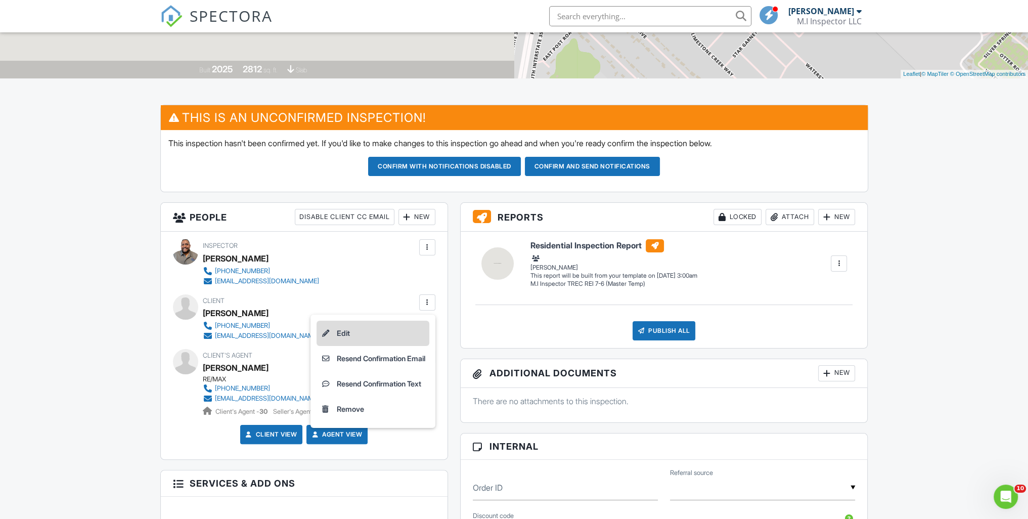
click at [343, 330] on li "Edit" at bounding box center [373, 333] width 113 height 25
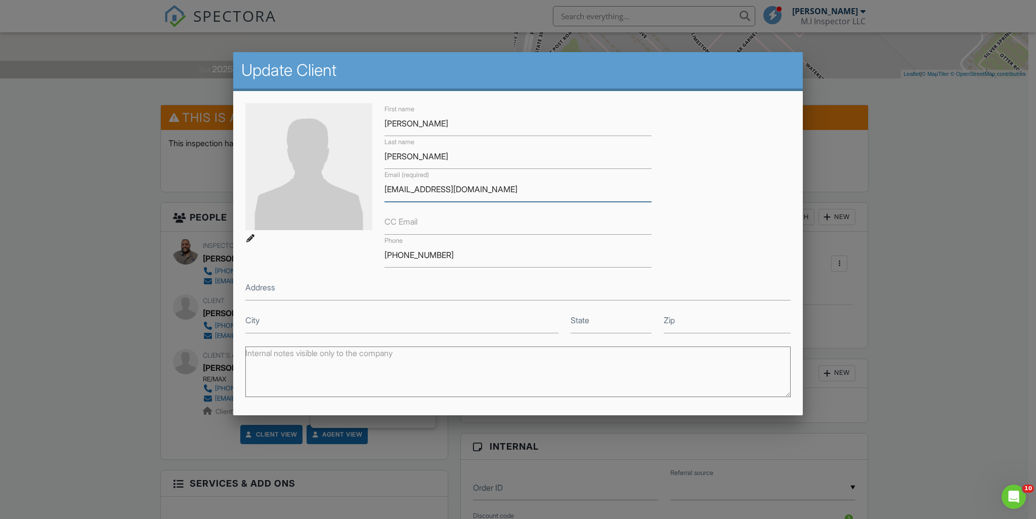
click at [397, 189] on input "[EMAIL_ADDRESS][DOMAIN_NAME]" at bounding box center [517, 189] width 267 height 25
click at [435, 183] on input "[EMAIL_ADDRESS][DOMAIN_NAME]" at bounding box center [517, 189] width 267 height 25
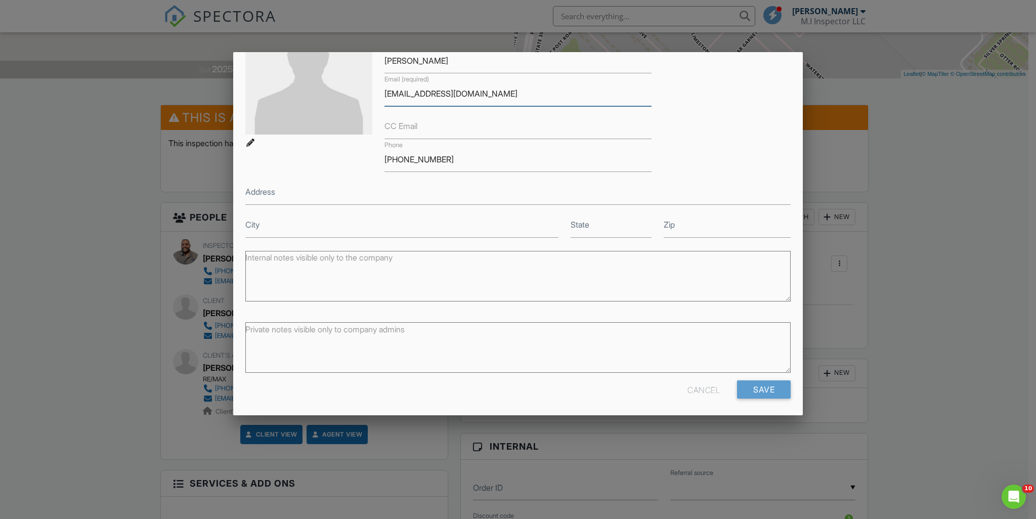
scroll to position [98, 0]
type input "[EMAIL_ADDRESS][DOMAIN_NAME]"
click at [759, 383] on input "Save" at bounding box center [764, 387] width 54 height 18
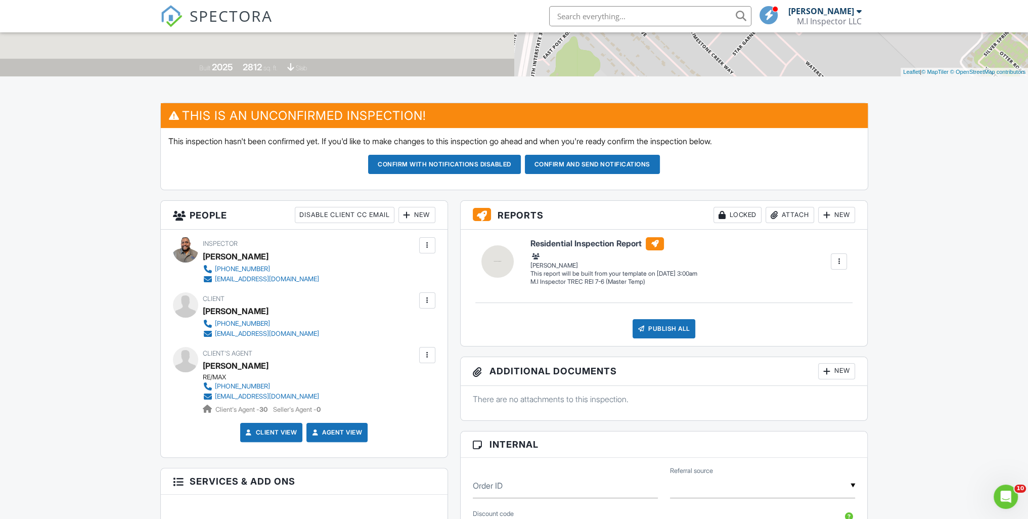
scroll to position [101, 0]
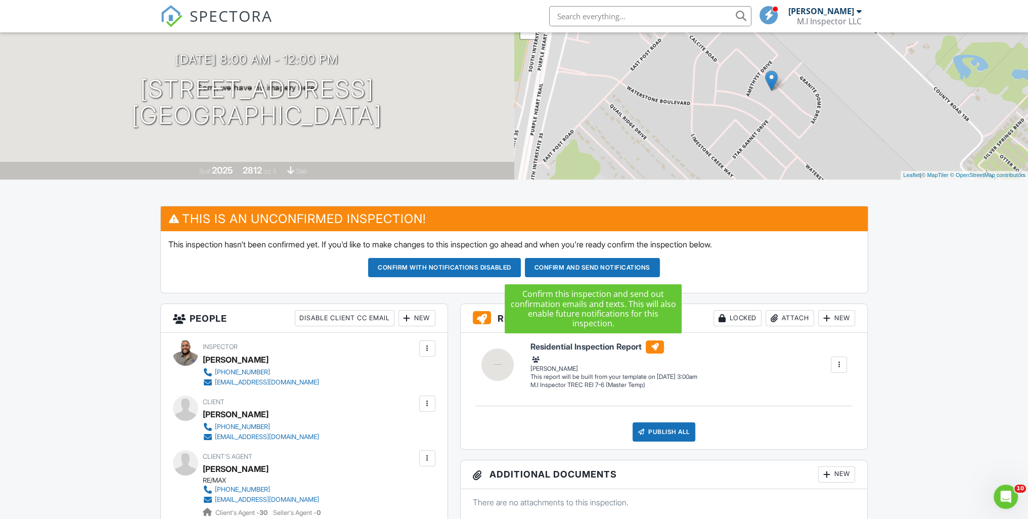
click at [521, 266] on button "Confirm and send notifications" at bounding box center [444, 267] width 153 height 19
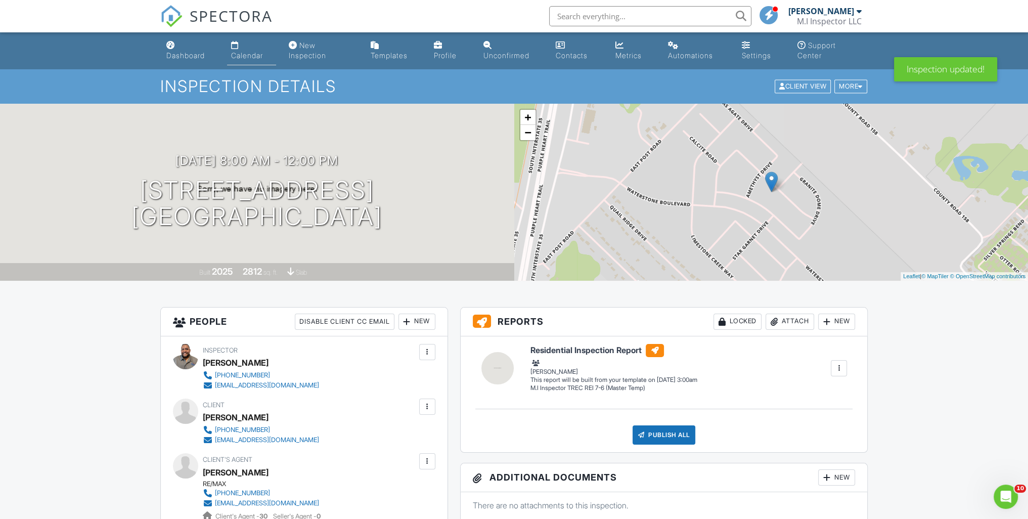
click at [241, 57] on div "Calendar" at bounding box center [247, 55] width 32 height 9
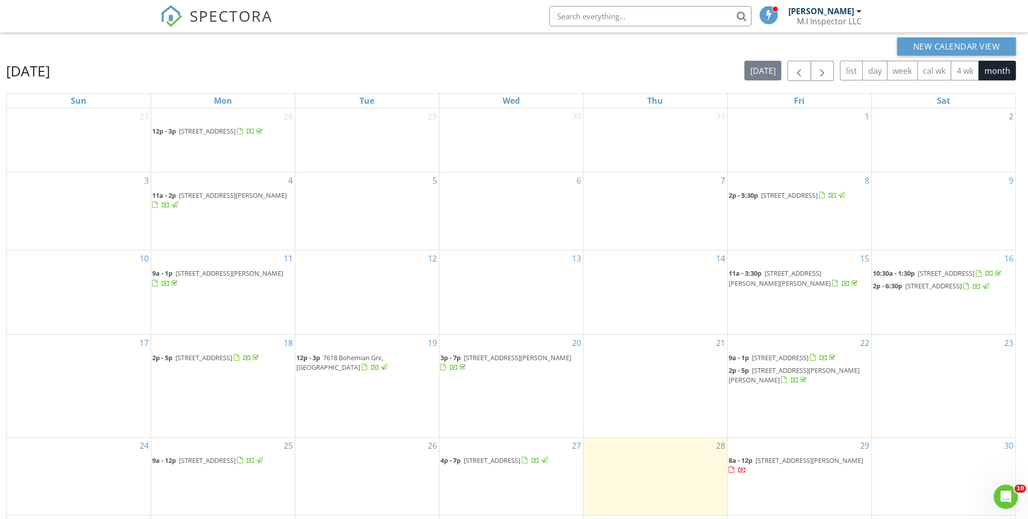
scroll to position [145, 0]
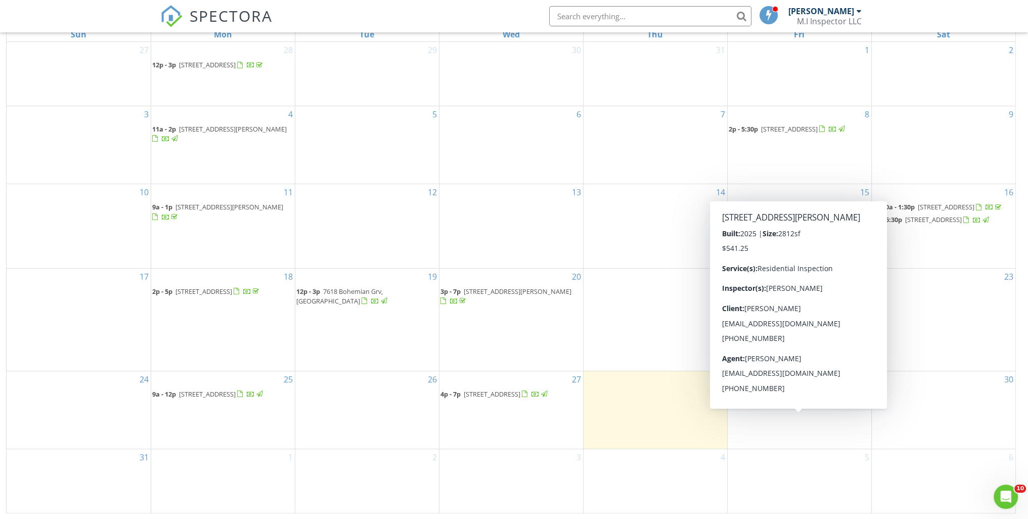
click at [773, 399] on span "[STREET_ADDRESS][PERSON_NAME]" at bounding box center [810, 394] width 108 height 9
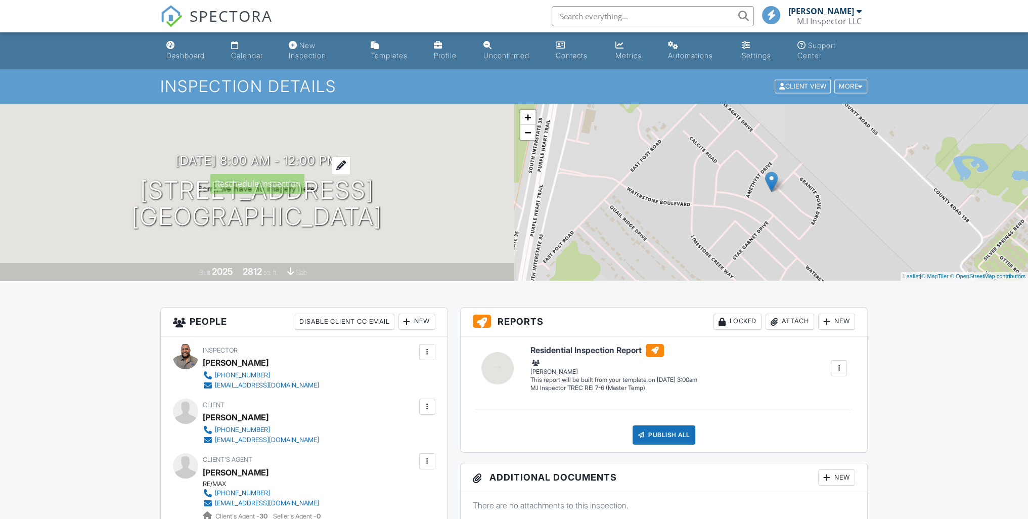
click at [351, 164] on div at bounding box center [341, 165] width 19 height 19
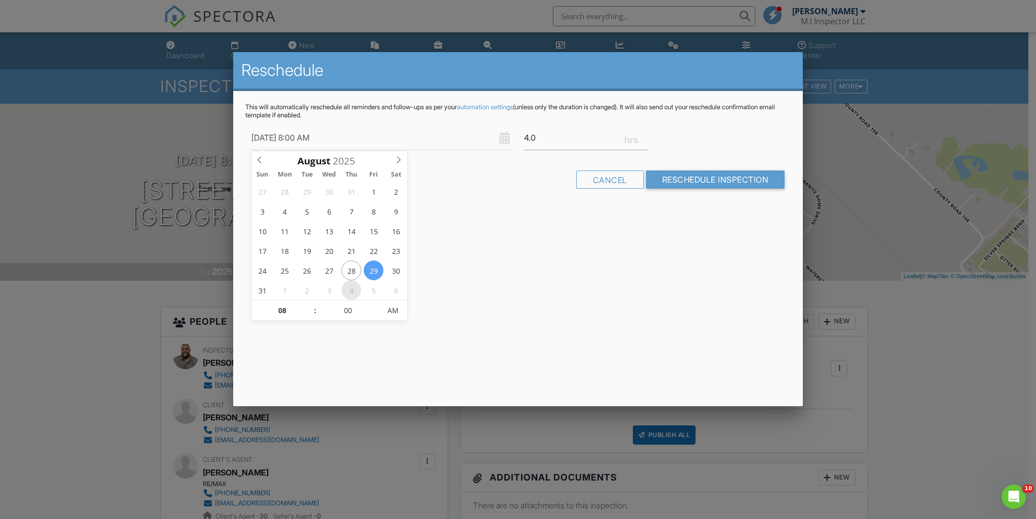
type input "08/29/2025 7:55 AM"
type input "07"
type input "55"
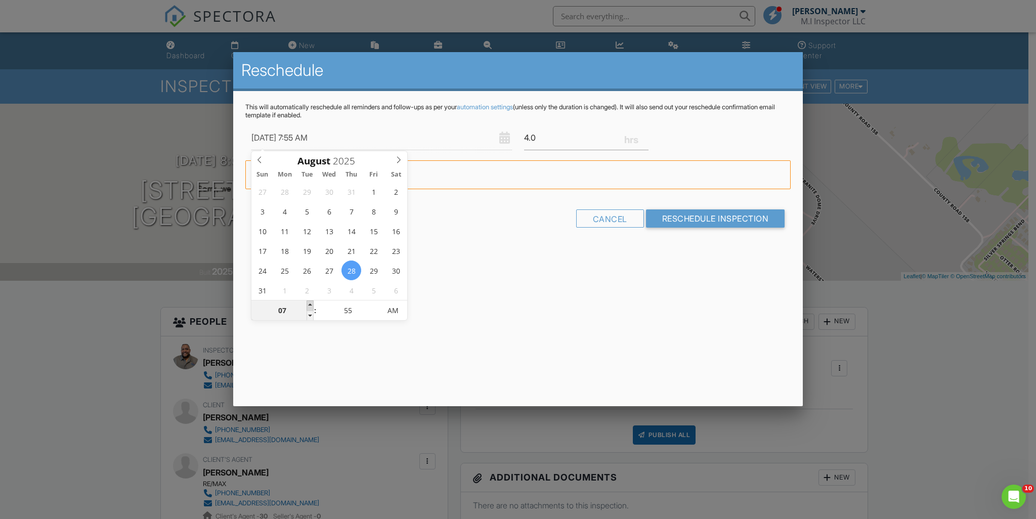
type input "08/28/2025 8:55 AM"
type input "08"
click at [310, 302] on span at bounding box center [310, 305] width 7 height 10
type input "08/28/2025 9:55 AM"
type input "09"
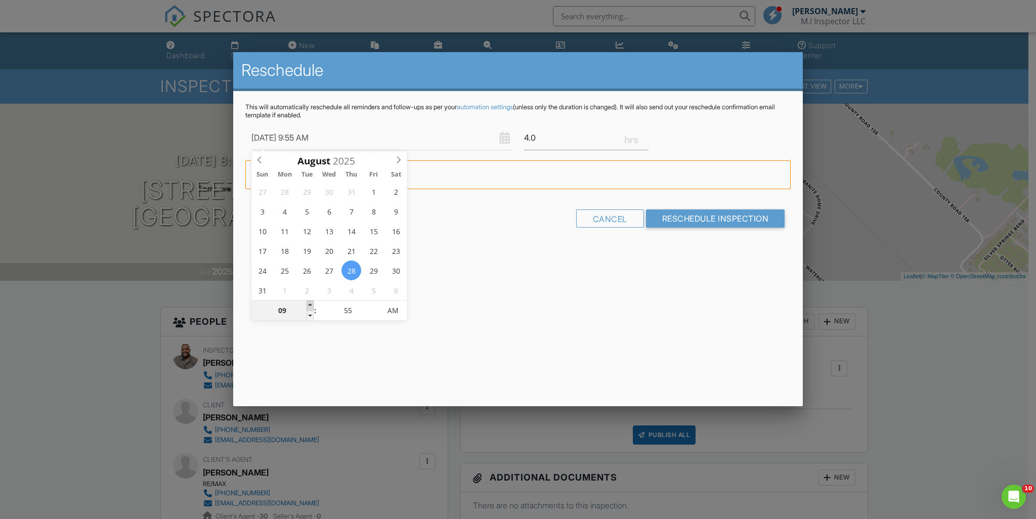
click at [310, 302] on span at bounding box center [310, 305] width 7 height 10
type input "08/28/2025 10:55 AM"
type input "10"
click at [310, 302] on span at bounding box center [310, 305] width 7 height 10
type input "08/28/2025 11:55 AM"
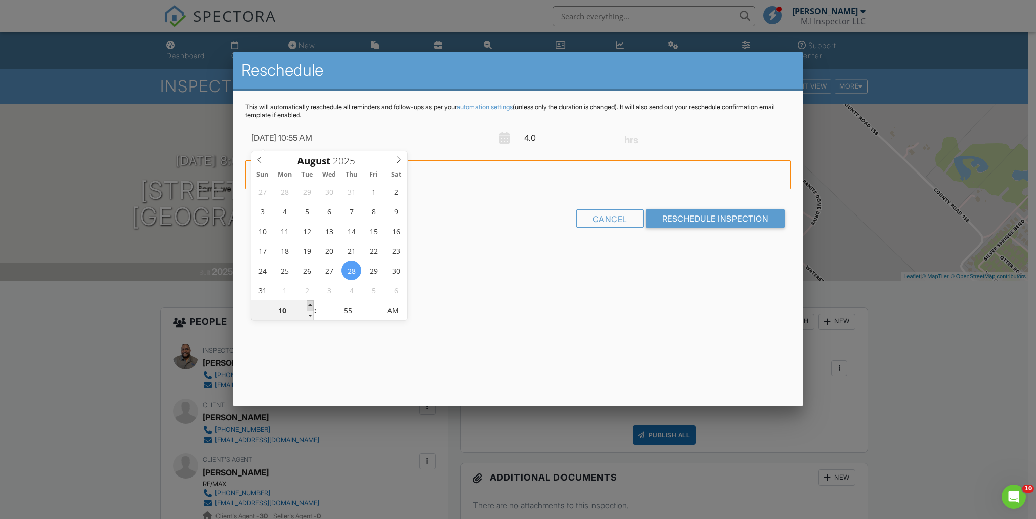
type input "11"
click at [310, 302] on span at bounding box center [310, 305] width 7 height 10
type input "08/28/2025 12:55 PM"
type input "12"
click at [310, 302] on span at bounding box center [310, 305] width 7 height 10
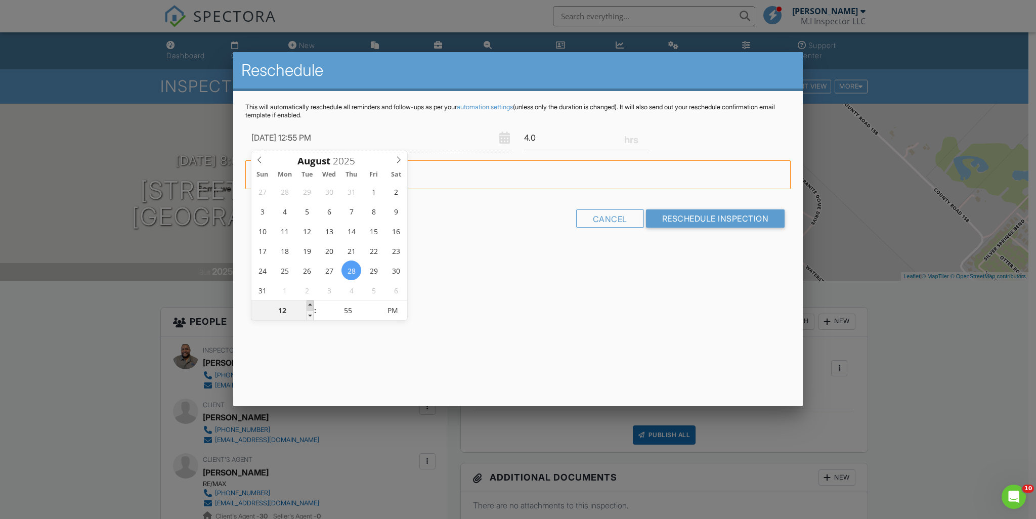
type input "08/28/2025 1:55 PM"
type input "01"
click at [310, 302] on span at bounding box center [310, 305] width 7 height 10
type input "08/28/2025 2:55 PM"
type input "02"
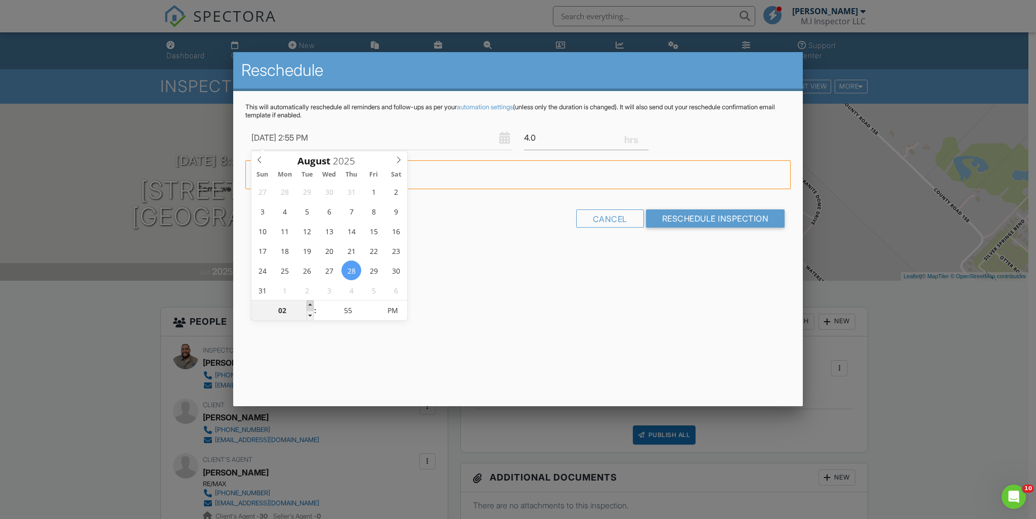
click at [310, 302] on span at bounding box center [310, 305] width 7 height 10
type input "08/28/2025 3:55 PM"
type input "03"
click at [310, 302] on span at bounding box center [310, 305] width 7 height 10
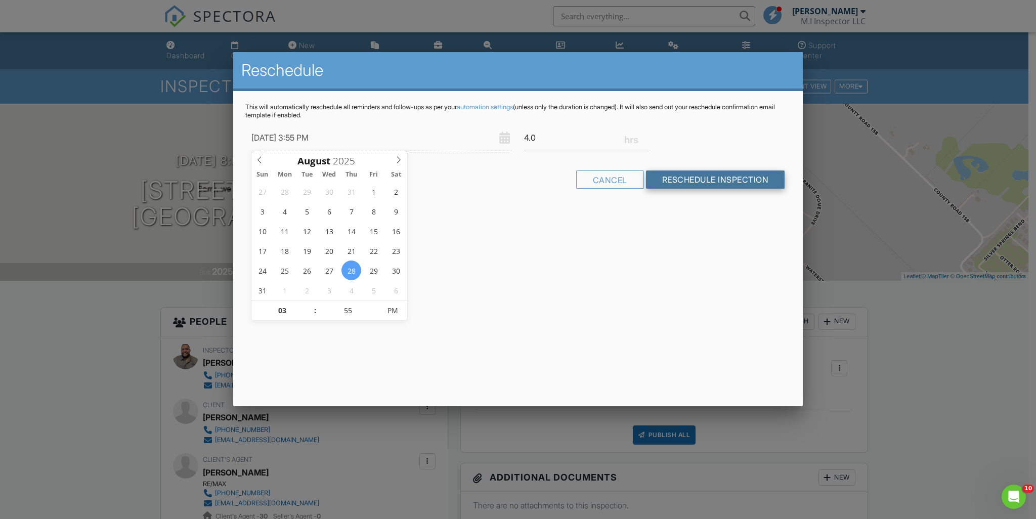
click at [691, 182] on input "Reschedule Inspection" at bounding box center [715, 179] width 139 height 18
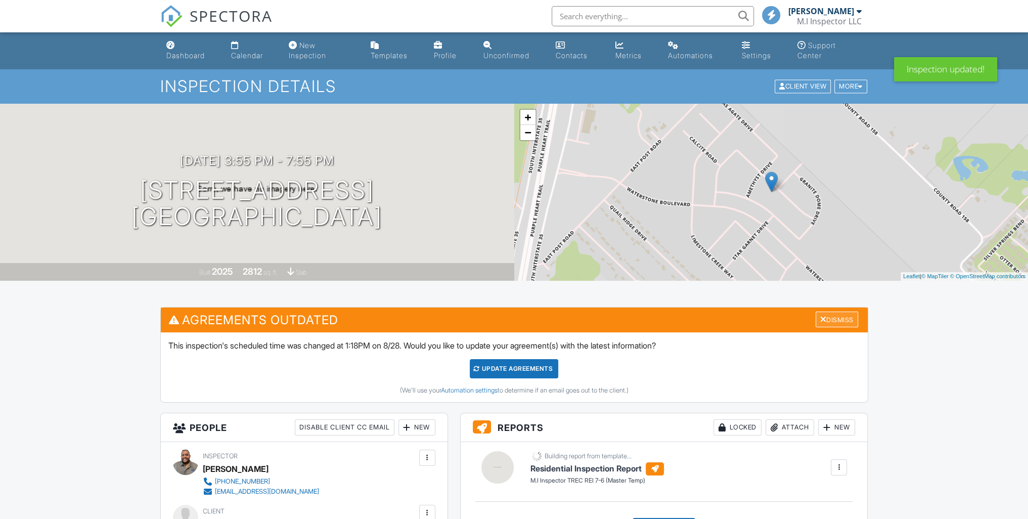
click at [843, 320] on div "Dismiss" at bounding box center [837, 320] width 42 height 16
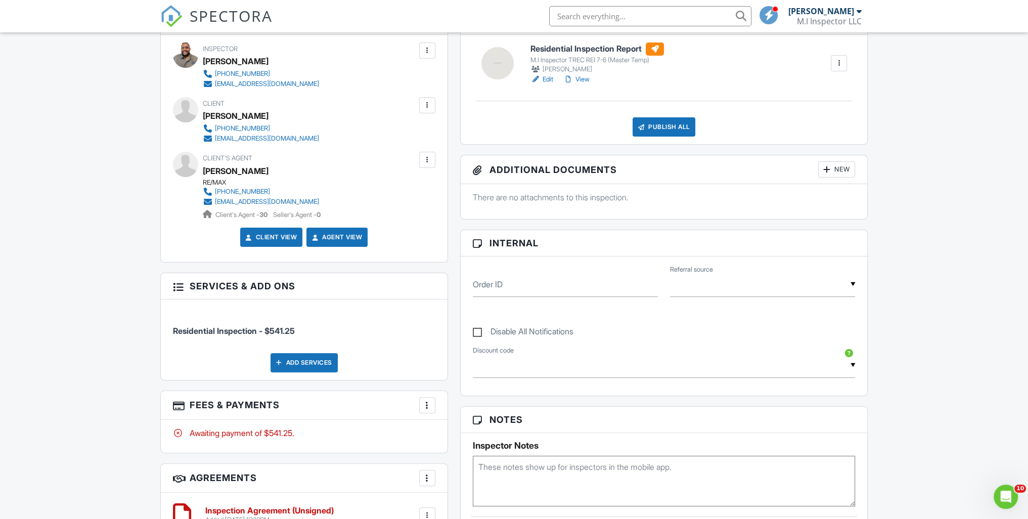
scroll to position [304, 0]
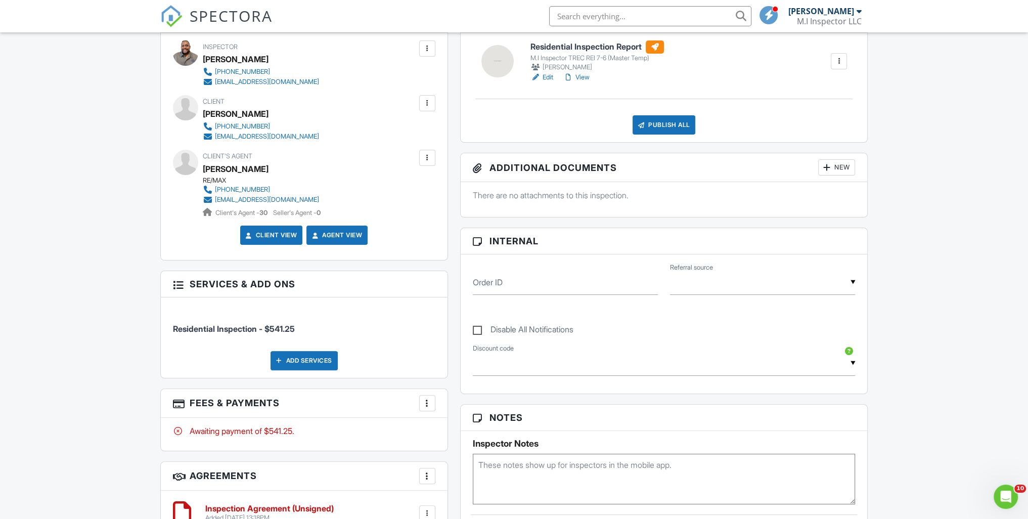
click at [478, 329] on label "Disable All Notifications" at bounding box center [523, 331] width 101 height 13
click at [478, 328] on input "Disable All Notifications" at bounding box center [476, 324] width 7 height 7
checkbox input "true"
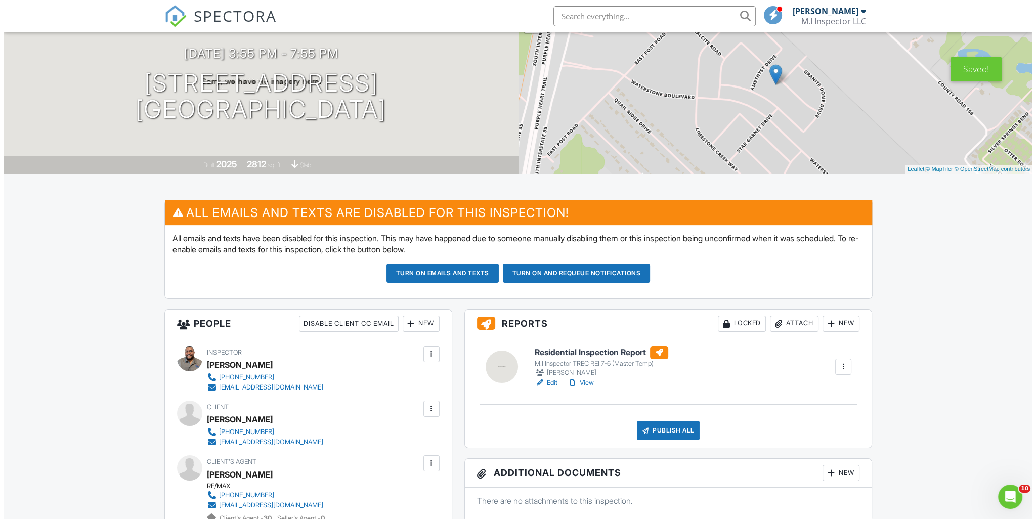
scroll to position [58, 0]
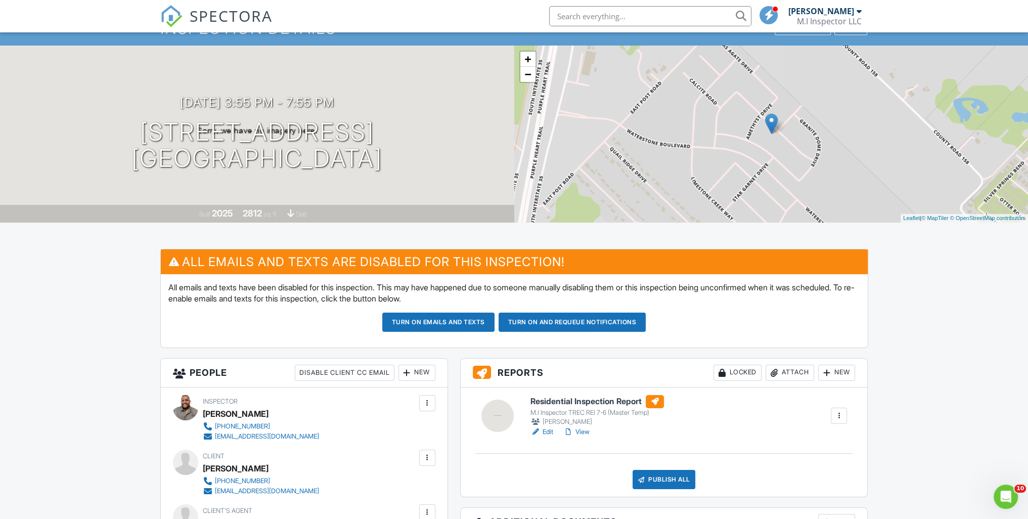
click at [351, 100] on div "[DATE] 3:55 pm - 7:55 pm [STREET_ADDRESS] [GEOGRAPHIC_DATA]" at bounding box center [257, 134] width 514 height 76
click at [333, 103] on h3 "[DATE] 3:55 pm - 7:55 pm" at bounding box center [257, 103] width 154 height 14
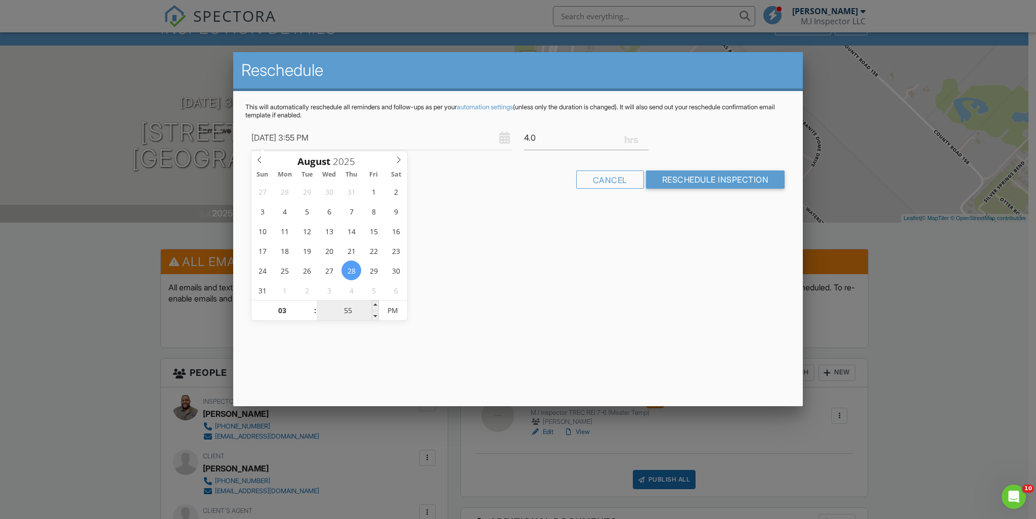
type input "[DATE] 3:50 PM"
type input "50"
type input "[DATE] 3:45 PM"
type input "45"
type input "[DATE] 3:40 PM"
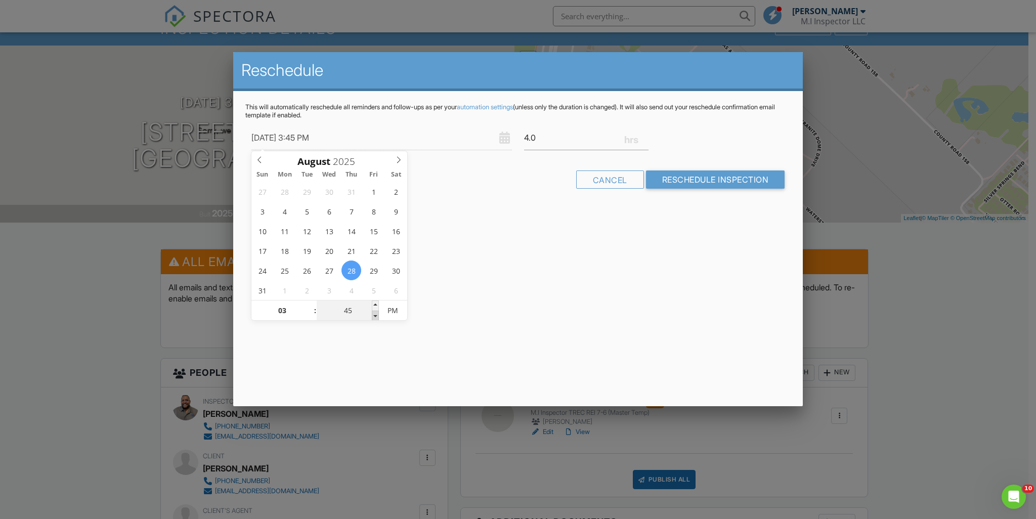
type input "40"
click at [376, 314] on span at bounding box center [375, 316] width 7 height 10
type input "[DATE] 3:35 PM"
type input "35"
click at [375, 314] on span at bounding box center [375, 316] width 7 height 10
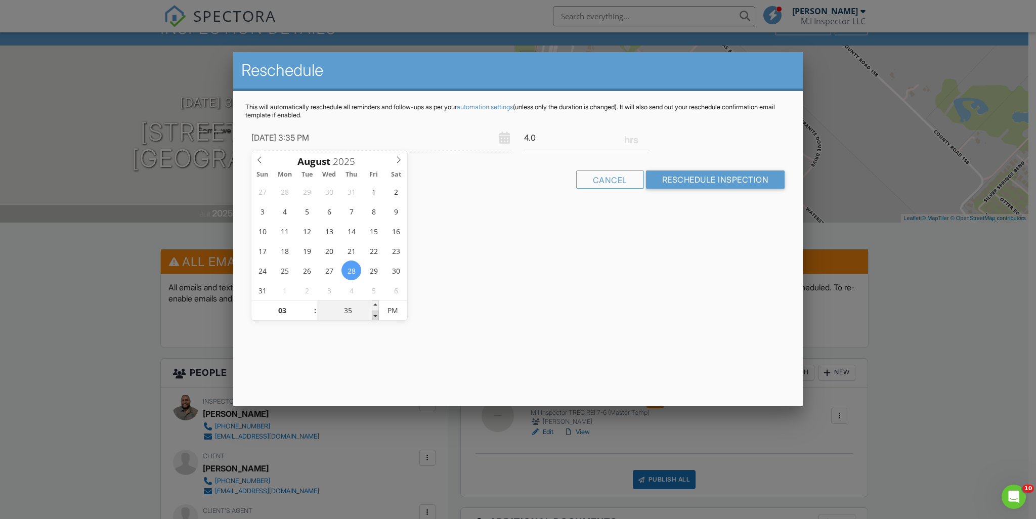
type input "[DATE] 3:30 PM"
type input "30"
click at [375, 314] on span at bounding box center [375, 316] width 7 height 10
type input "[DATE] 3:25 PM"
type input "25"
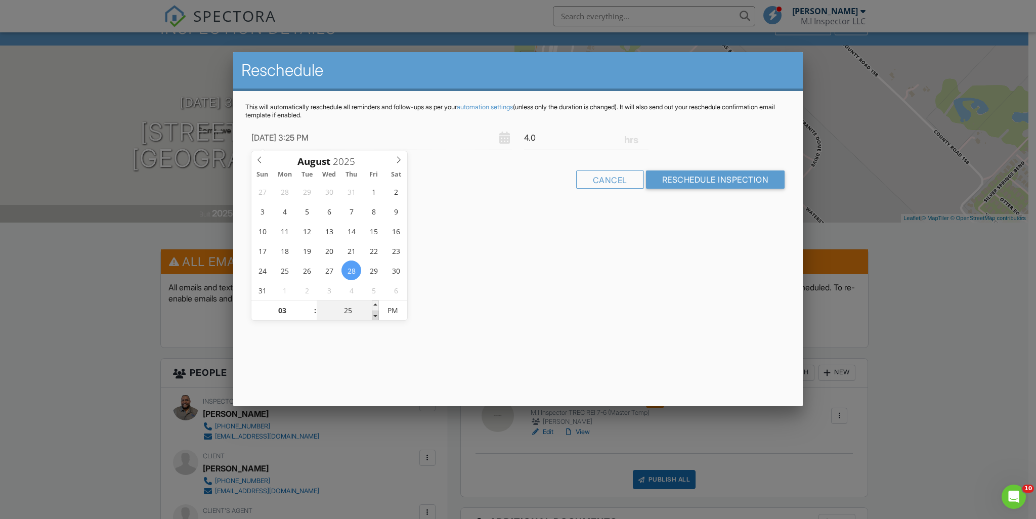
click at [374, 314] on span at bounding box center [375, 316] width 7 height 10
type input "08/28/2025 3:20 PM"
type input "20"
click at [374, 314] on span at bounding box center [375, 316] width 7 height 10
type input "08/28/2025 3:15 PM"
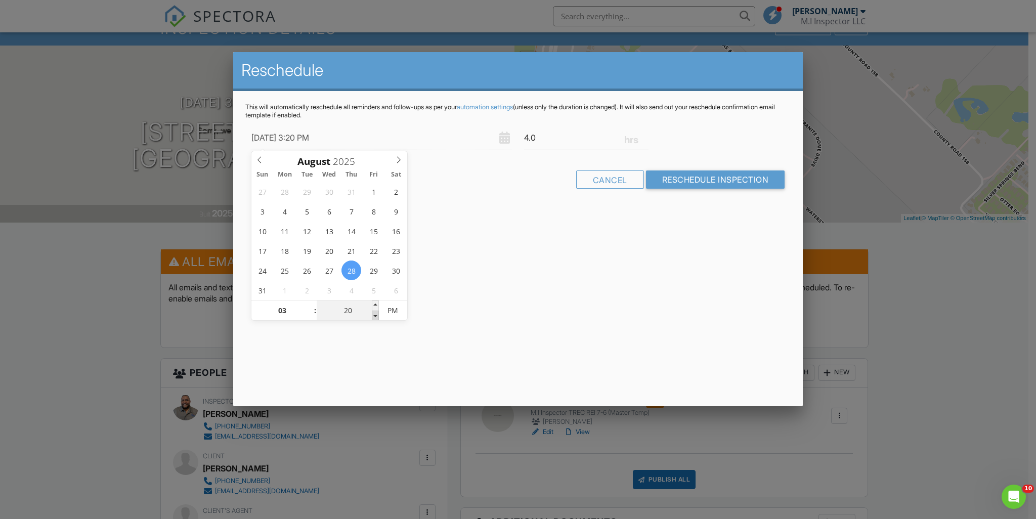
type input "15"
click at [374, 314] on span at bounding box center [375, 316] width 7 height 10
type input "08/28/2025 3:10 PM"
type input "10"
click at [374, 312] on span at bounding box center [375, 316] width 7 height 10
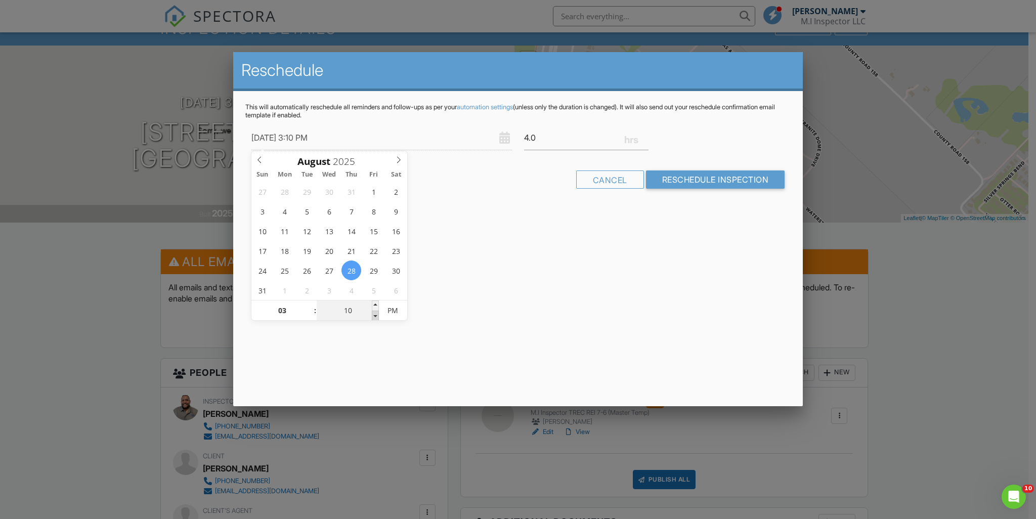
type input "08/28/2025 3:05 PM"
type input "05"
click at [374, 312] on span at bounding box center [375, 316] width 7 height 10
type input "[DATE] 3:00 PM"
type input "00"
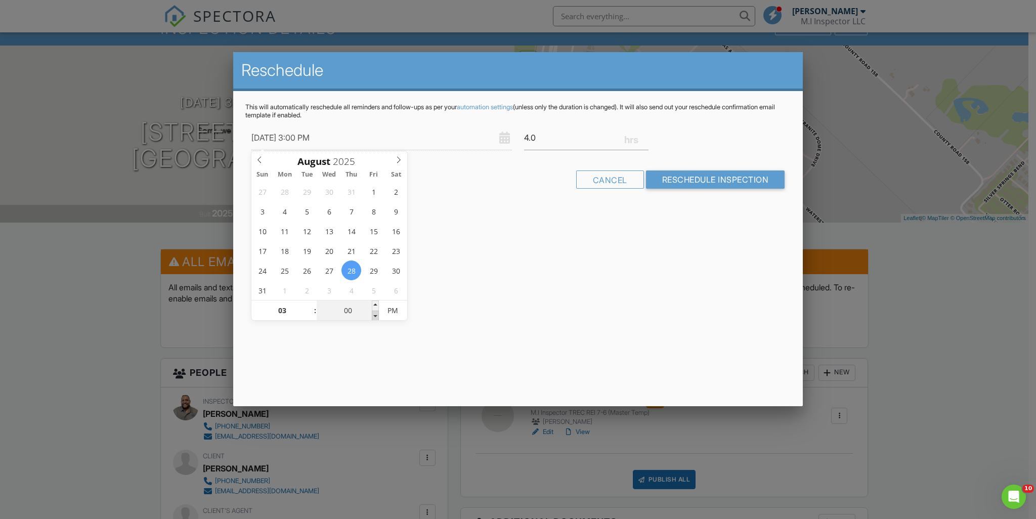
click at [374, 312] on span at bounding box center [375, 316] width 7 height 10
type input "08/28/2025 2:55 PM"
type input "02"
type input "55"
click at [374, 312] on span at bounding box center [375, 316] width 7 height 10
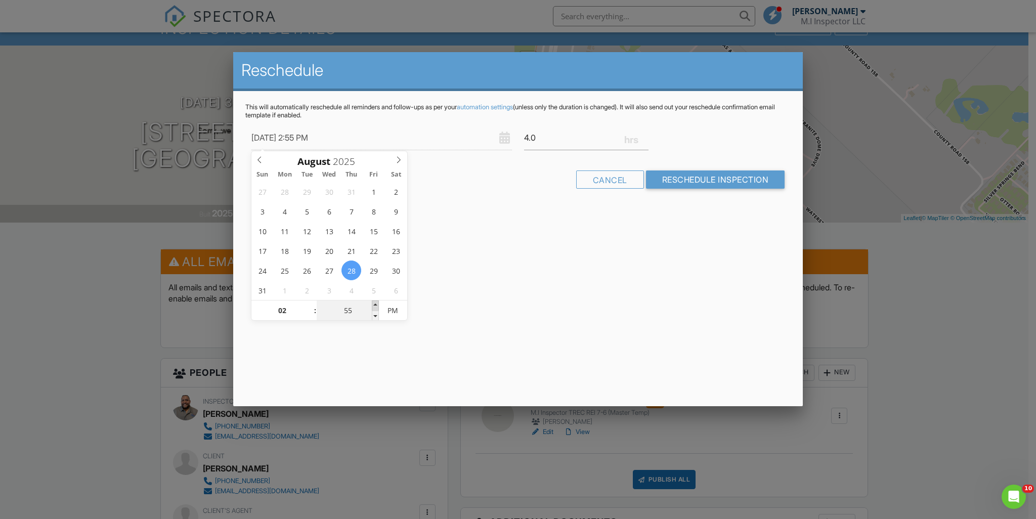
type input "[DATE] 3:00 PM"
type input "03"
type input "00"
click at [373, 301] on span at bounding box center [375, 305] width 7 height 10
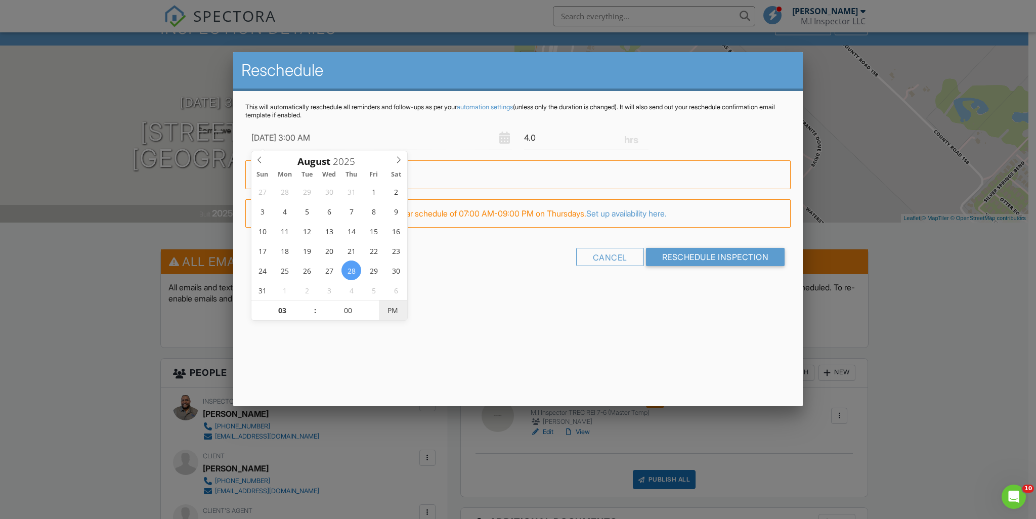
click at [392, 309] on span "PM" at bounding box center [393, 310] width 28 height 20
click at [405, 316] on span "AM" at bounding box center [393, 310] width 28 height 20
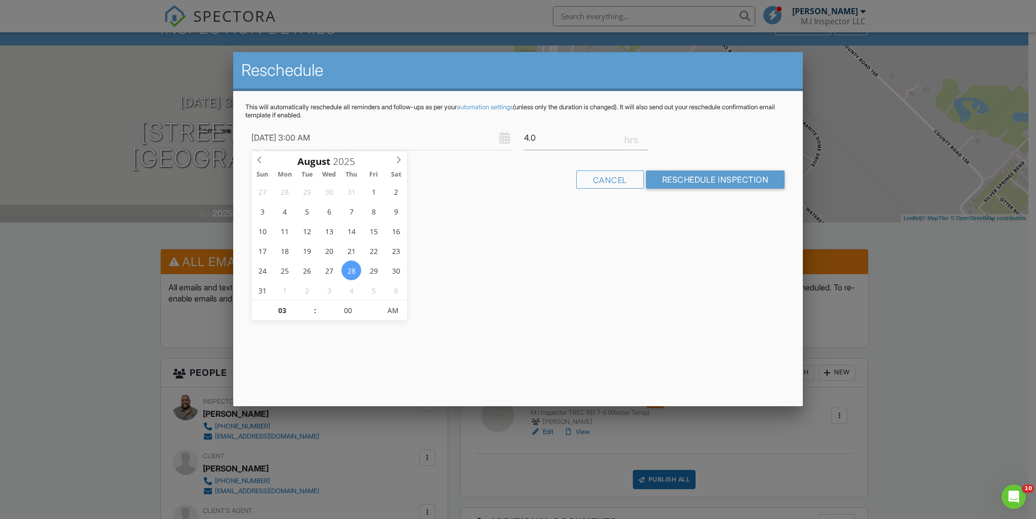
type input "[DATE] 3:00 PM"
click at [688, 184] on input "Reschedule Inspection" at bounding box center [715, 179] width 139 height 18
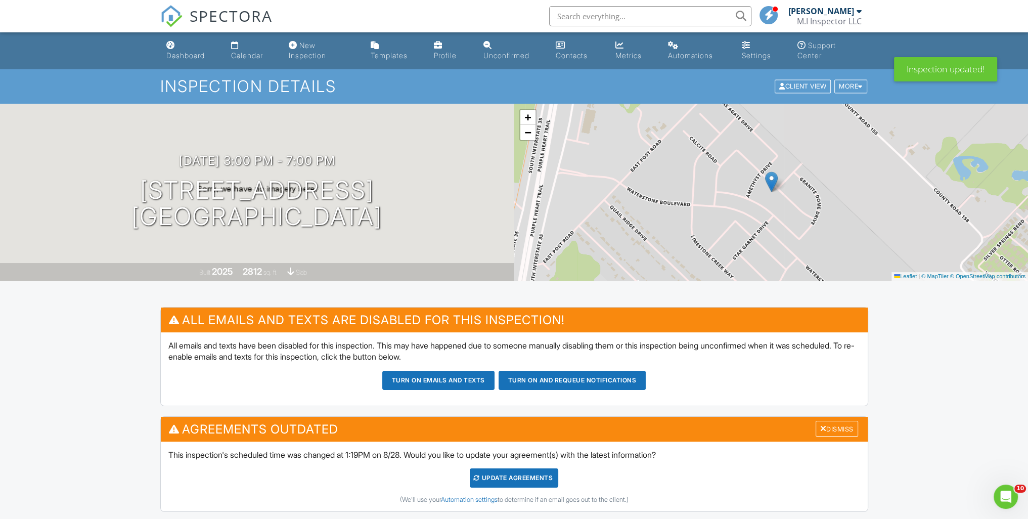
click at [417, 374] on button "Turn on emails and texts" at bounding box center [438, 380] width 112 height 19
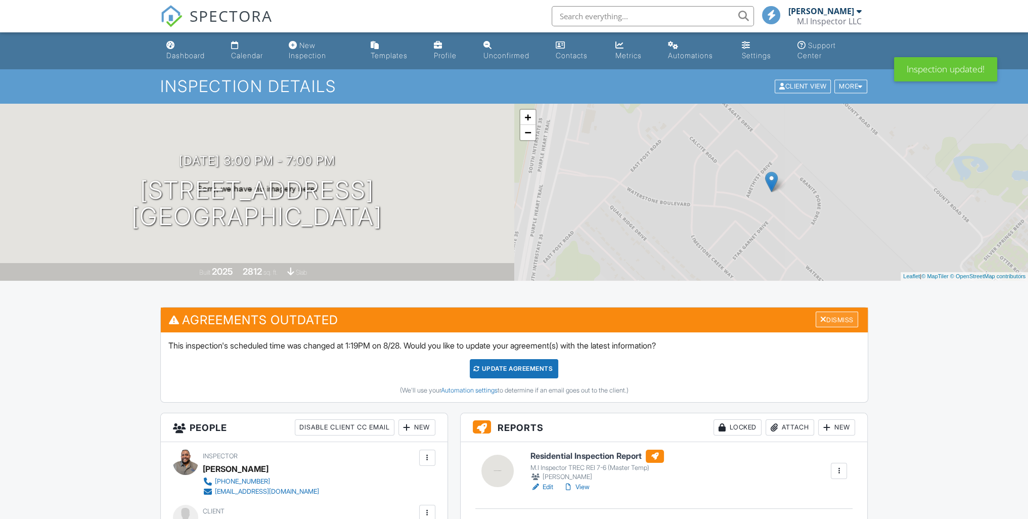
click at [826, 317] on div "Dismiss" at bounding box center [837, 320] width 42 height 16
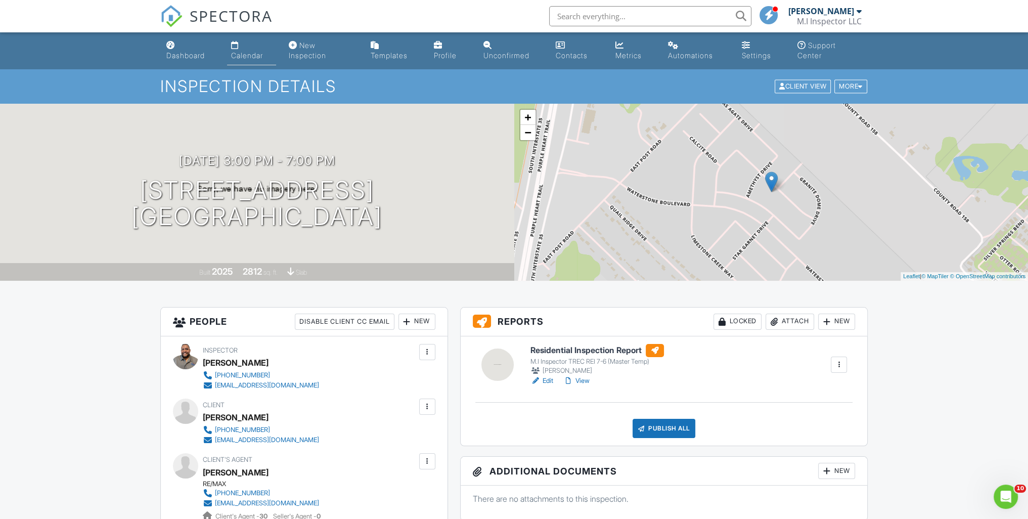
click at [240, 47] on link "Calendar" at bounding box center [252, 50] width 50 height 29
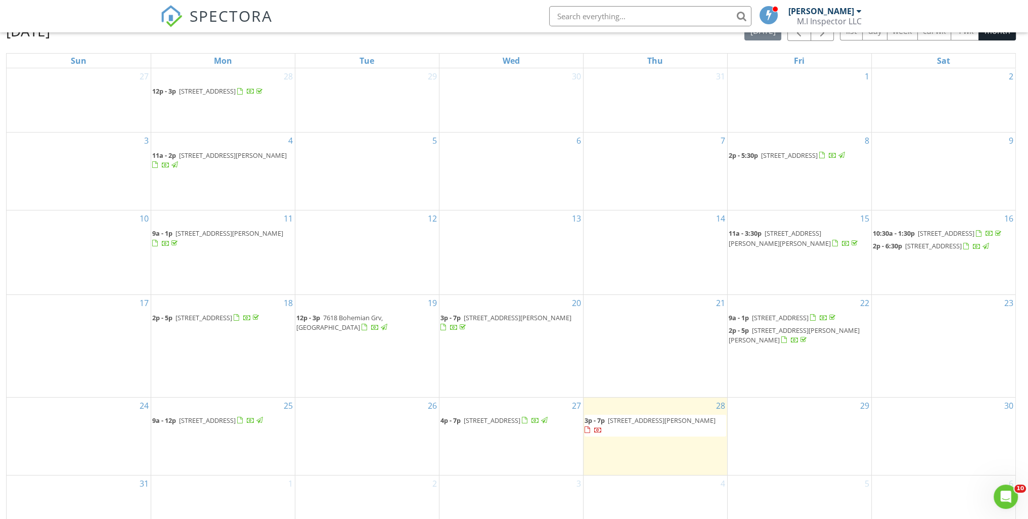
scroll to position [145, 0]
